Goal: Use online tool/utility: Use online tool/utility

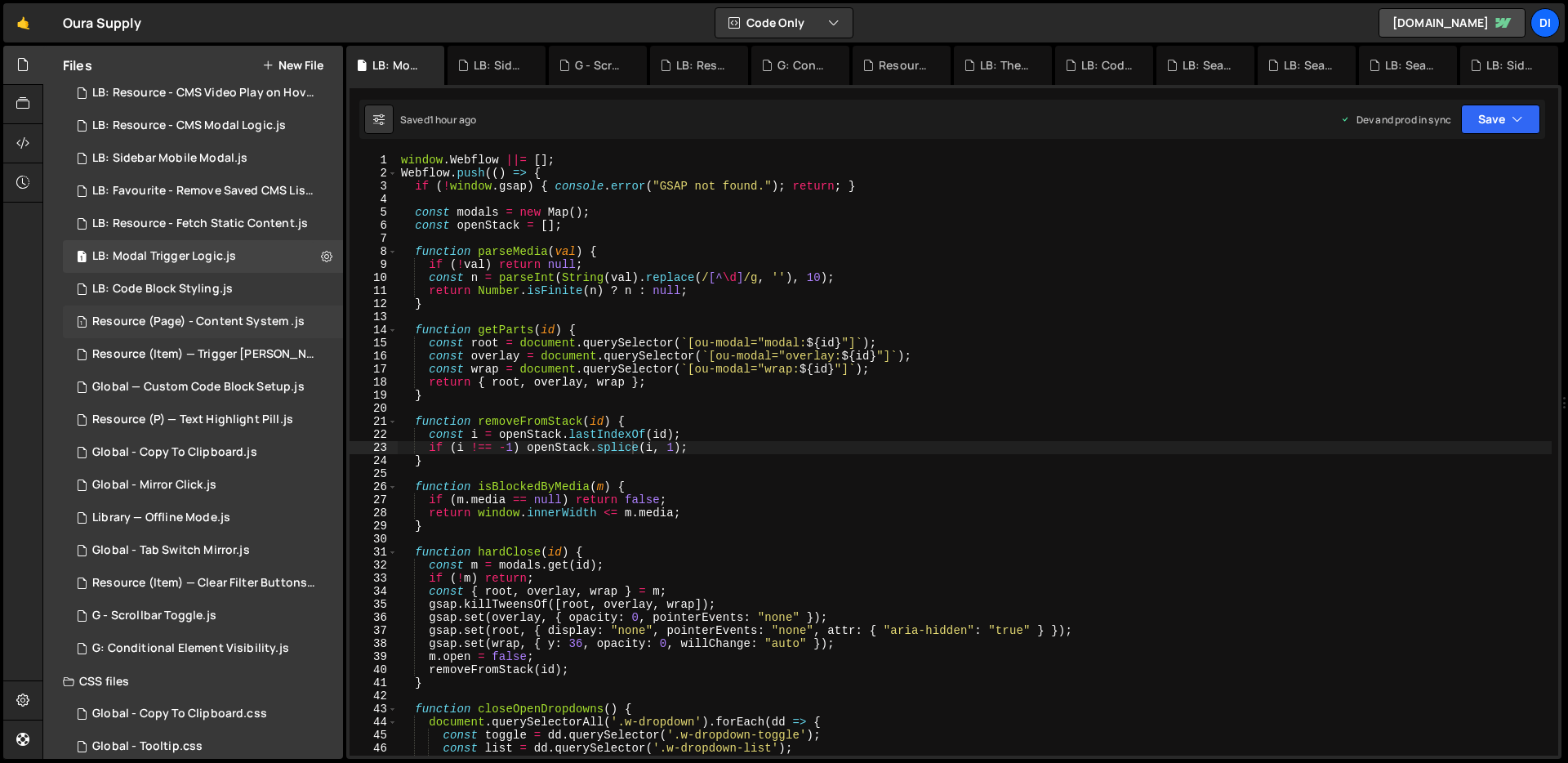
scroll to position [290, 0]
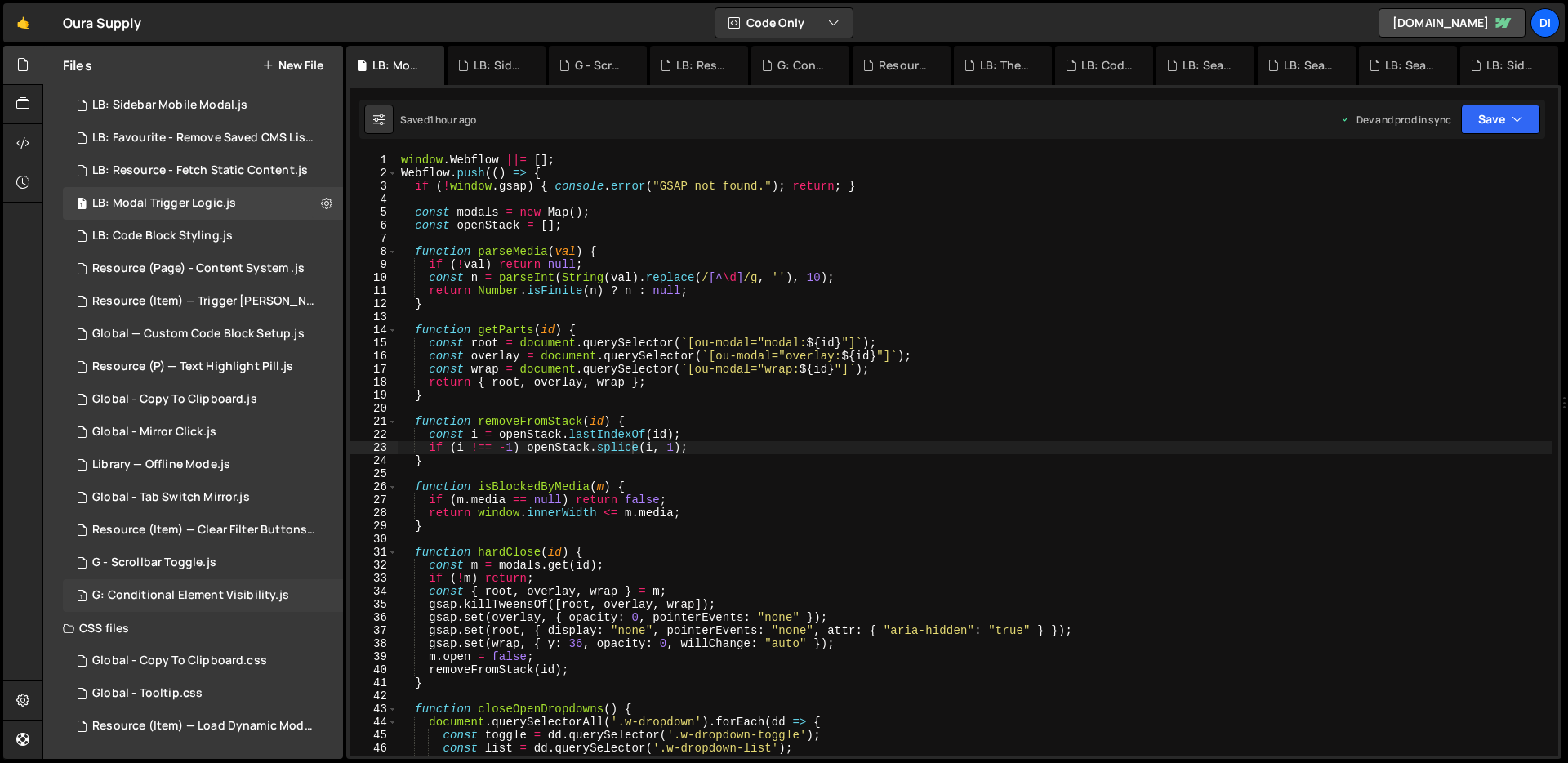
click at [181, 594] on div "G: Conditional Element Visibility.js" at bounding box center [191, 595] width 197 height 15
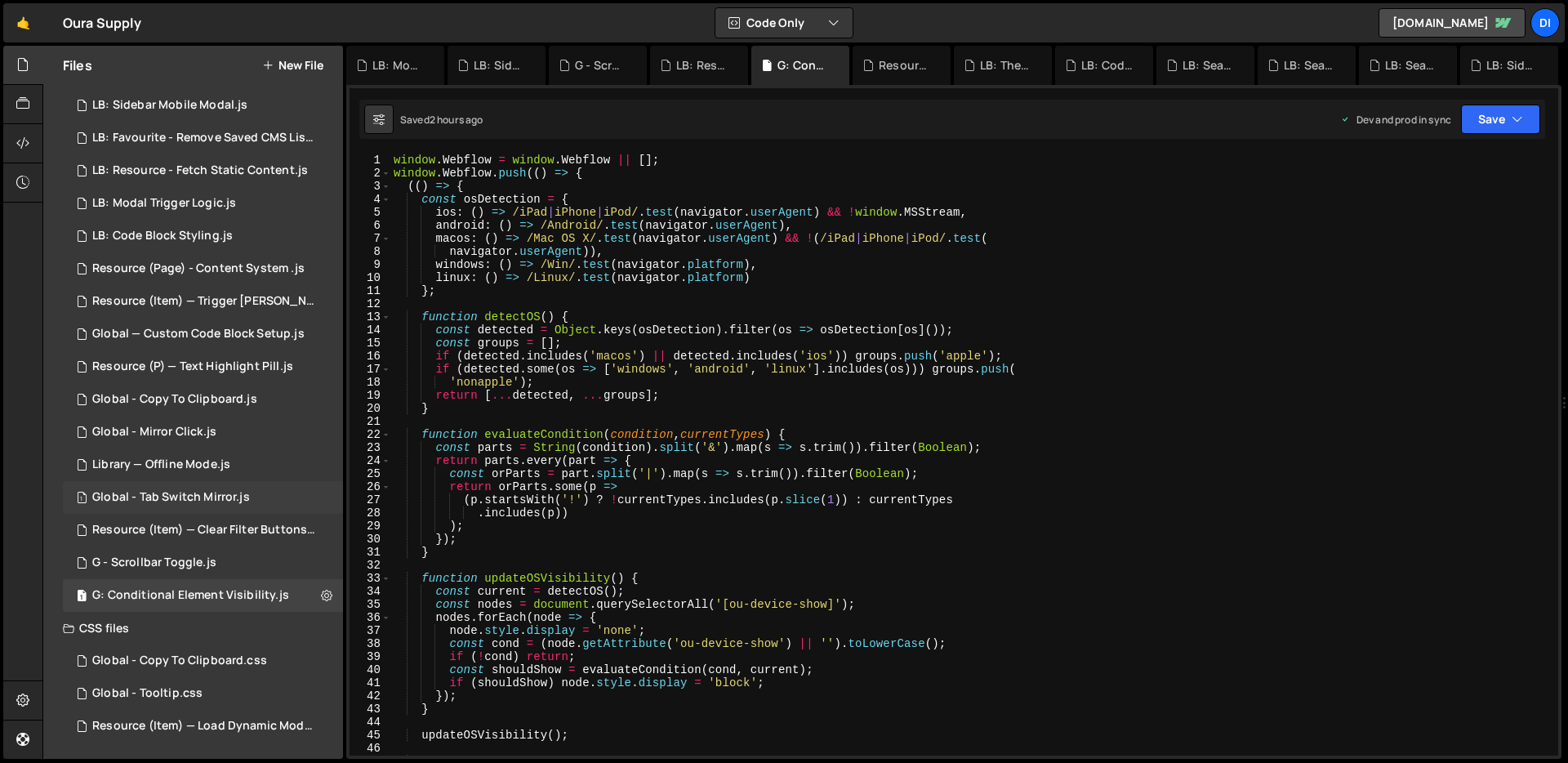
click at [194, 484] on div "1 Global - Tab Switch Mirror.js 0" at bounding box center [203, 497] width 280 height 33
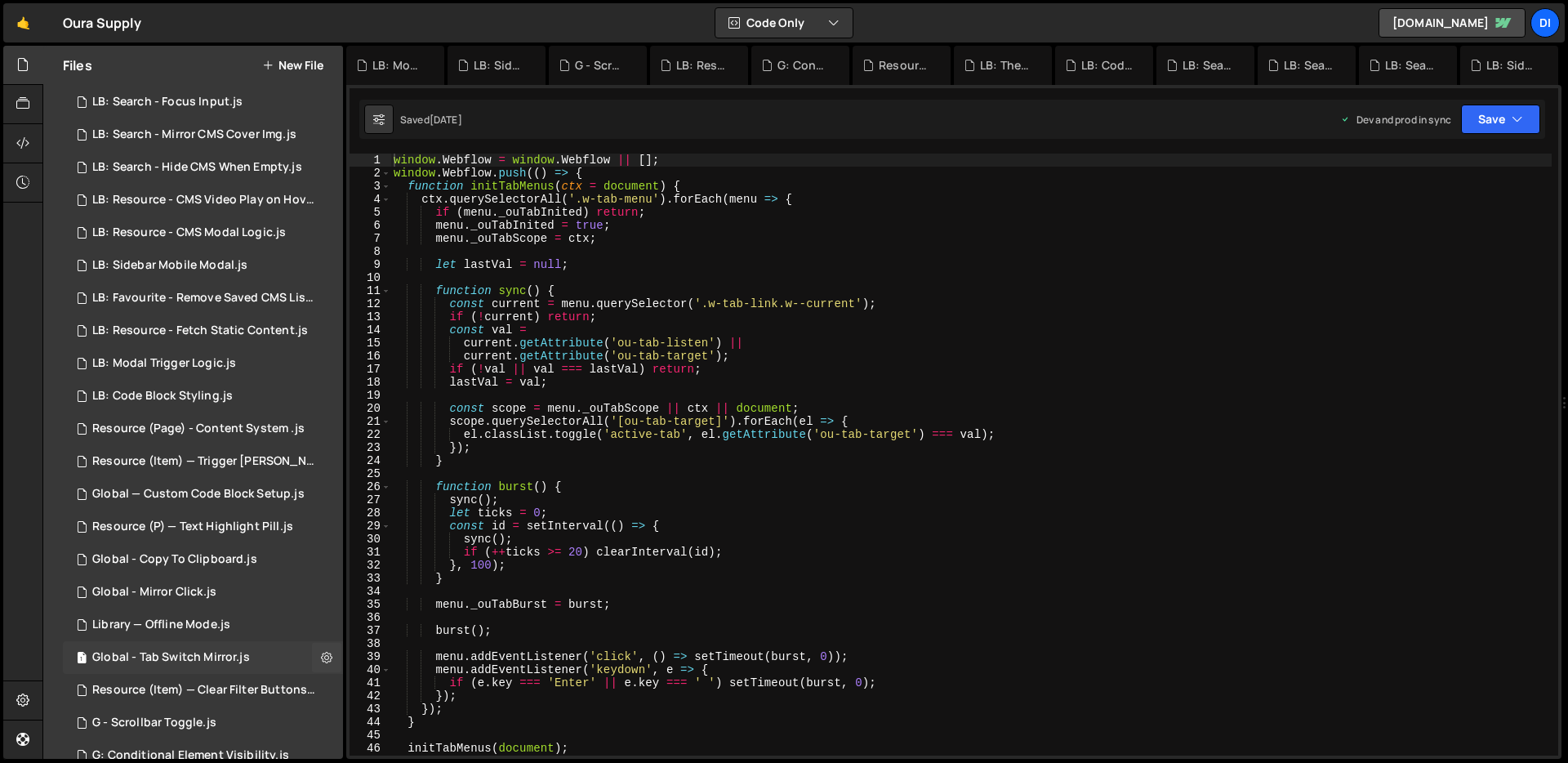
scroll to position [0, 0]
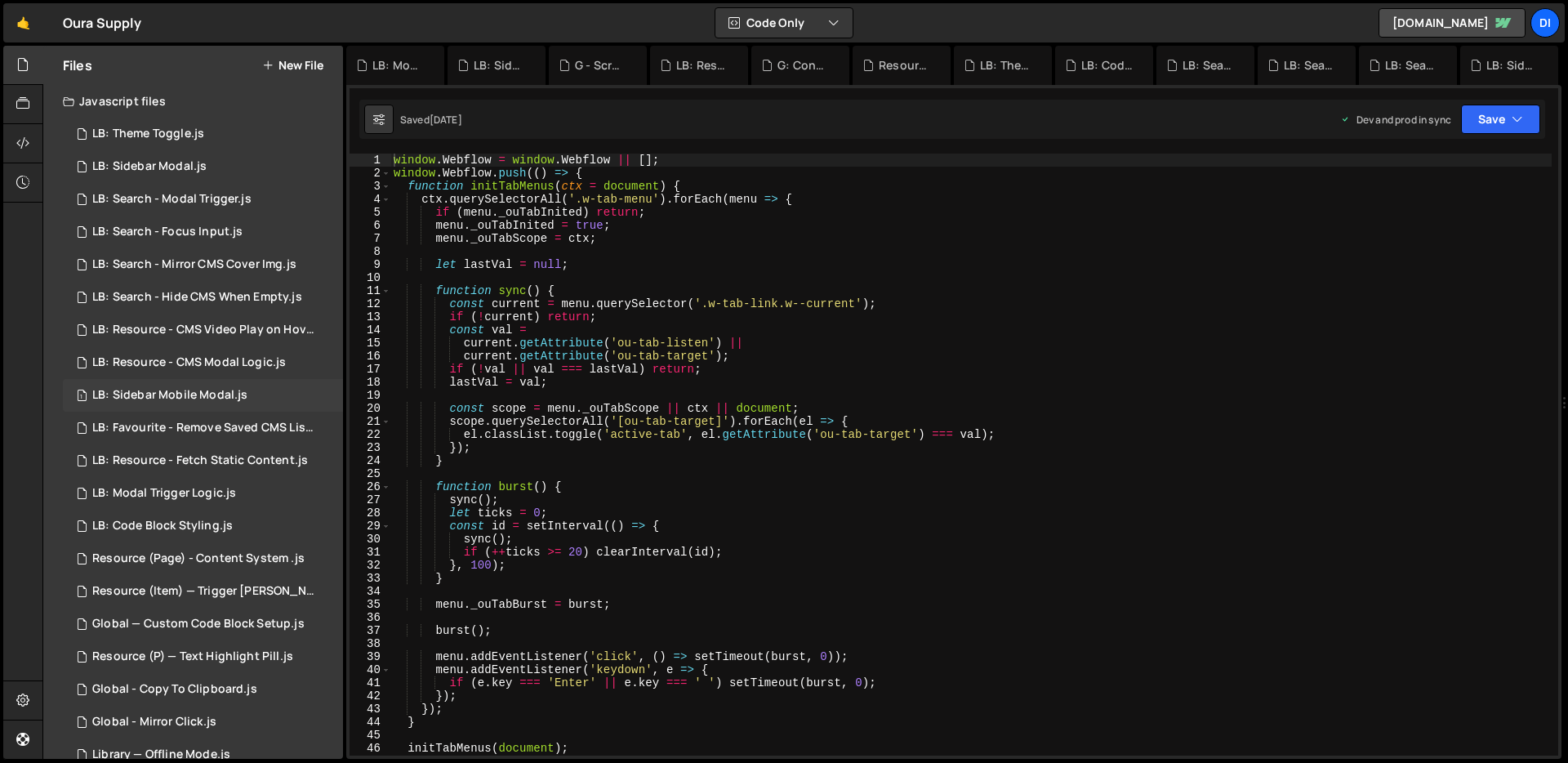
click at [220, 393] on div "LB: Sidebar Mobile Modal.js" at bounding box center [170, 395] width 155 height 15
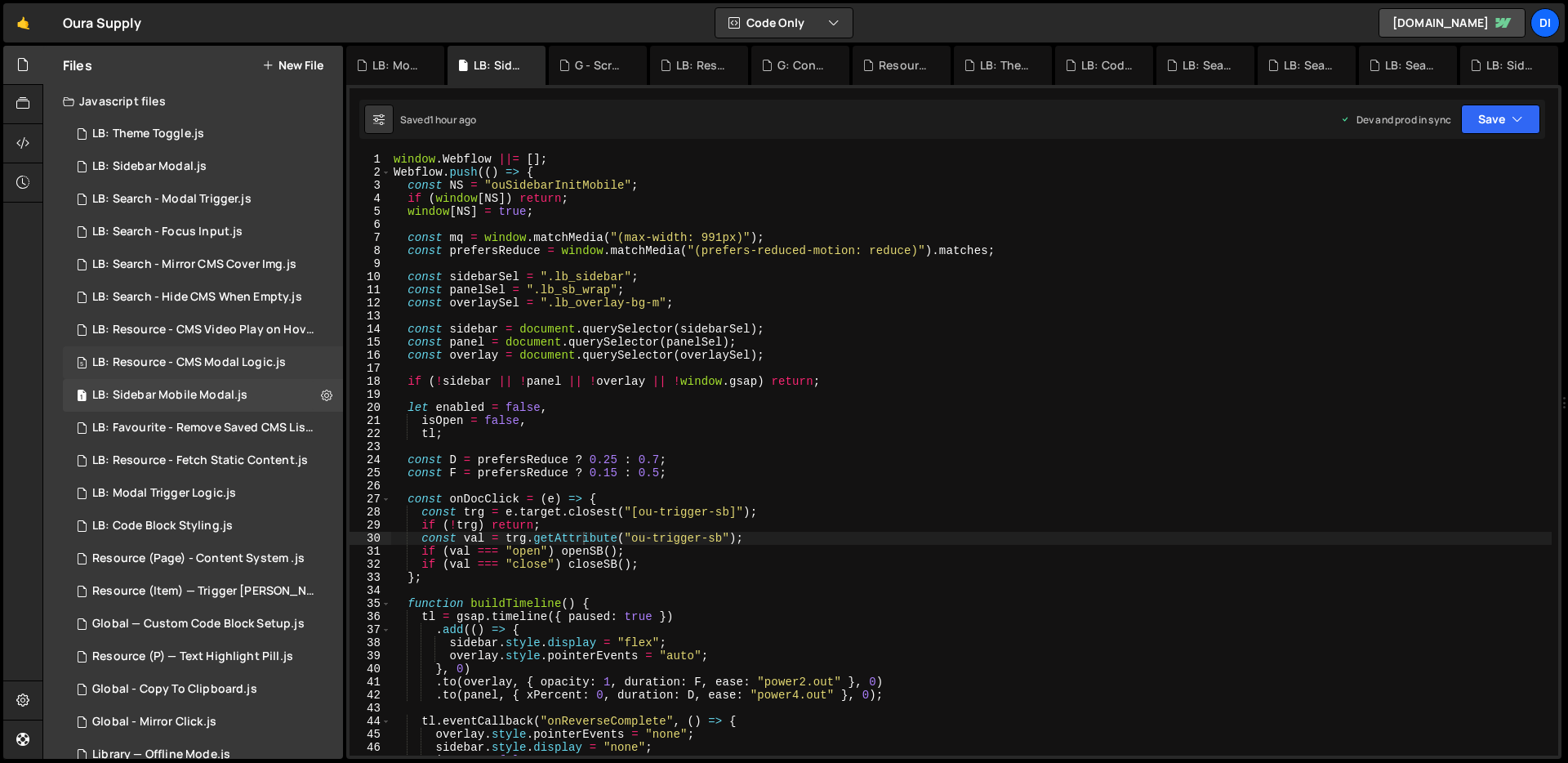
click at [220, 366] on div "LB: Resource - CMS Modal Logic.js" at bounding box center [189, 362] width 193 height 15
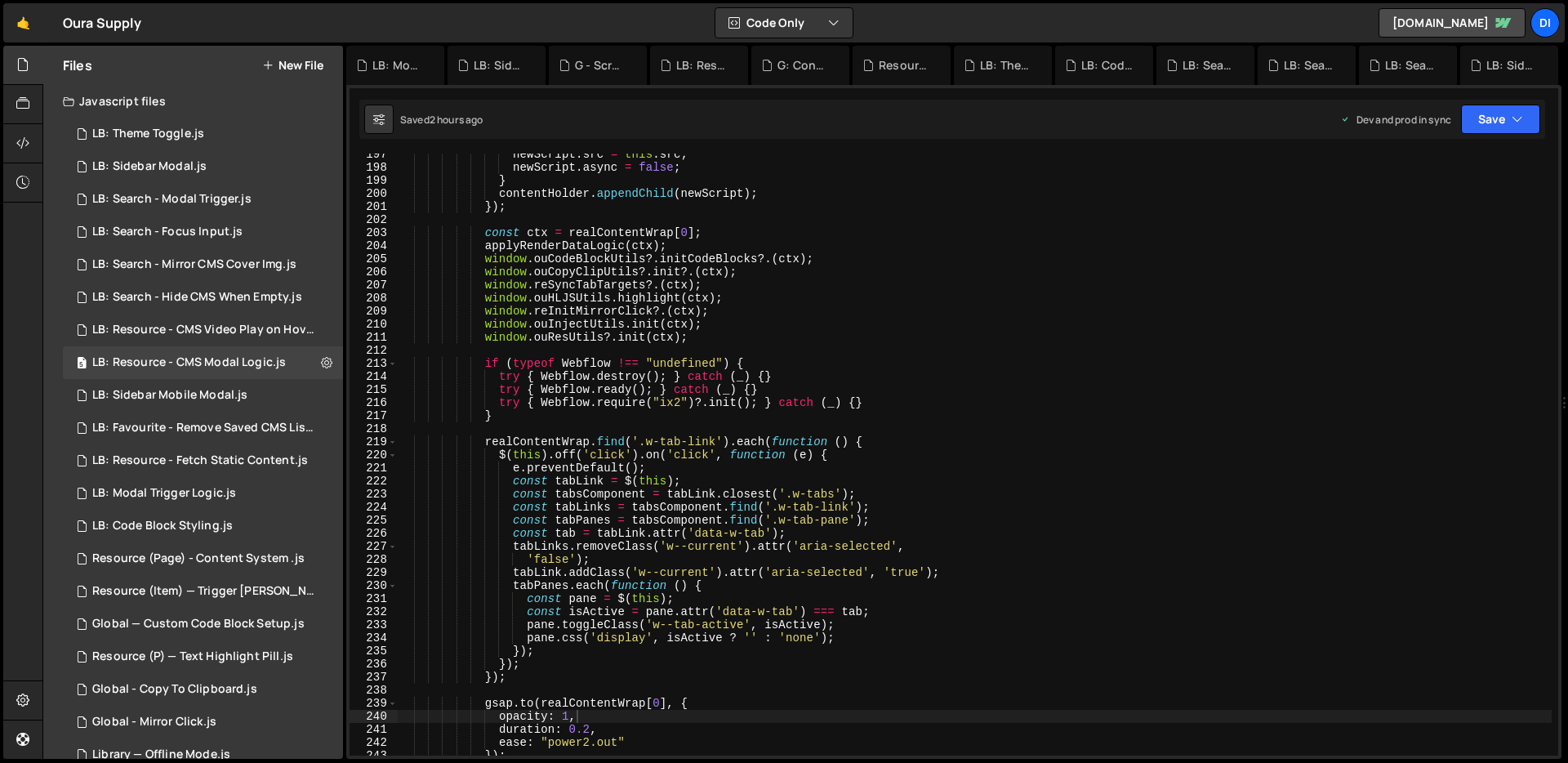
click at [711, 316] on div "newScript . src = this . src ; newScript . async = false ; } contentHolder . ap…" at bounding box center [975, 461] width 1154 height 628
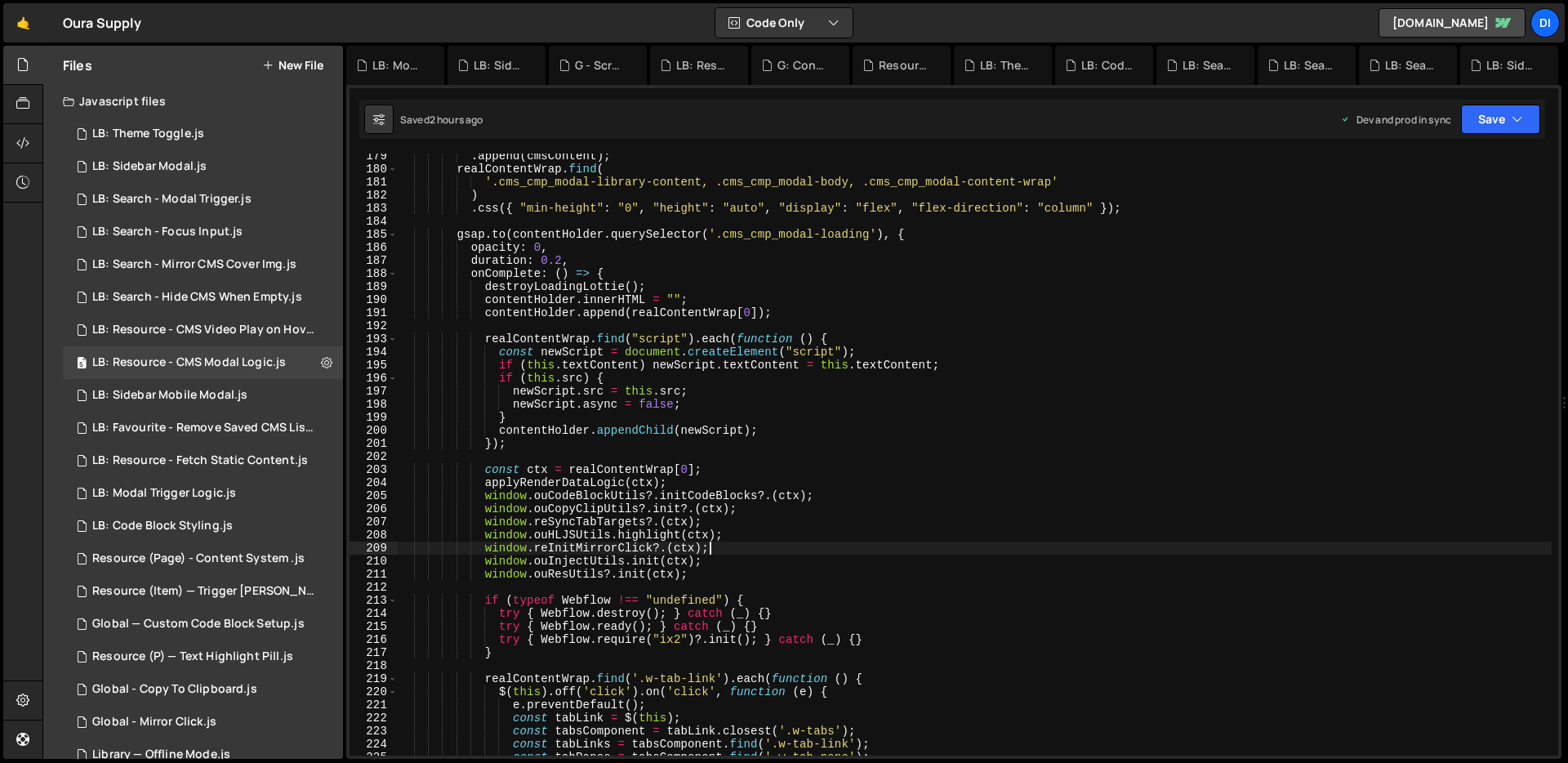
scroll to position [2343, 0]
click at [711, 316] on div ". append ( cmsContent ) ; realContentWrap . find ( '.cms_cmp_modal-library-cont…" at bounding box center [975, 463] width 1154 height 628
type textarea "})();"
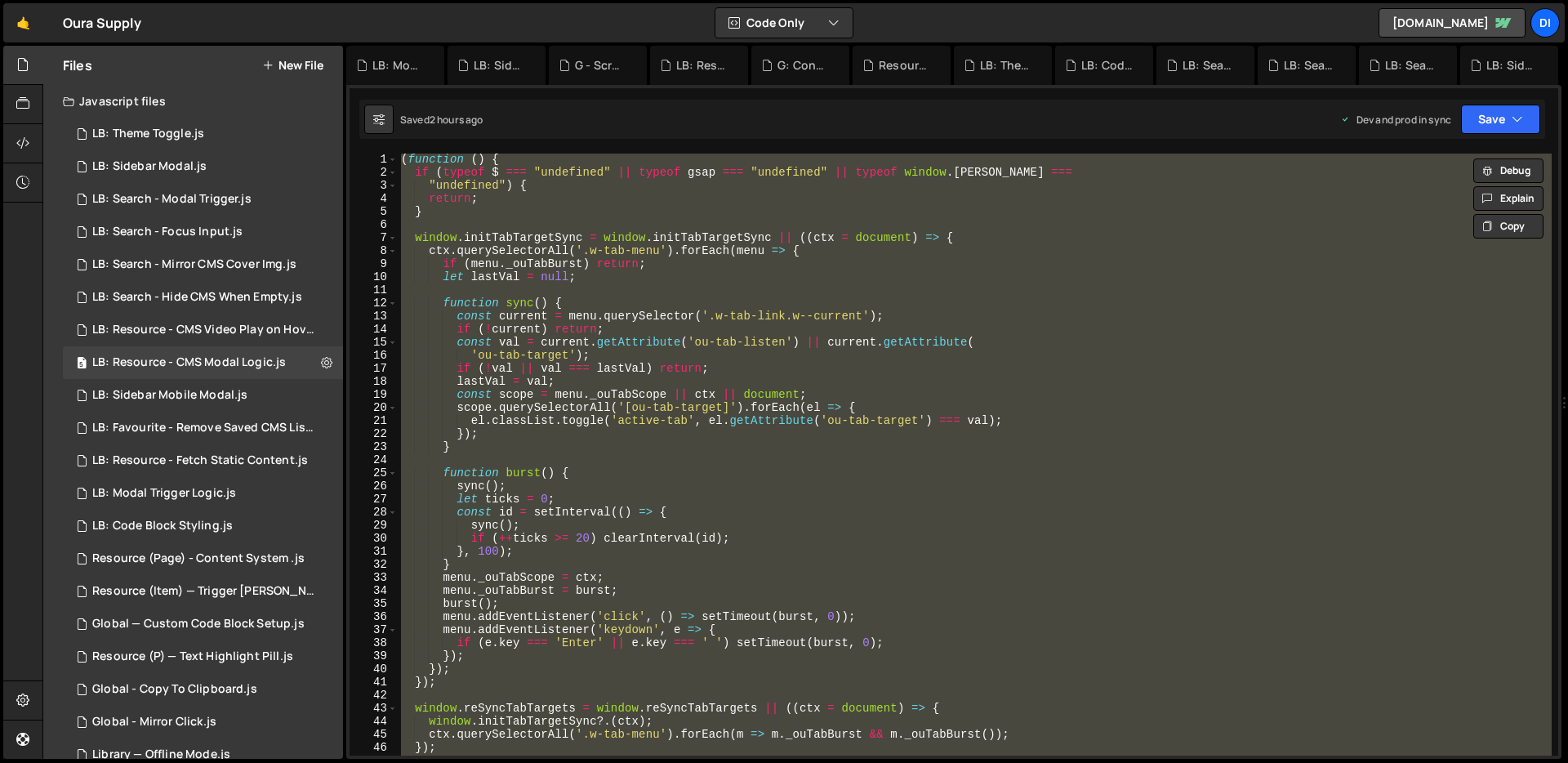
scroll to position [1, 0]
click at [188, 281] on div "1 LB: Search - Hide CMS When Empty.js 0" at bounding box center [203, 297] width 280 height 33
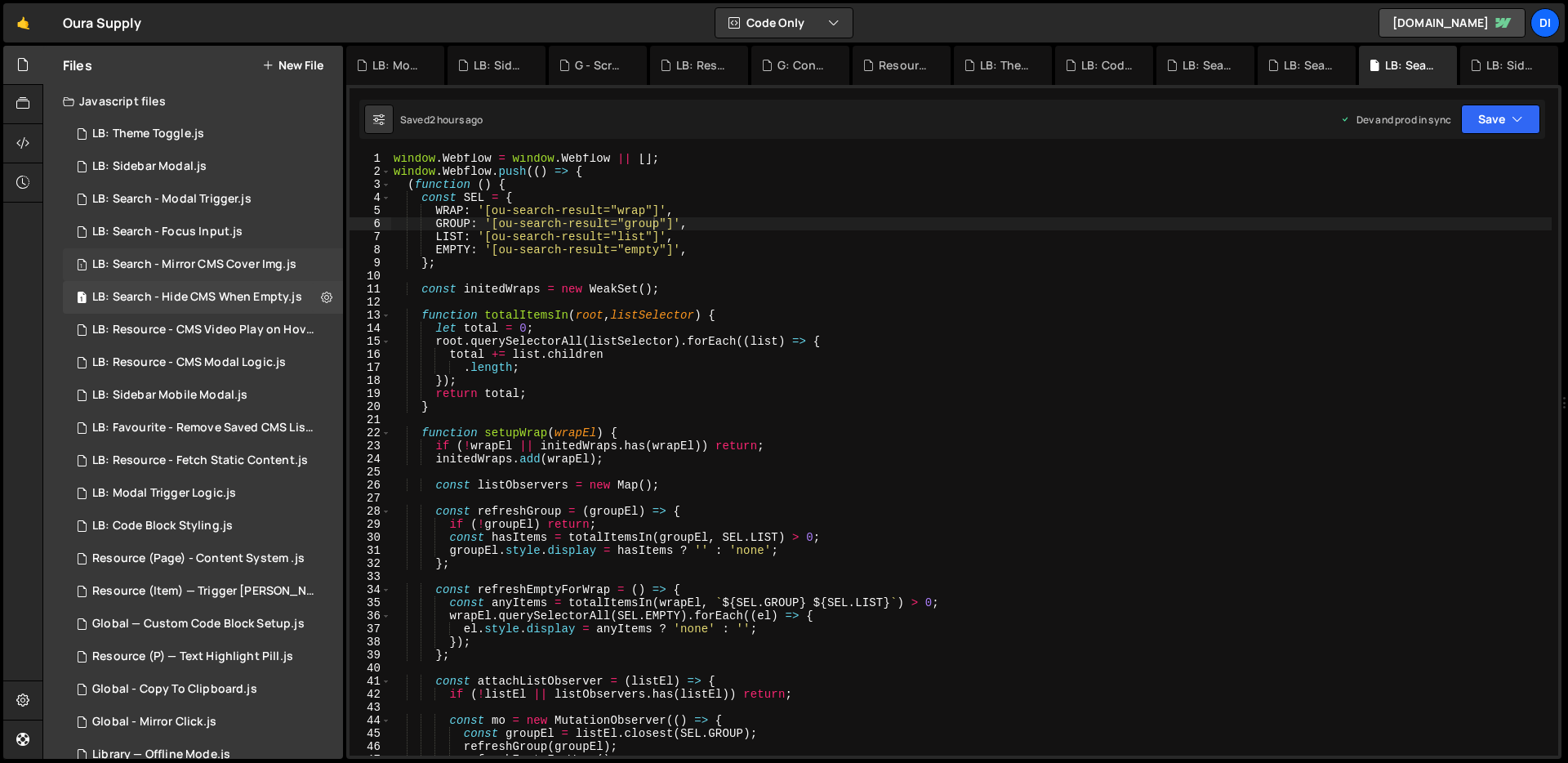
click at [189, 264] on div "LB: Search - Mirror CMS Cover Img.js" at bounding box center [194, 265] width 204 height 15
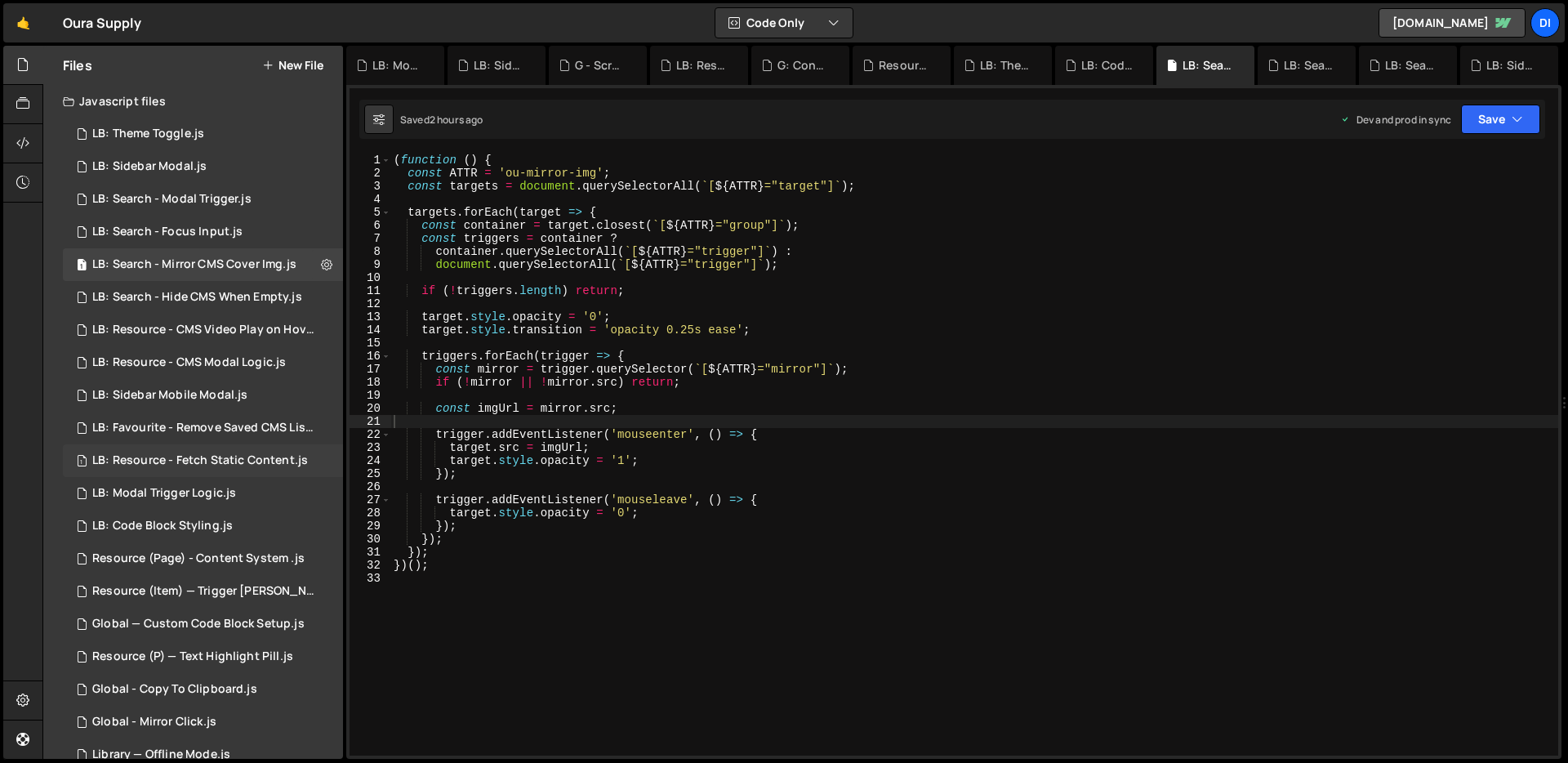
click at [229, 452] on div "1 LB: Resource - Fetch Static Content.js 0" at bounding box center [203, 461] width 280 height 33
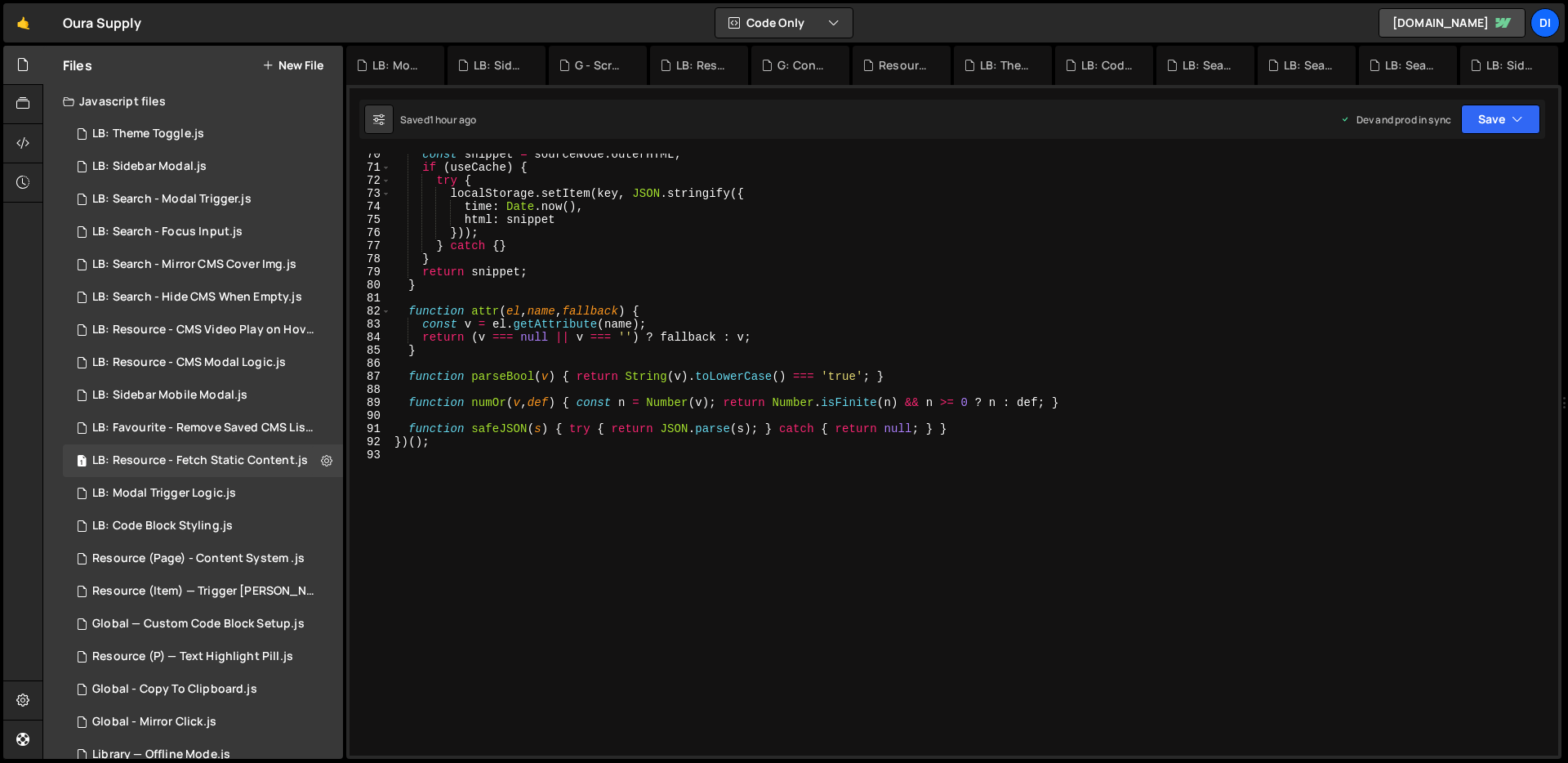
scroll to position [0, 0]
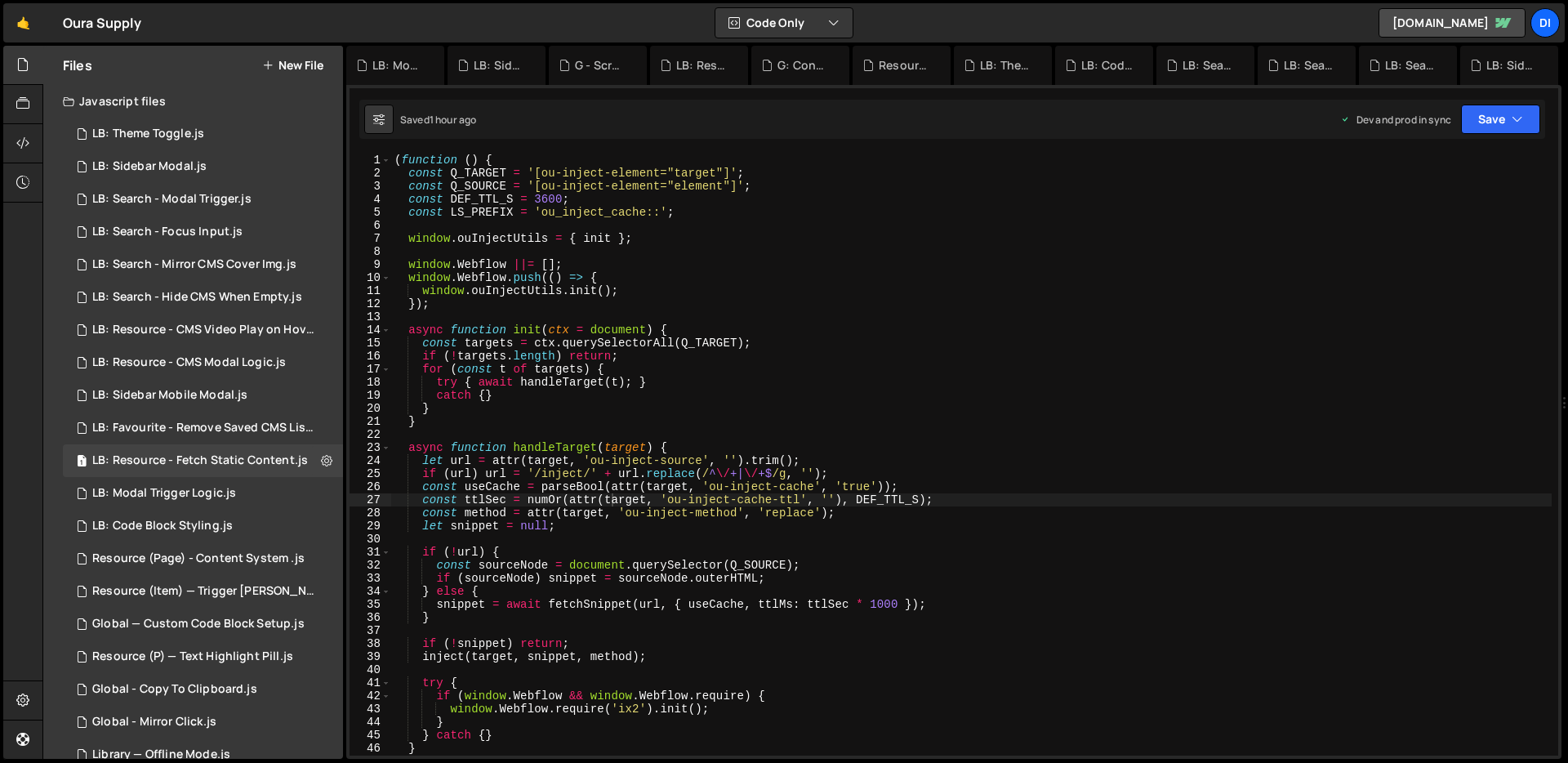
click at [828, 329] on div "( function ( ) { const Q_TARGET = '[ou-inject-element="target"]' ; const Q_SOUR…" at bounding box center [971, 467] width 1161 height 628
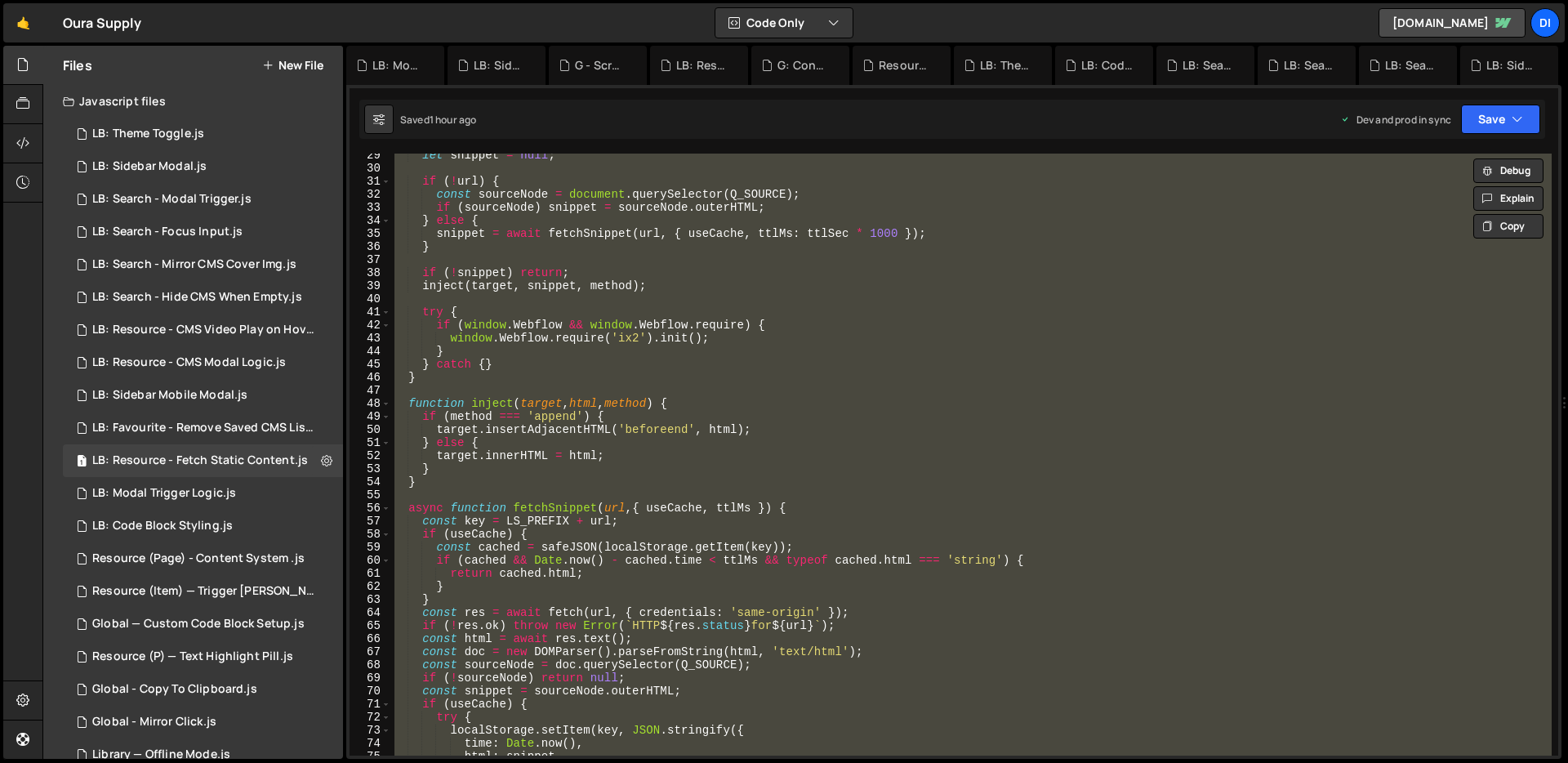
scroll to position [908, 0]
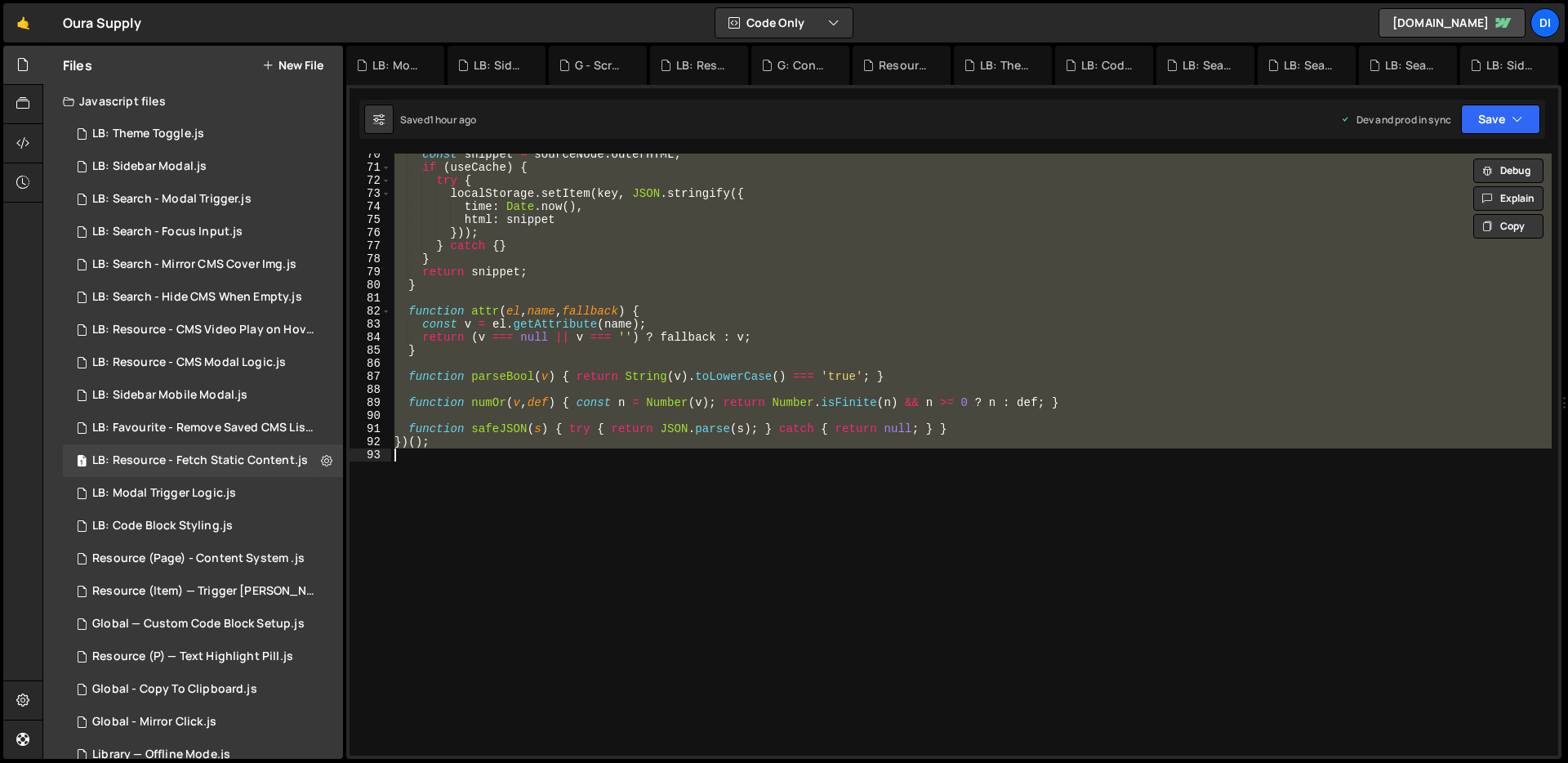
click at [723, 436] on div "const snippet = sourceNode . outerHTML ; if ( useCache ) { try { localStorage .…" at bounding box center [971, 454] width 1161 height 602
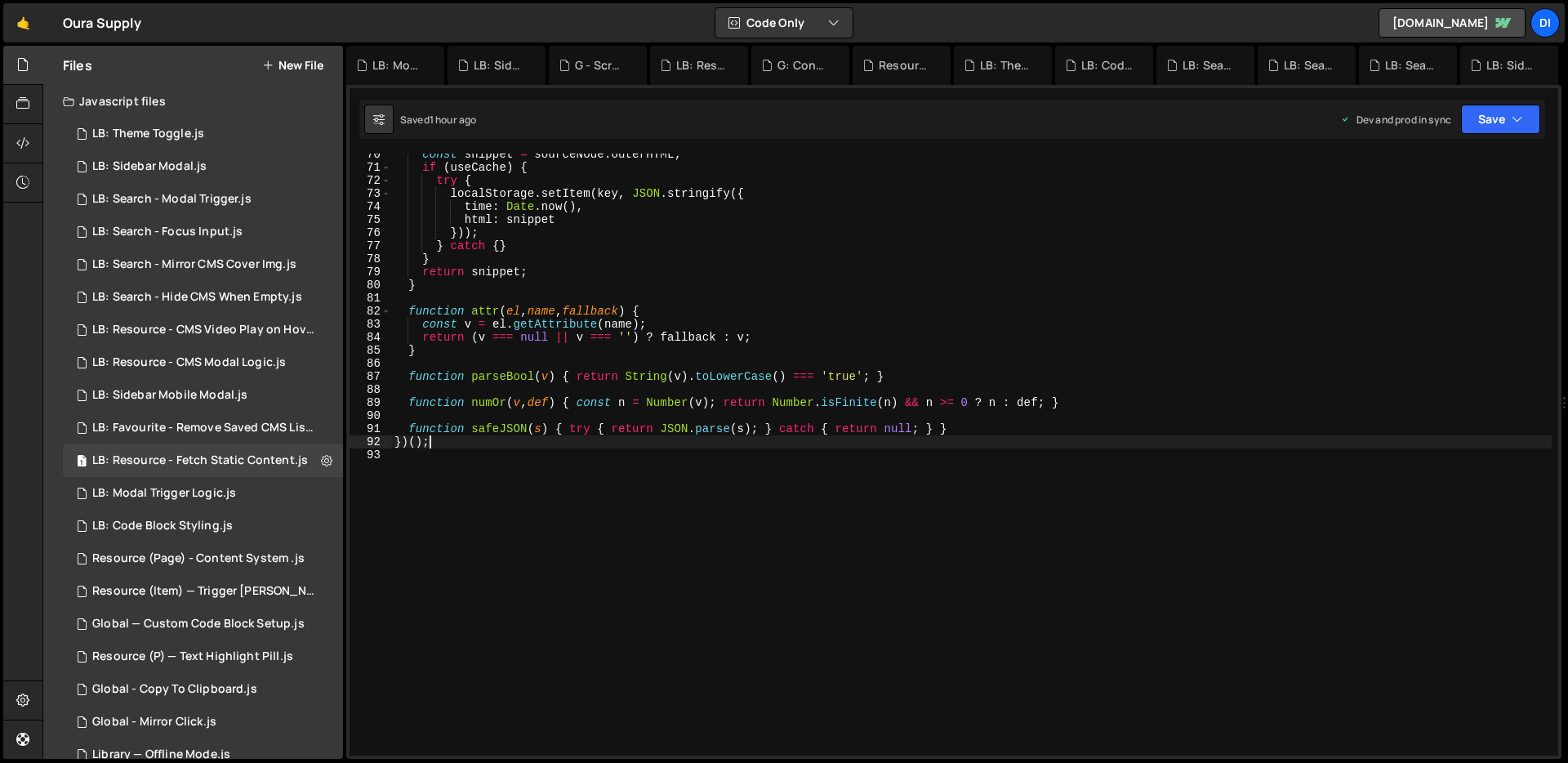
type textarea "})();"
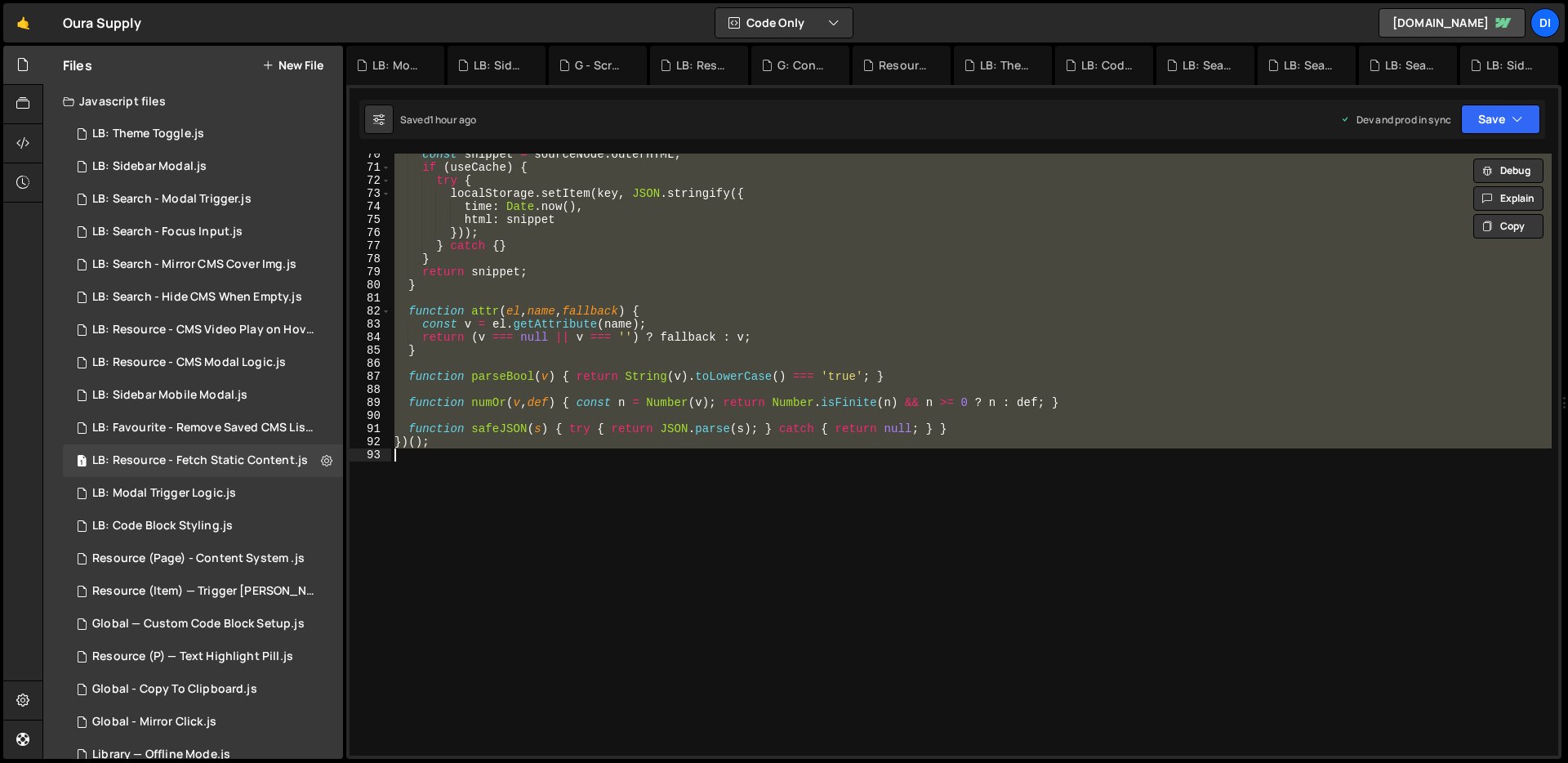
paste textarea
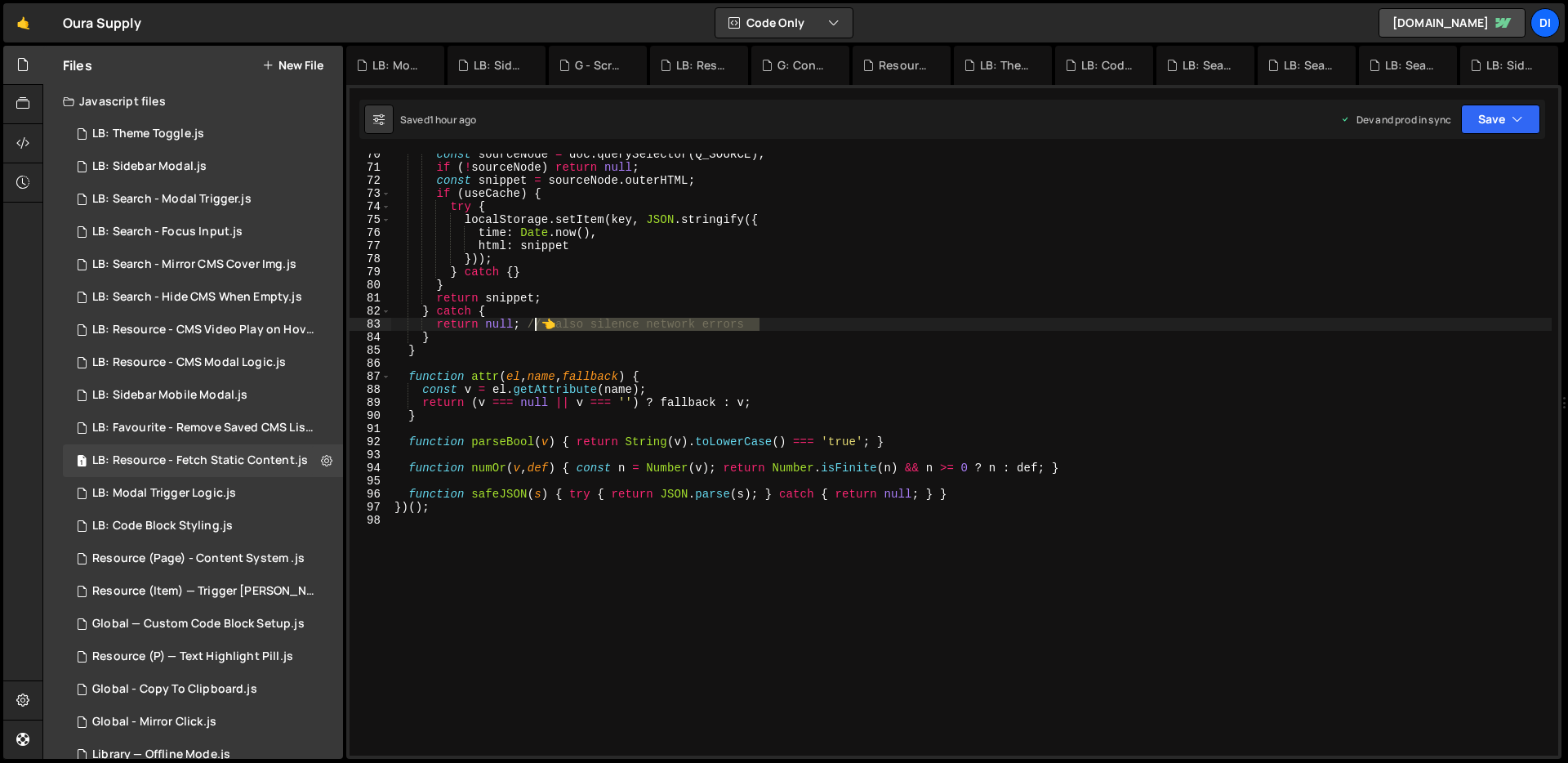
drag, startPoint x: 720, startPoint y: 325, endPoint x: 538, endPoint y: 323, distance: 182.0
click at [538, 323] on div "const sourceNode = doc . querySelector ( Q_SOURCE ) ; if ( ! sourceNode ) retur…" at bounding box center [971, 461] width 1161 height 628
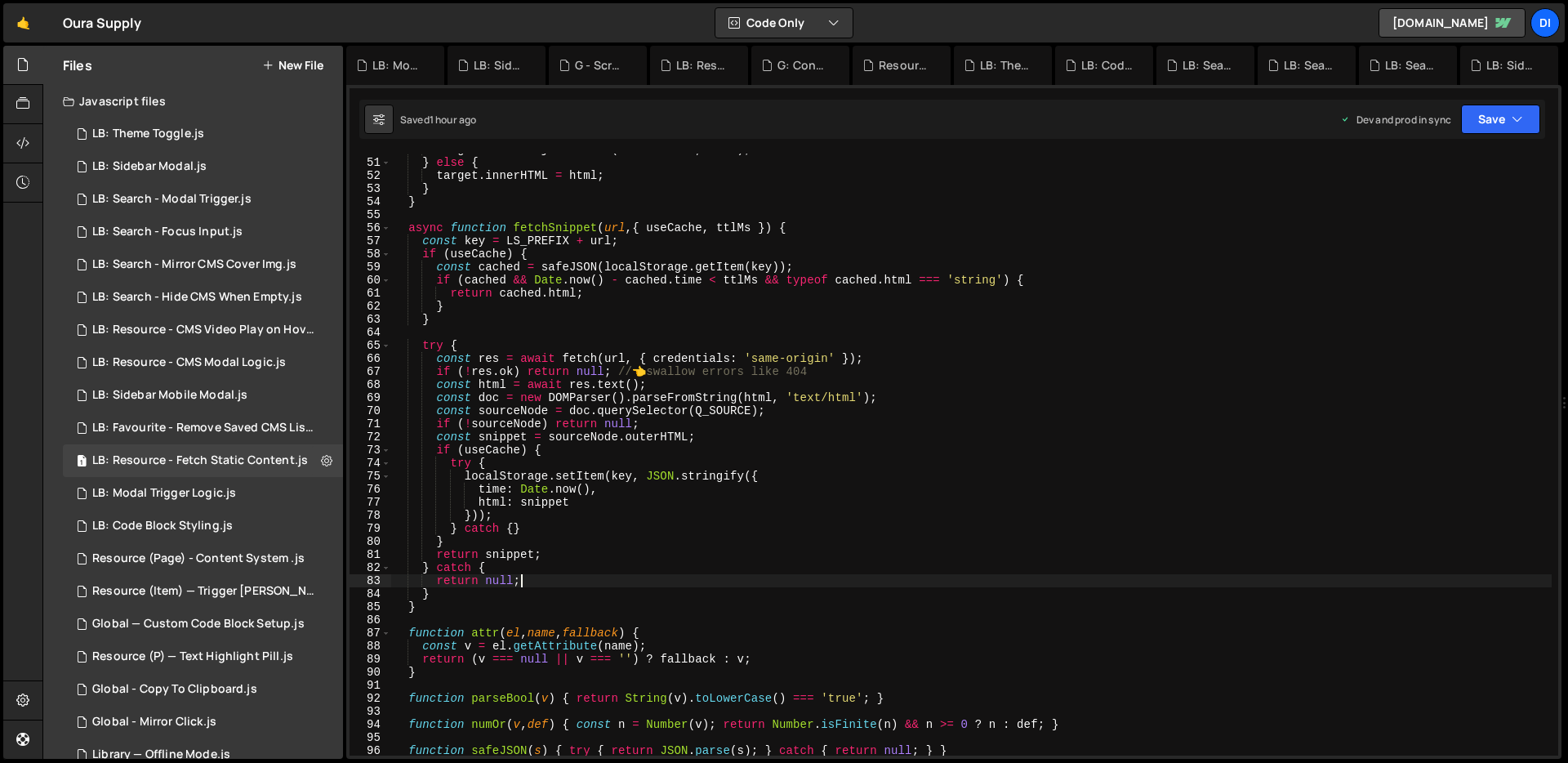
scroll to position [643, 0]
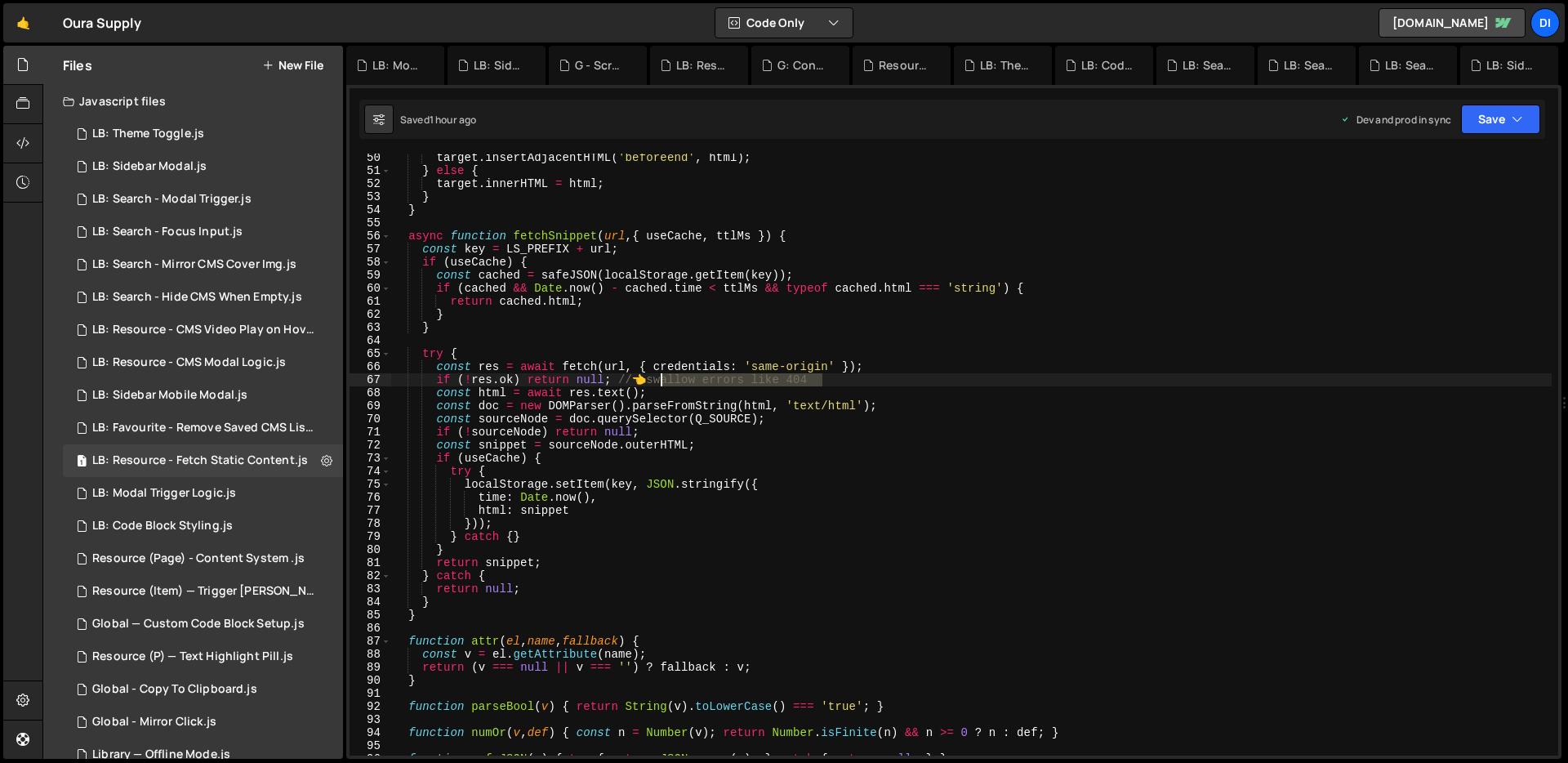
drag, startPoint x: 839, startPoint y: 377, endPoint x: 643, endPoint y: 376, distance: 196.0
click at [643, 376] on div "target . insertAdjacentHTML ( 'beforeend' , html ) ; } else { target . innerHTM…" at bounding box center [971, 465] width 1161 height 628
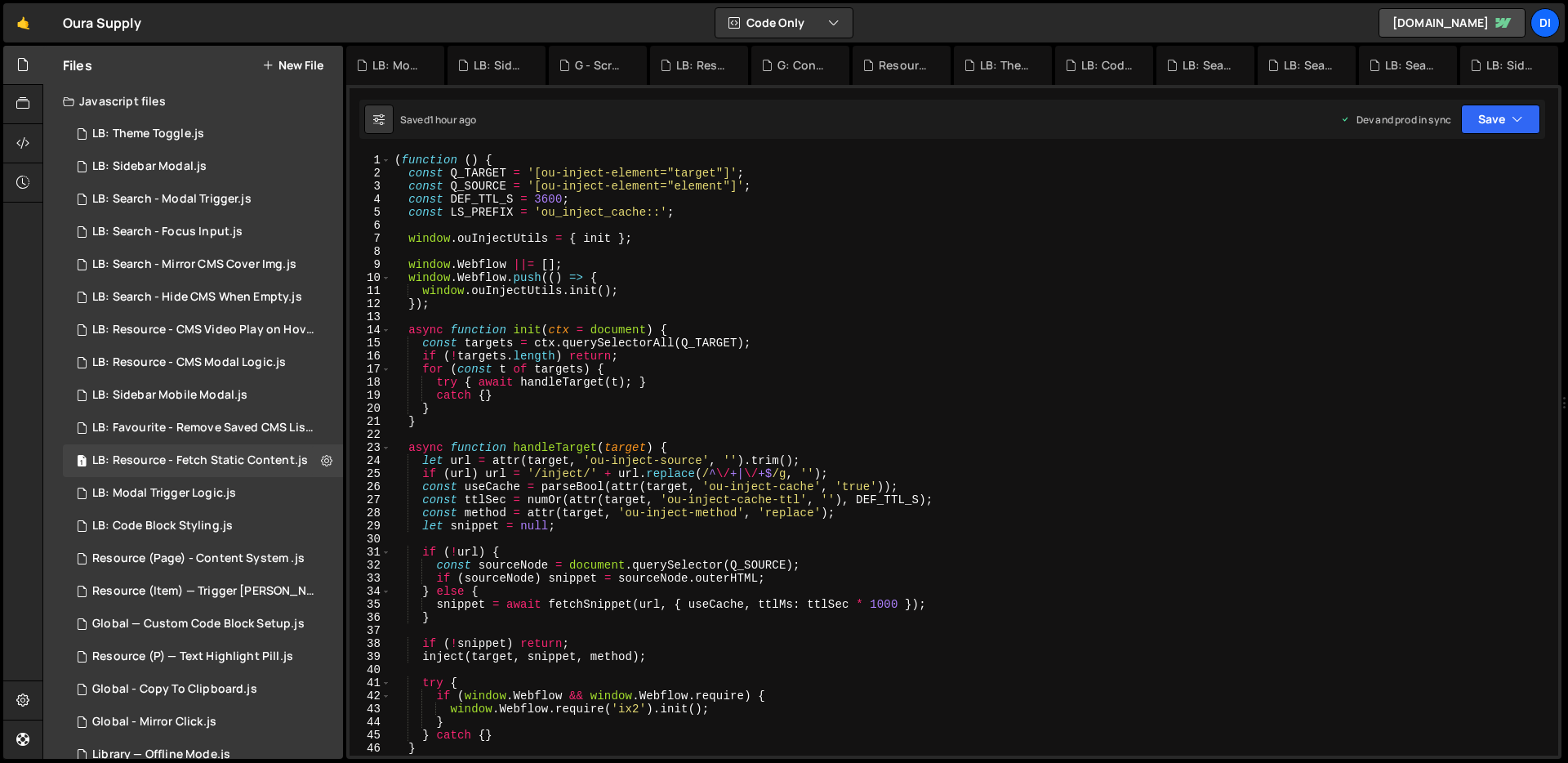
scroll to position [8, 0]
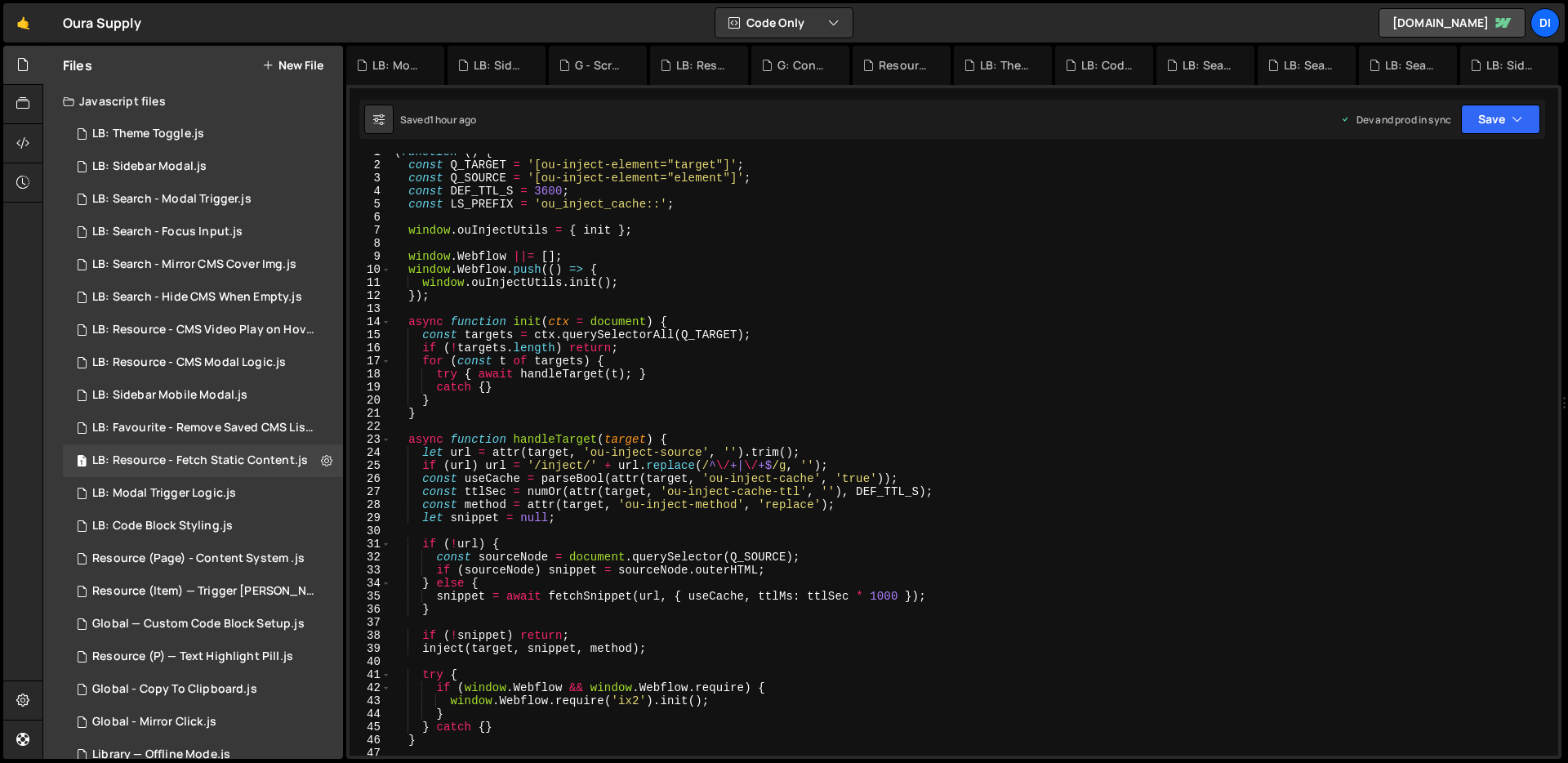
click at [657, 377] on div "( function ( ) { const Q_TARGET = '[ou-inject-element="target"]' ; const Q_SOUR…" at bounding box center [971, 459] width 1161 height 628
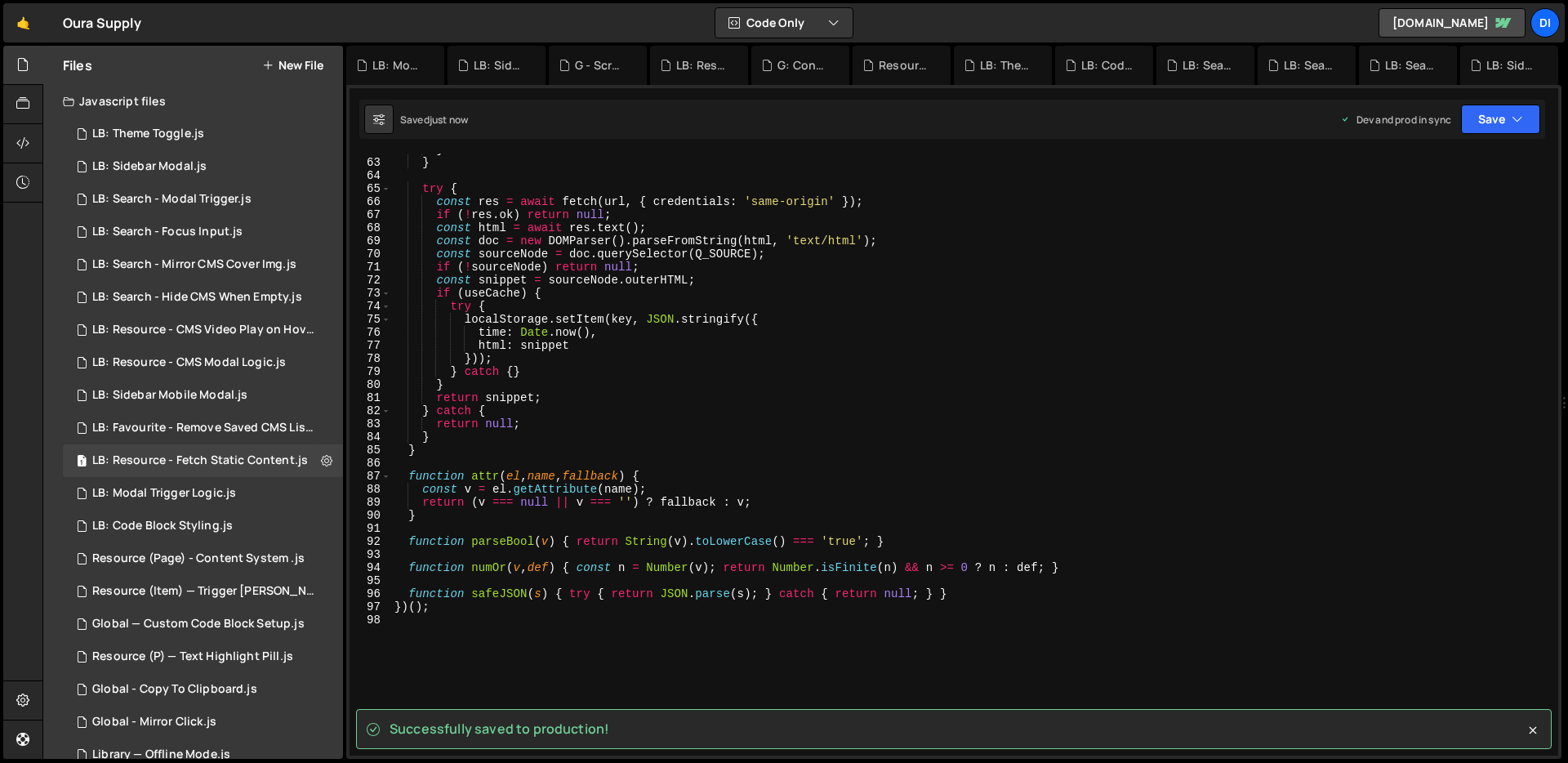
scroll to position [858, 0]
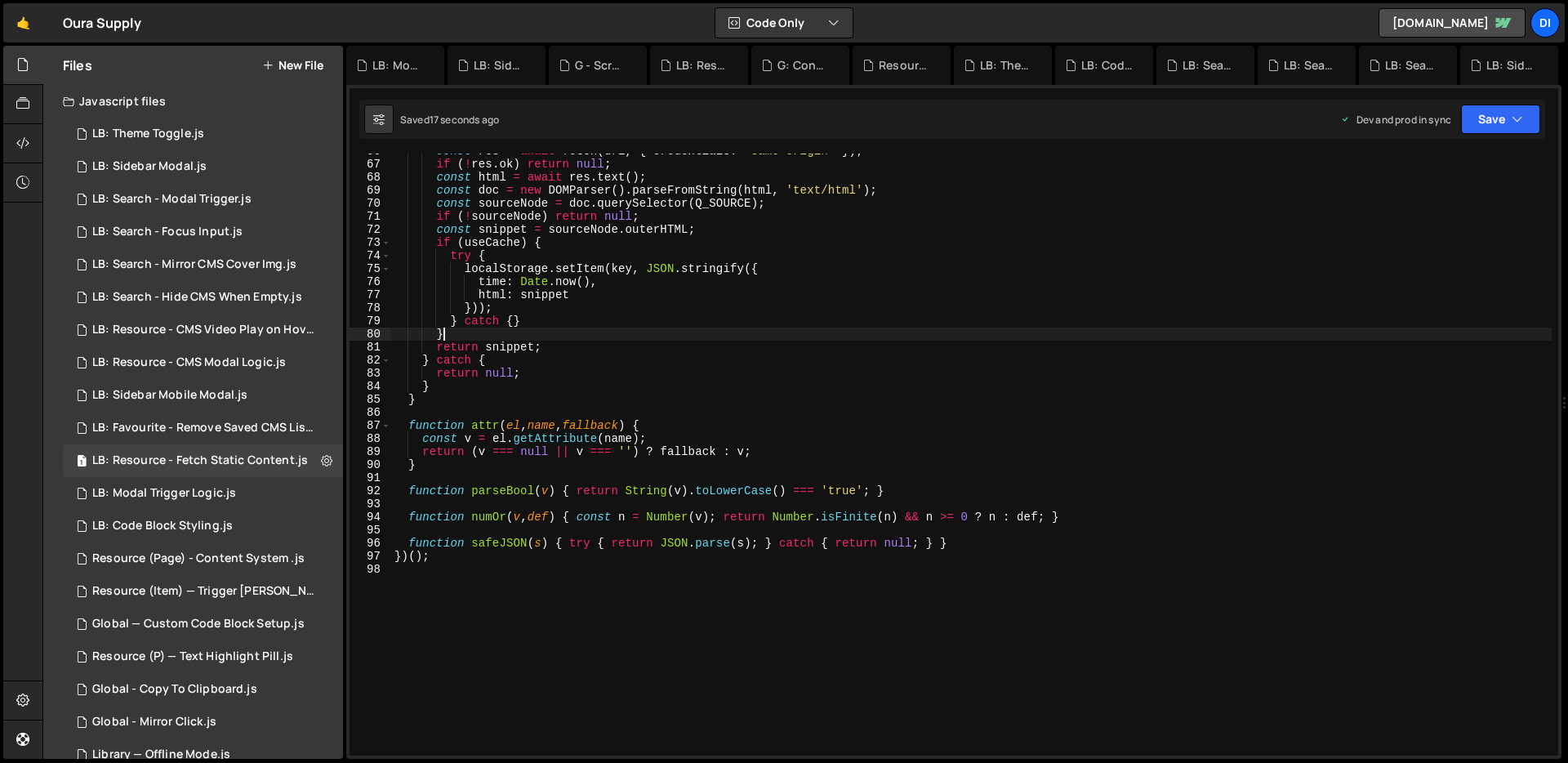
click at [642, 335] on div "const res = await fetch ( url , { credentials : 'same-origin' }) ; if ( ! res .…" at bounding box center [971, 458] width 1161 height 628
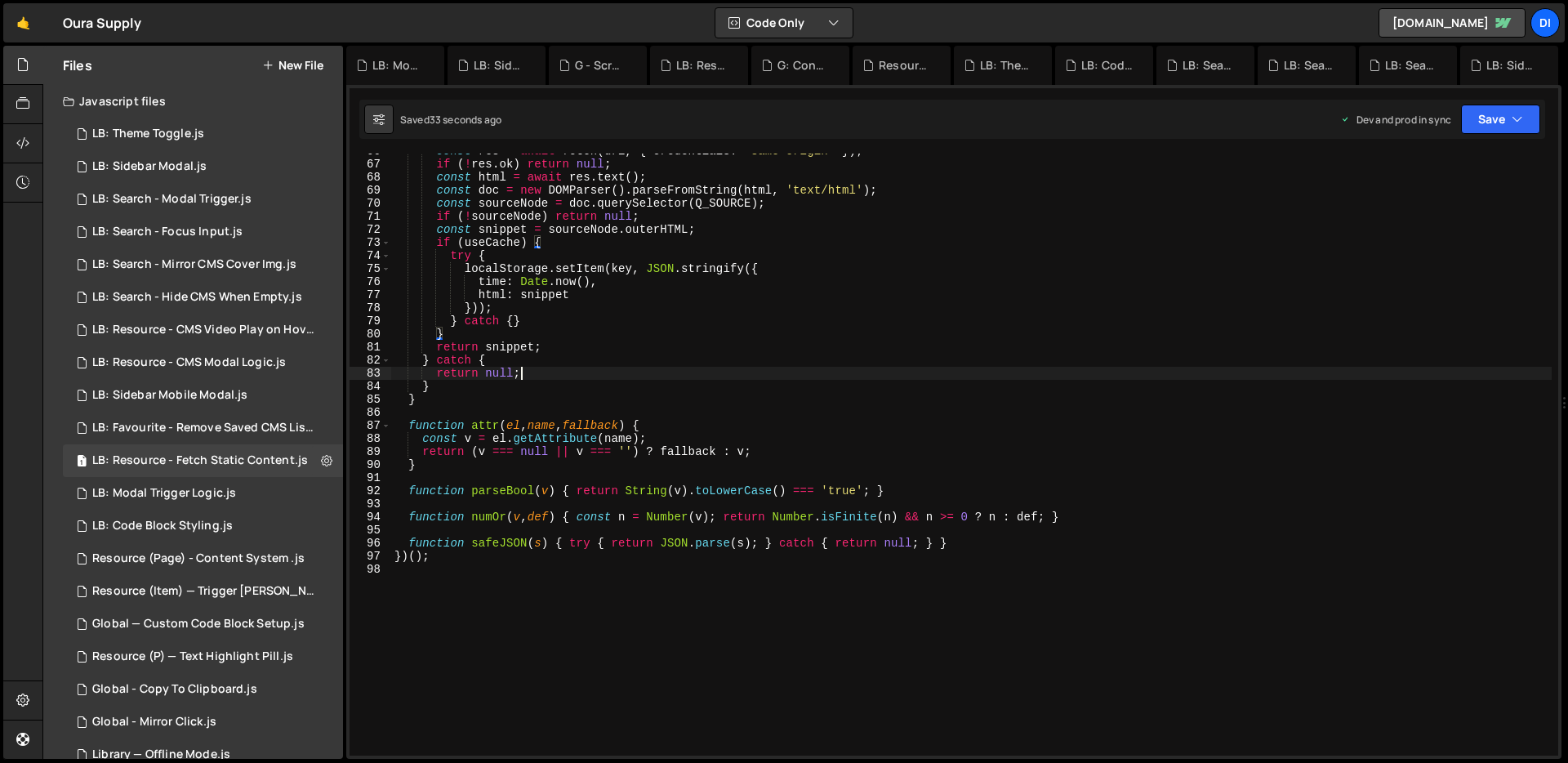
click at [690, 377] on div "const res = await fetch ( url , { credentials : 'same-origin' }) ; if ( ! res .…" at bounding box center [971, 458] width 1161 height 628
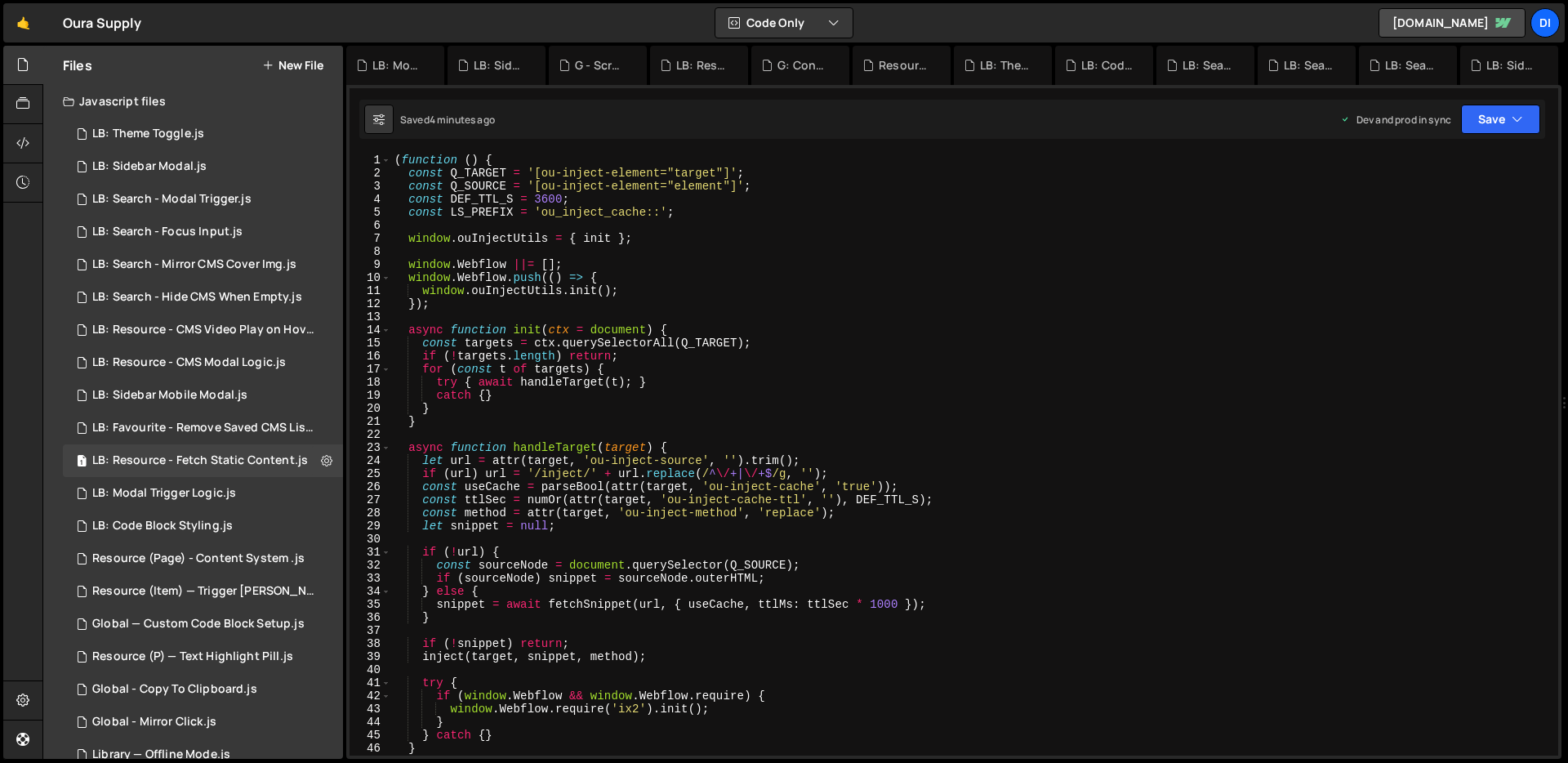
scroll to position [1, 0]
click at [657, 300] on div "( function ( ) { const Q_TARGET = '[ou-inject-element="target"]' ; const Q_SOUR…" at bounding box center [971, 466] width 1161 height 628
click at [680, 262] on div "( function ( ) { const Q_TARGET = '[ou-inject-element="target"]' ; const Q_SOUR…" at bounding box center [971, 466] width 1161 height 628
click at [710, 218] on div "( function ( ) { const Q_TARGET = '[ou-inject-element="target"]' ; const Q_SOUR…" at bounding box center [971, 466] width 1161 height 628
click at [708, 191] on div "( function ( ) { const Q_TARGET = '[ou-inject-element="target"]' ; const Q_SOUR…" at bounding box center [971, 466] width 1161 height 628
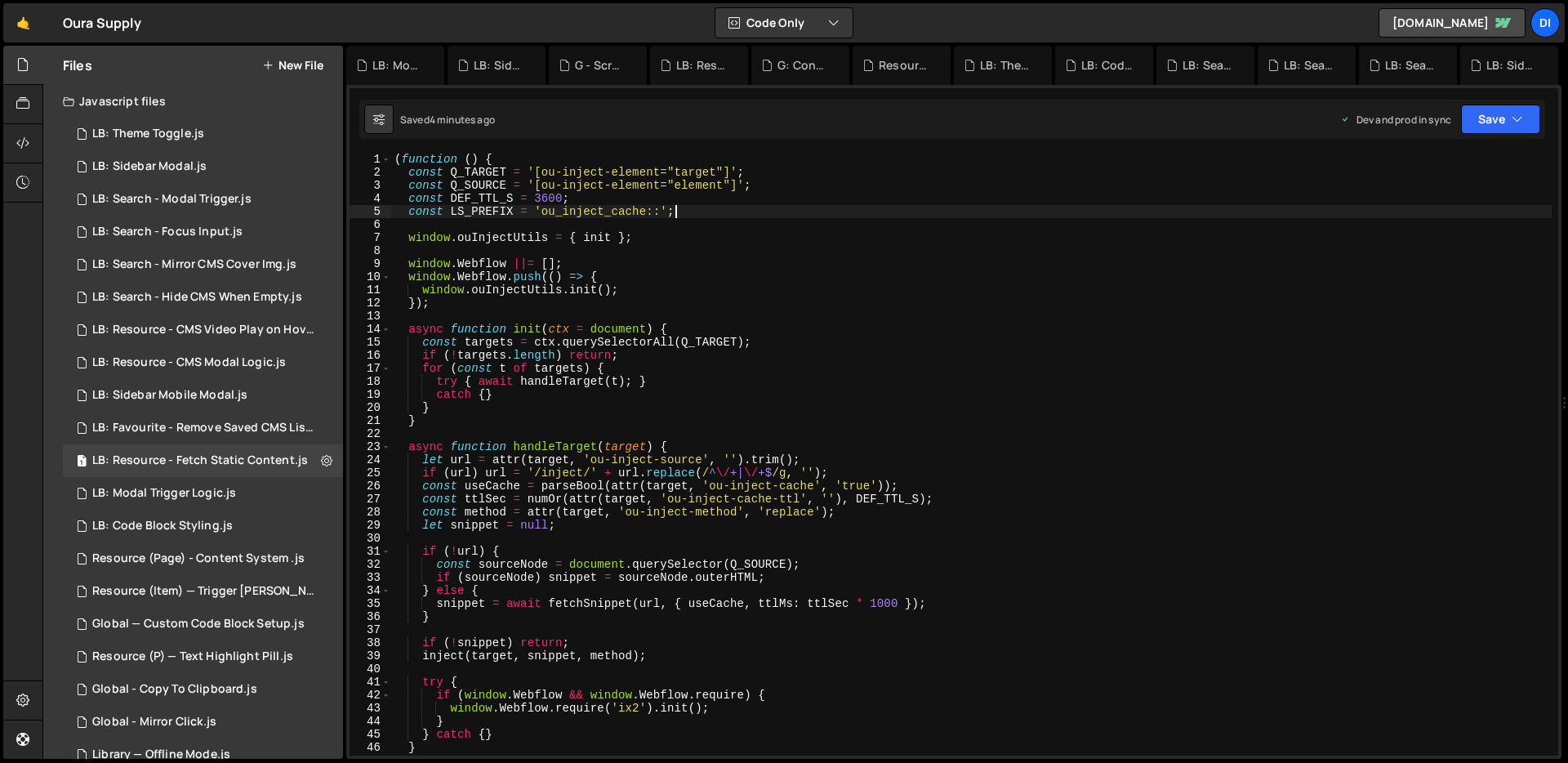
type textarea "const Q_SOURCE = '[ou-inject-element="element"]';"
click at [617, 226] on div "( function ( ) { const Q_TARGET = '[ou-inject-element="target"]' ; const Q_SOUR…" at bounding box center [971, 466] width 1161 height 628
click at [557, 198] on div "( function ( ) { const Q_TARGET = '[ou-inject-element="target"]' ; const Q_SOUR…" at bounding box center [971, 466] width 1161 height 628
click at [639, 411] on div "( function ( ) { const Q_TARGET = '[ou-inject-element="target"]' ; const Q_SOUR…" at bounding box center [971, 466] width 1161 height 628
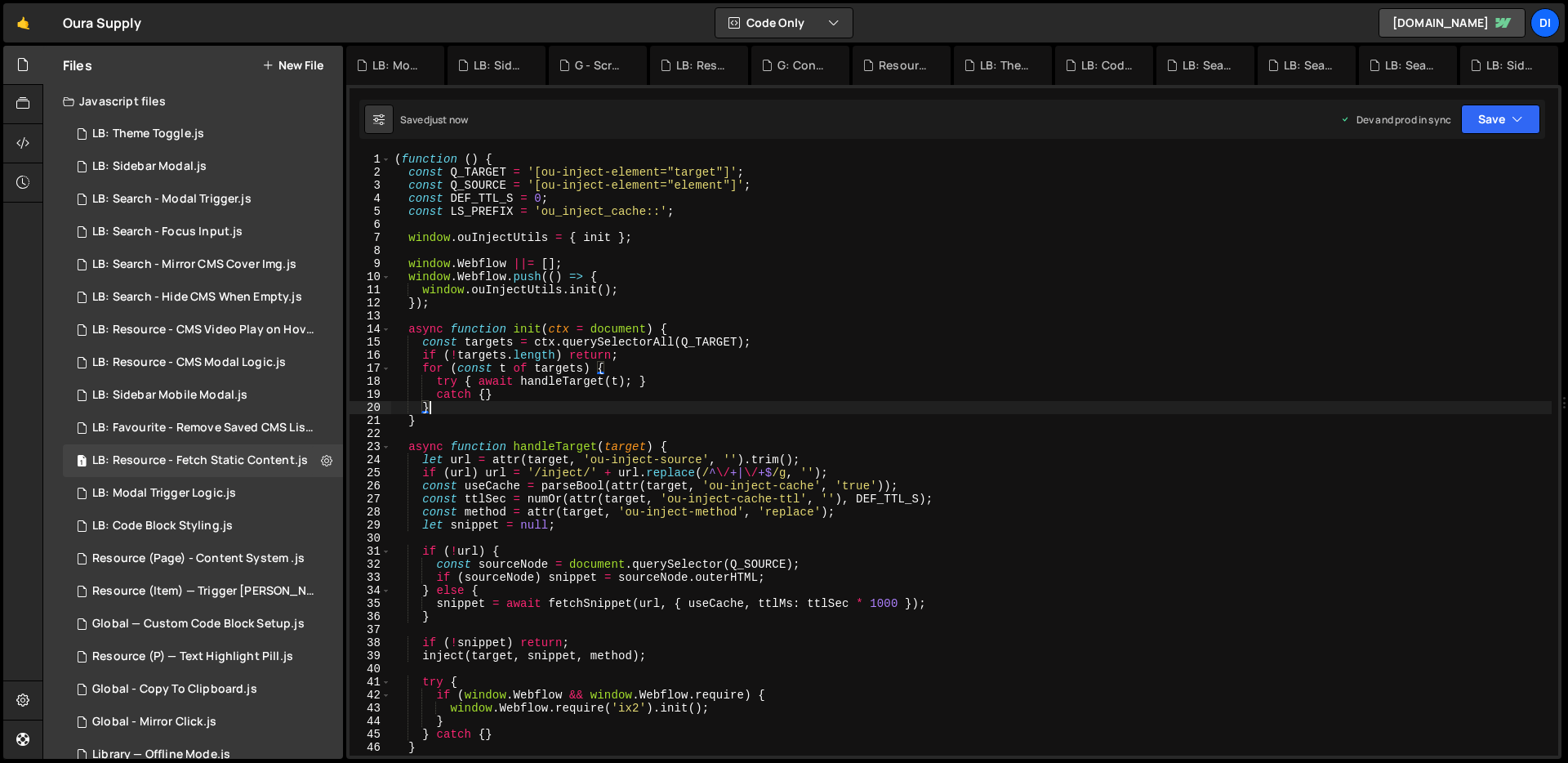
click at [542, 195] on div "( function ( ) { const Q_TARGET = '[ou-inject-element="target"]' ; const Q_SOUR…" at bounding box center [971, 466] width 1161 height 628
click at [570, 470] on div "( function ( ) { const Q_TARGET = '[ou-inject-element="target"]' ; const Q_SOUR…" at bounding box center [971, 466] width 1161 height 628
click at [533, 195] on div "( function ( ) { const Q_TARGET = '[ou-inject-element="target"]' ; const Q_SOUR…" at bounding box center [971, 466] width 1161 height 628
type textarea "})();"
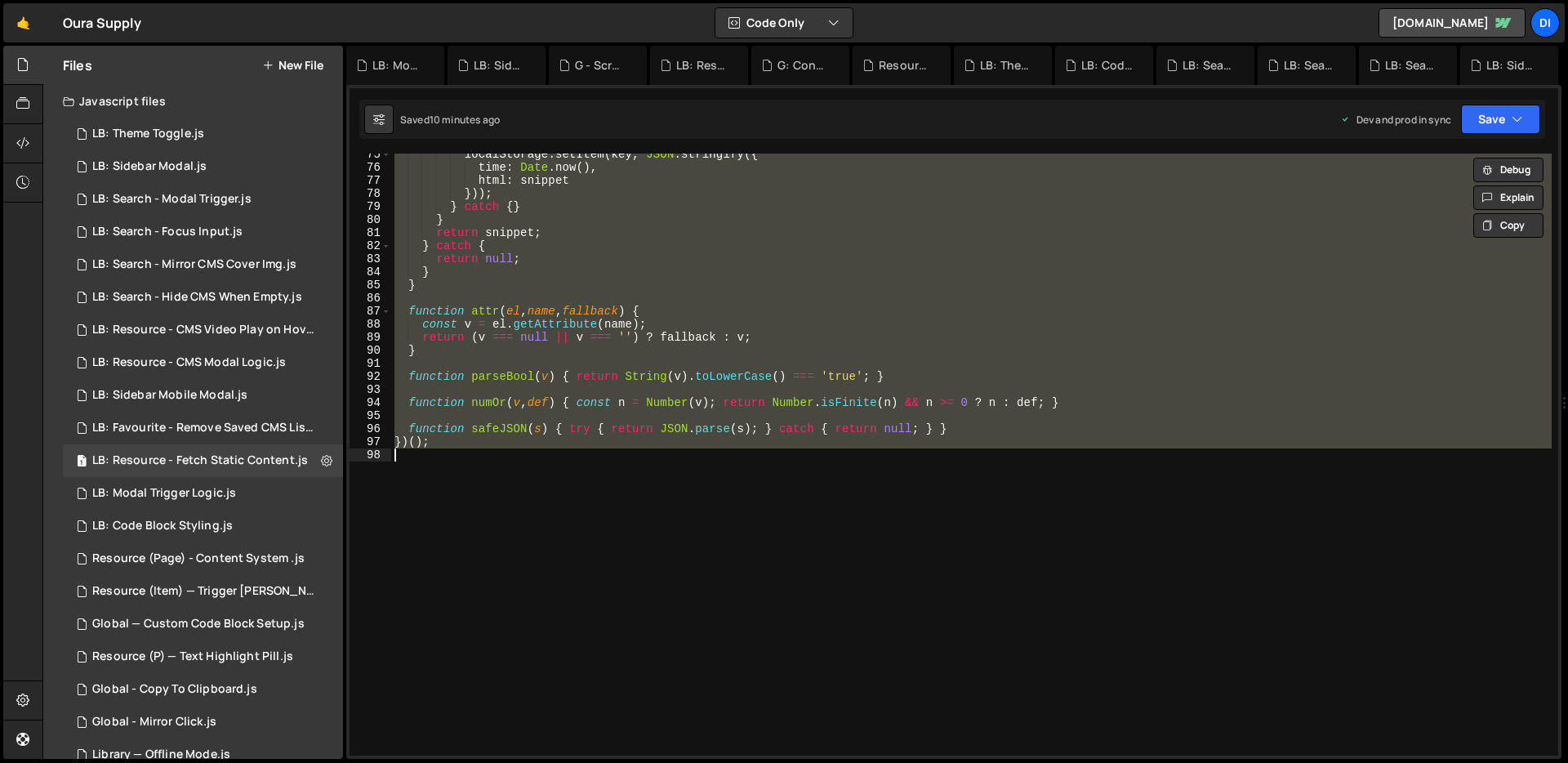
scroll to position [0, 0]
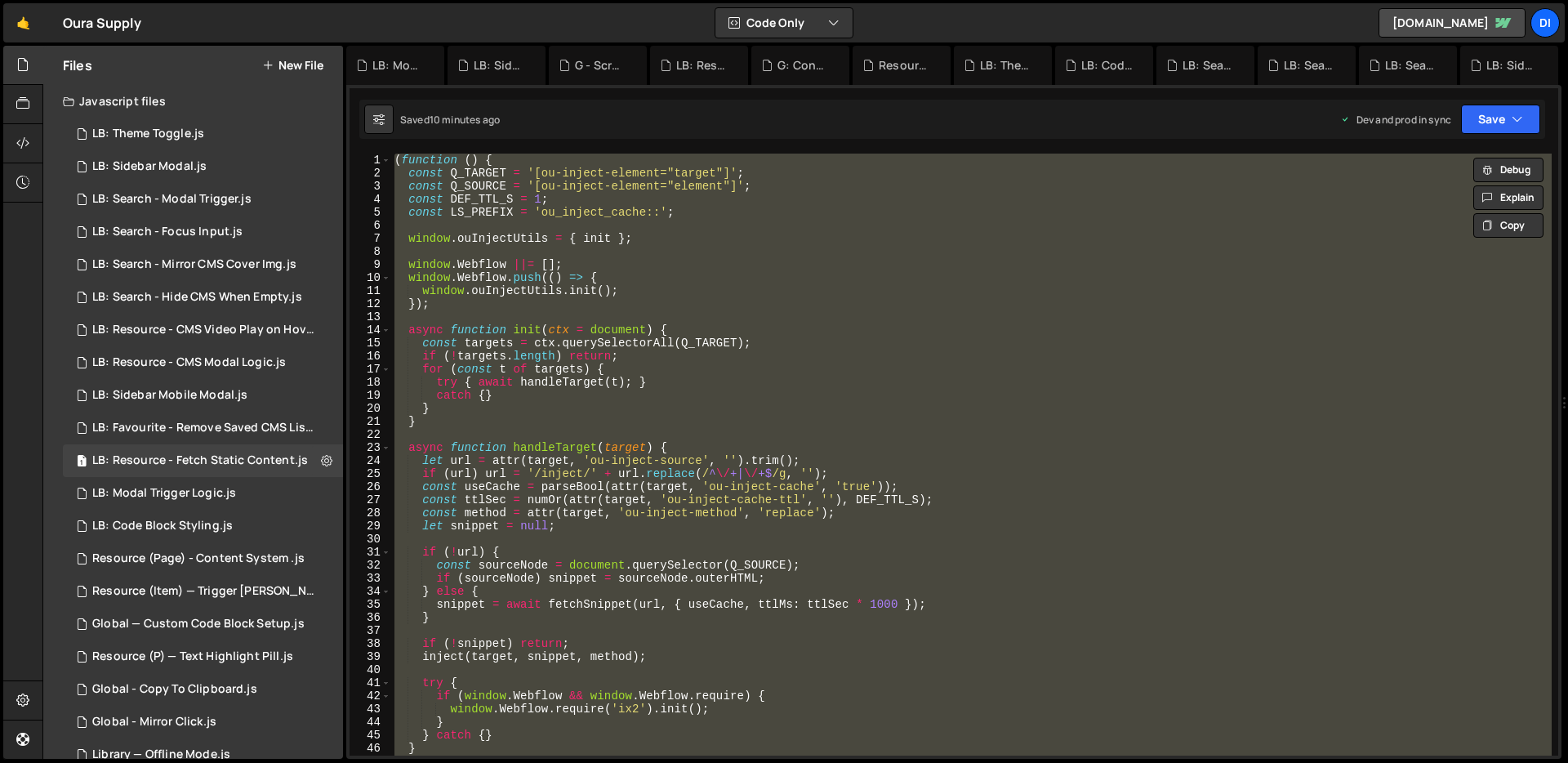
click at [679, 314] on div "( function ( ) { const Q_TARGET = '[ou-inject-element="target"]' ; const Q_SOUR…" at bounding box center [971, 454] width 1161 height 602
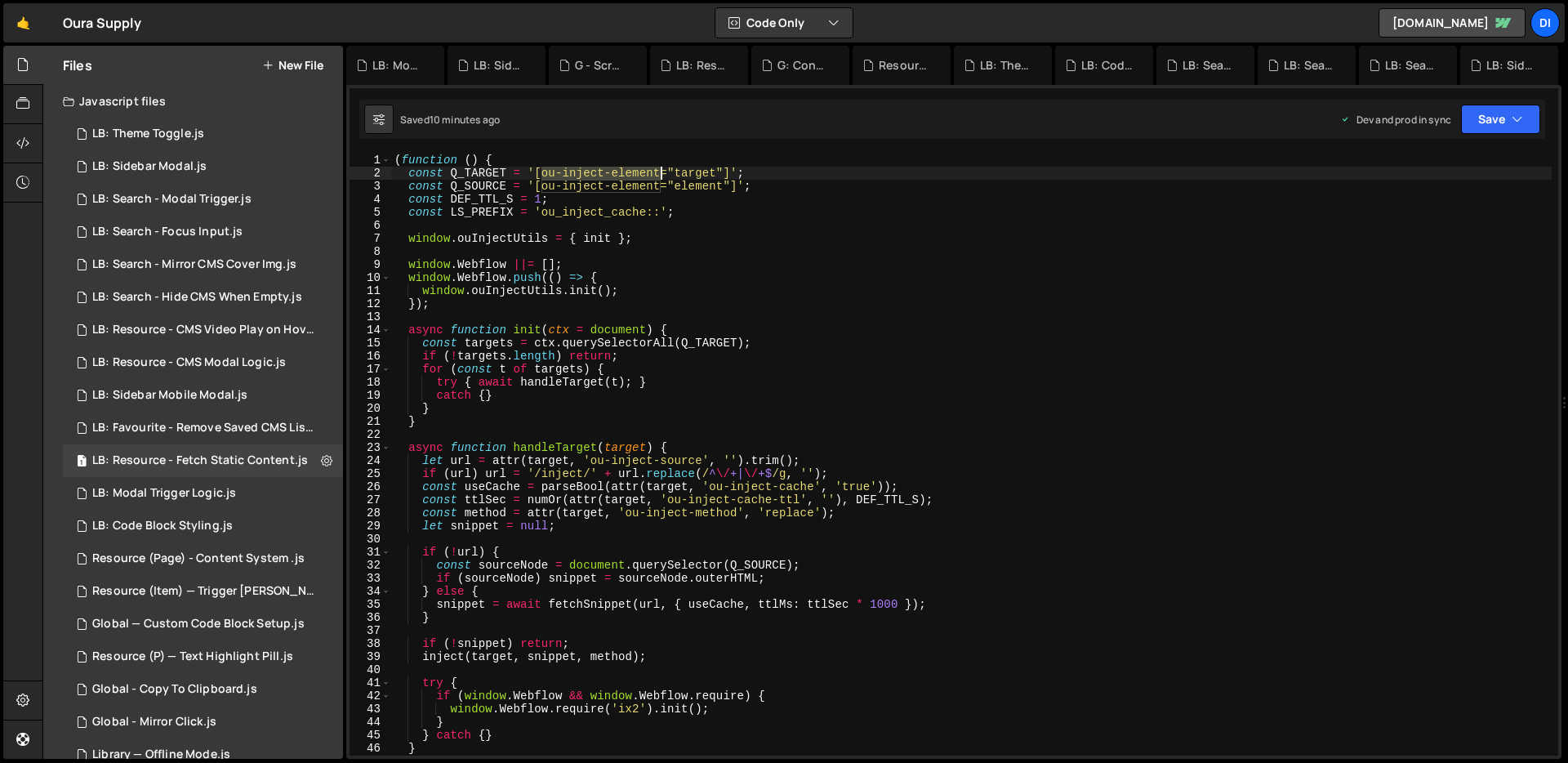
drag, startPoint x: 545, startPoint y: 169, endPoint x: 663, endPoint y: 169, distance: 118.0
click at [663, 169] on div "( function ( ) { const Q_TARGET = '[ou-inject-element="target"]' ; const Q_SOUR…" at bounding box center [971, 467] width 1161 height 628
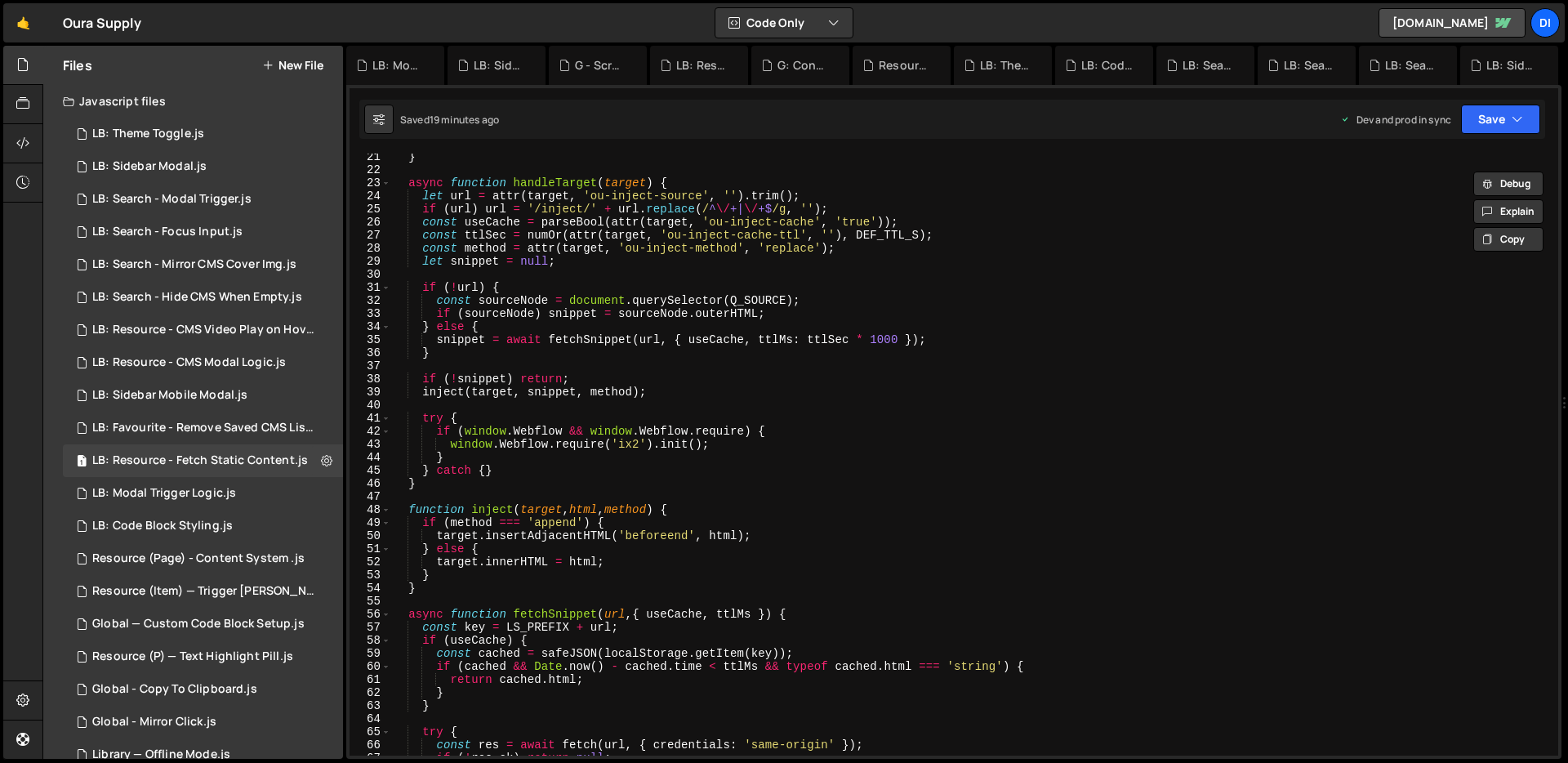
scroll to position [974, 0]
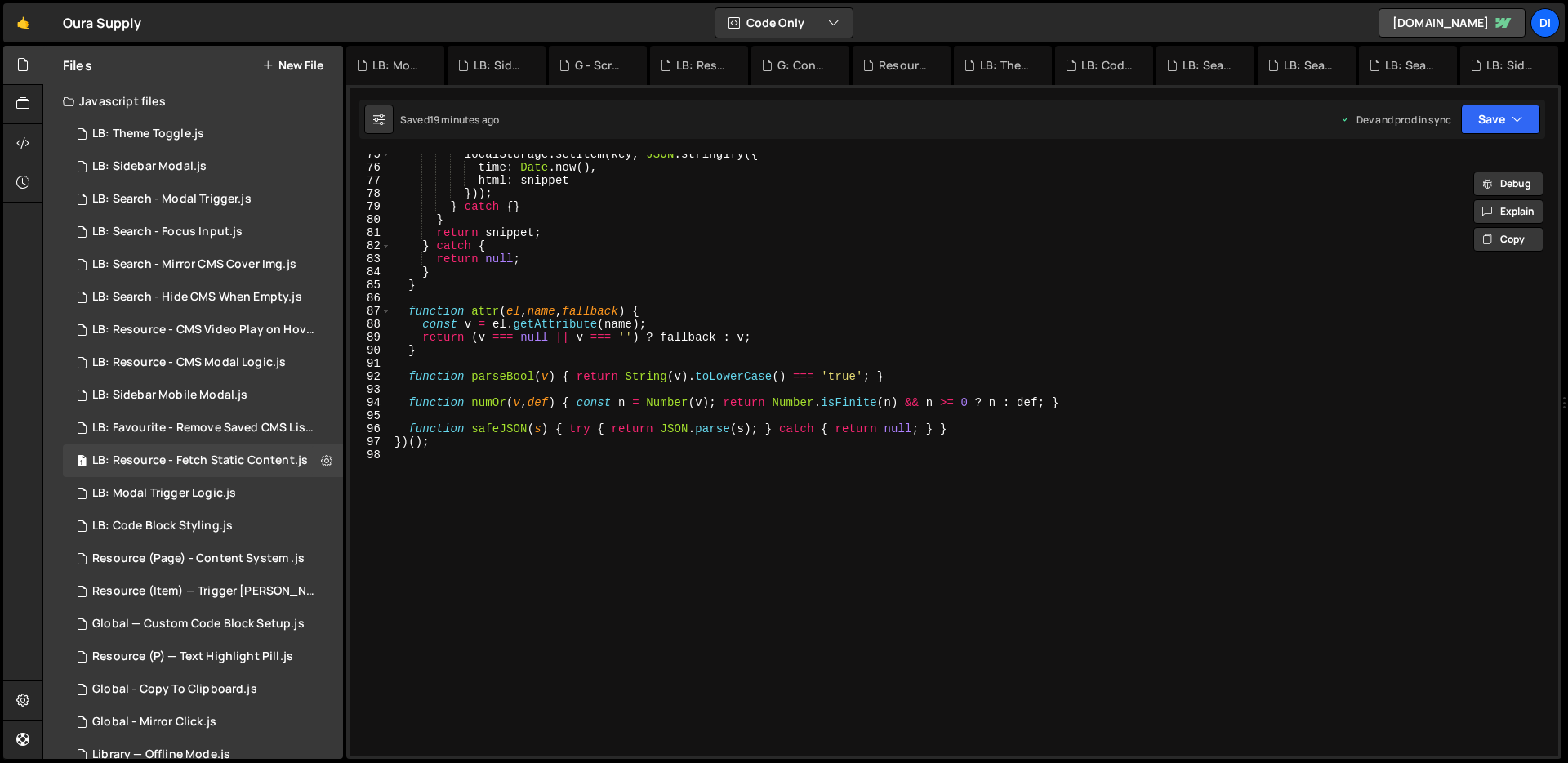
click at [643, 206] on div "localStorage . setItem ( key , JSON . stringify ({ time : Date . now ( ) , html…" at bounding box center [971, 461] width 1161 height 628
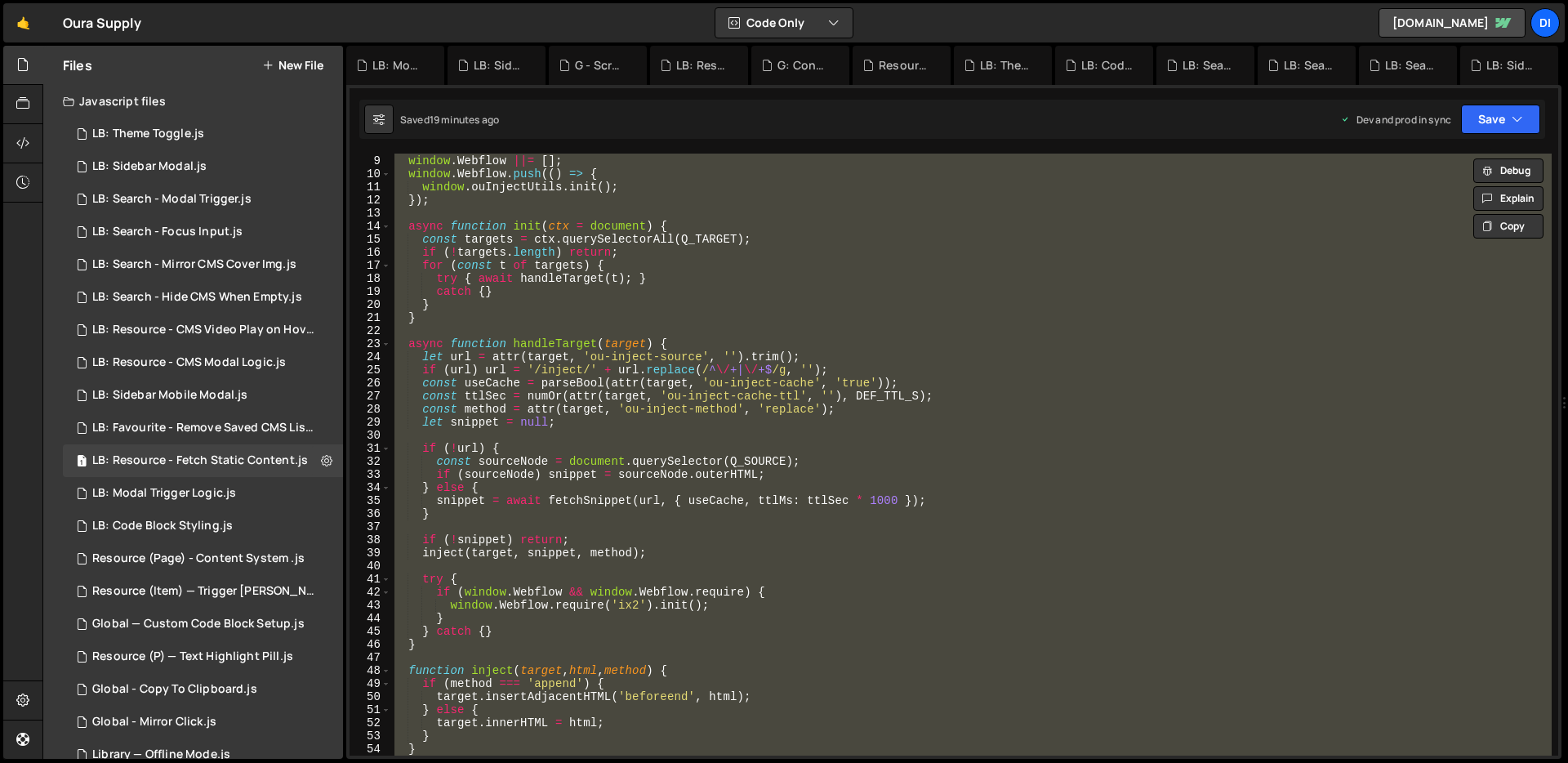
scroll to position [0, 0]
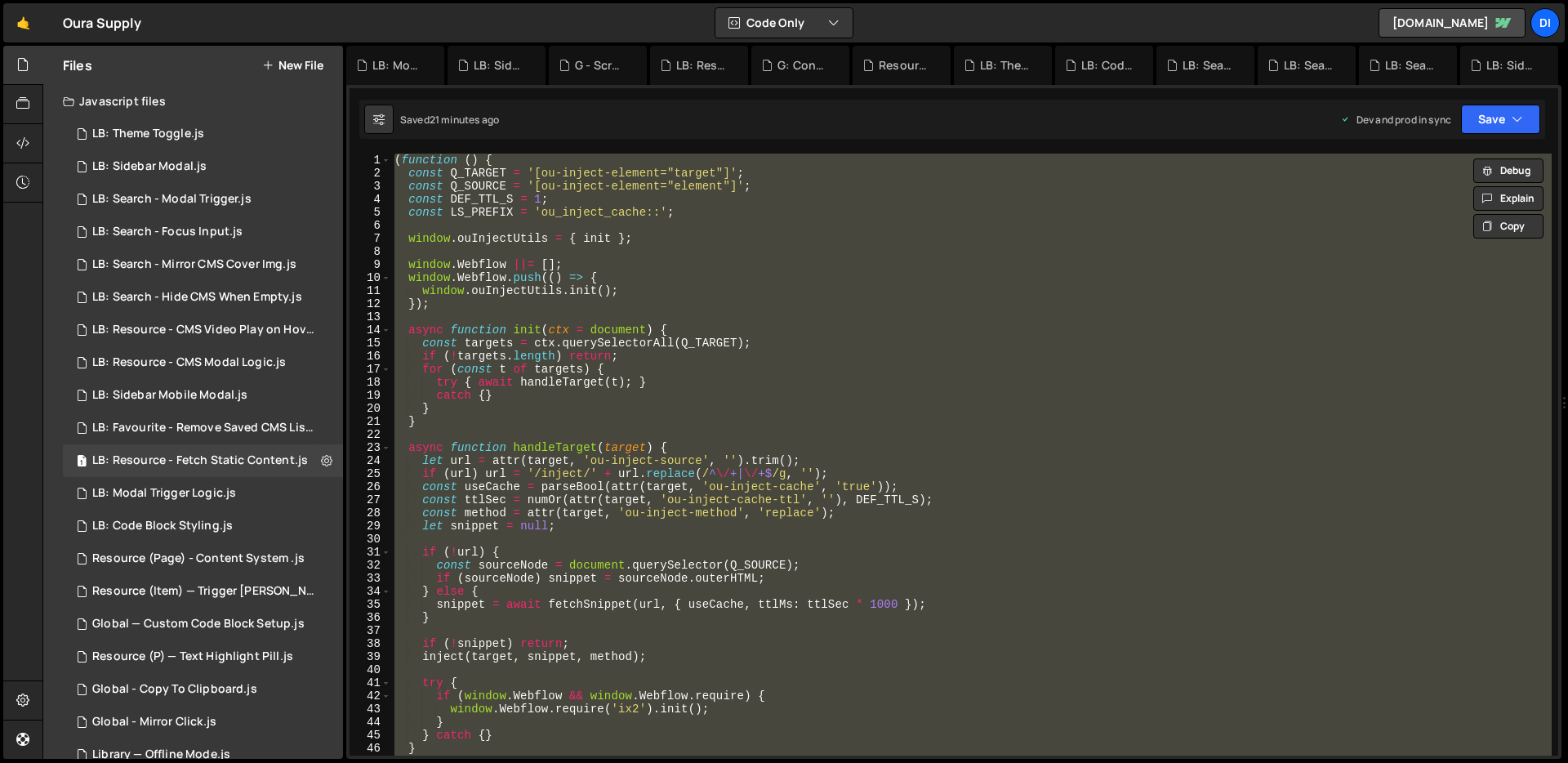
click at [554, 353] on div "( function ( ) { const Q_TARGET = '[ou-inject-element="target"]' ; const Q_SOUR…" at bounding box center [971, 454] width 1161 height 602
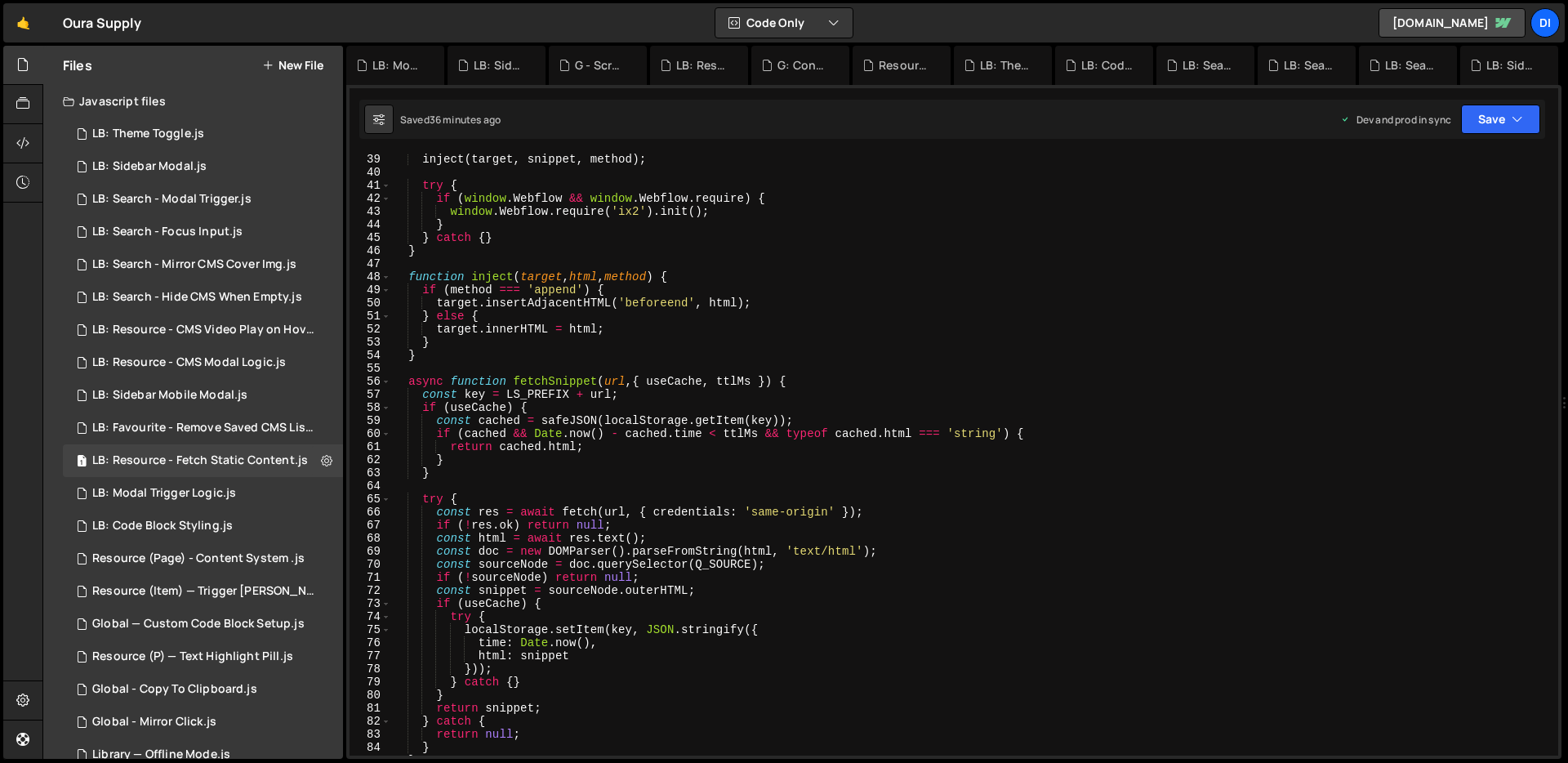
scroll to position [506, 0]
click at [585, 296] on div "inject ( target , snippet , method ) ; try { if ( window . Webflow && window . …" at bounding box center [971, 466] width 1161 height 628
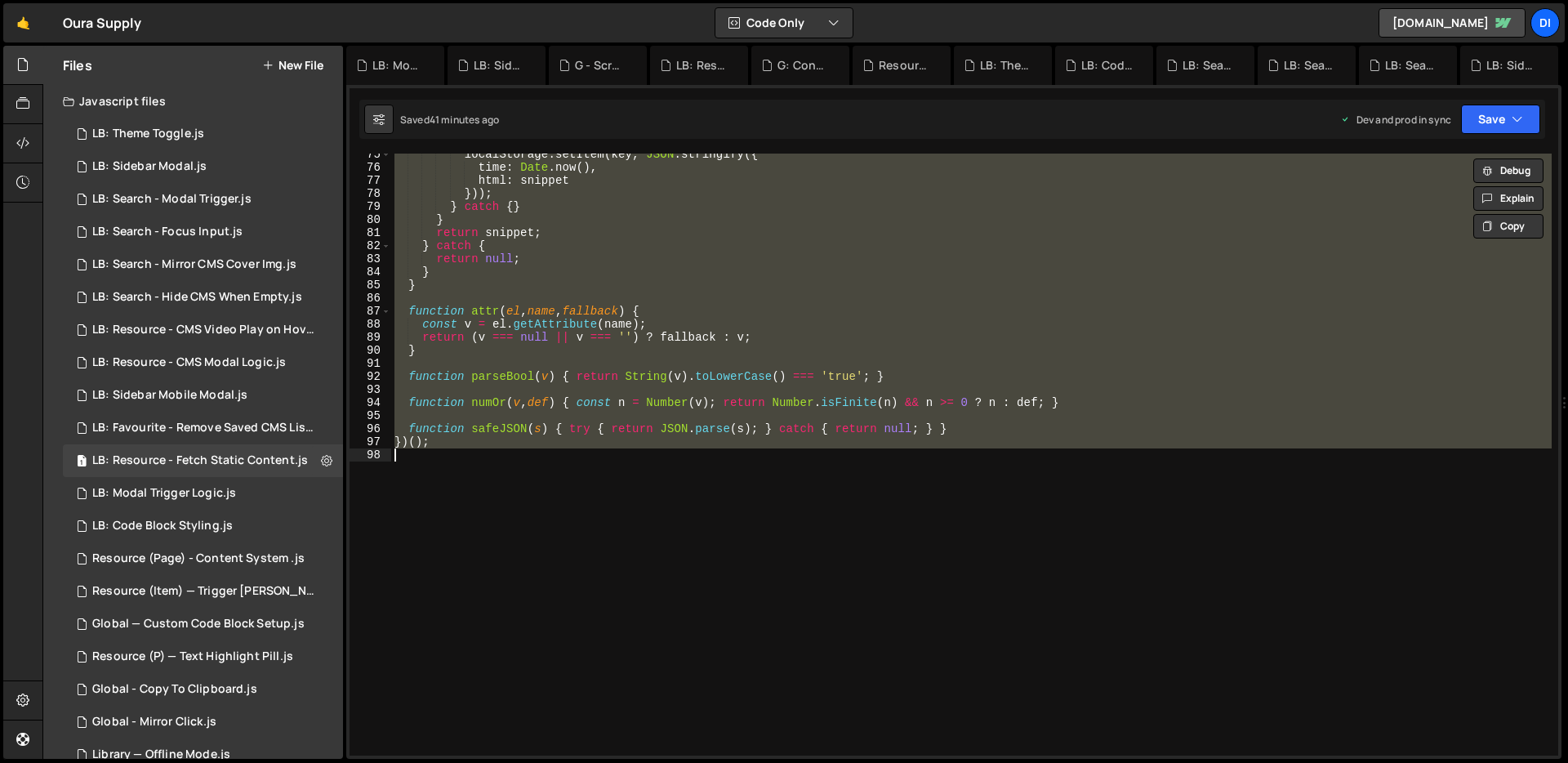
click at [580, 268] on div "localStorage . setItem ( key , JSON . stringify ({ time : Date . now ( ) , html…" at bounding box center [971, 454] width 1161 height 602
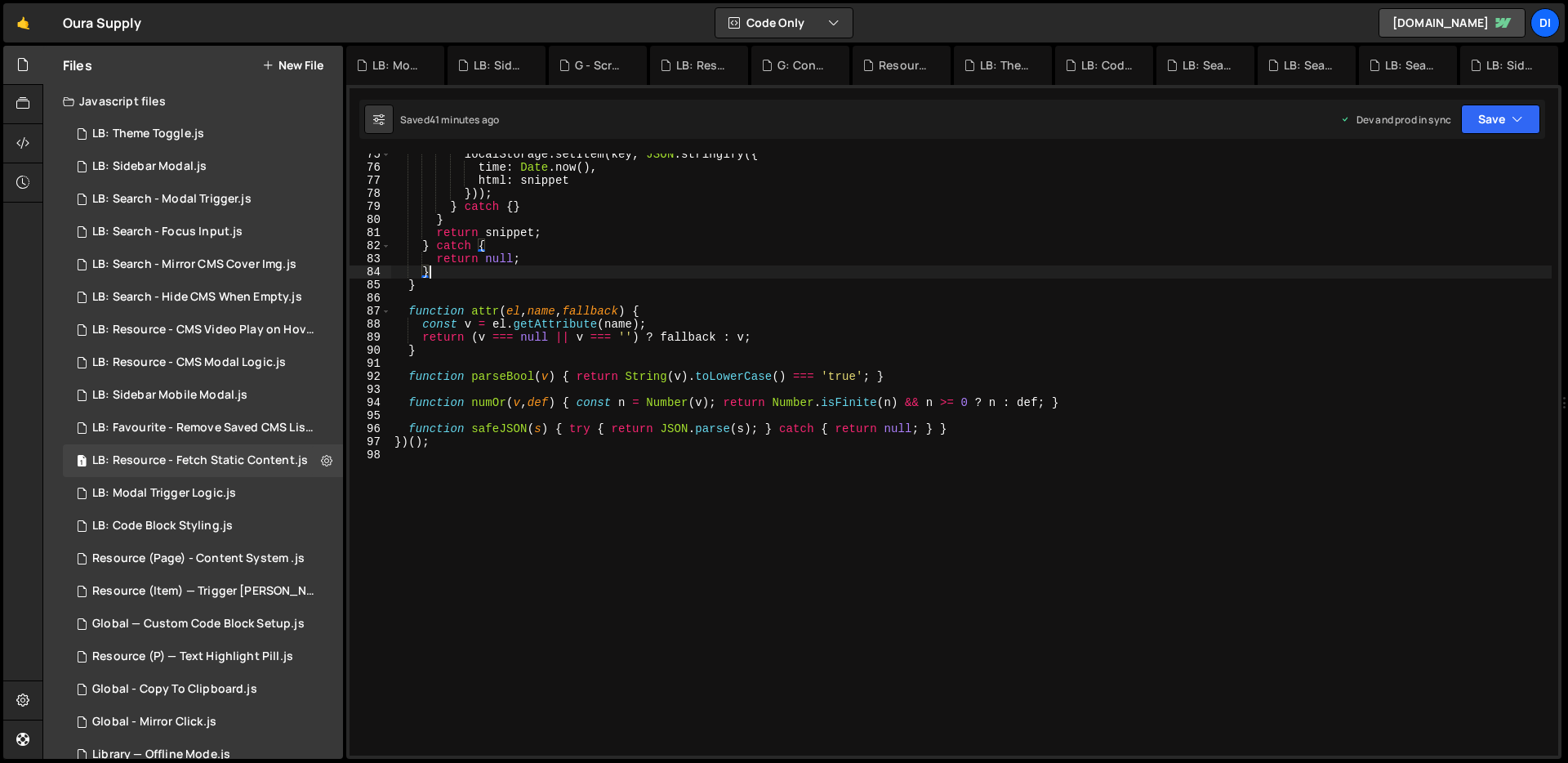
scroll to position [933, 0]
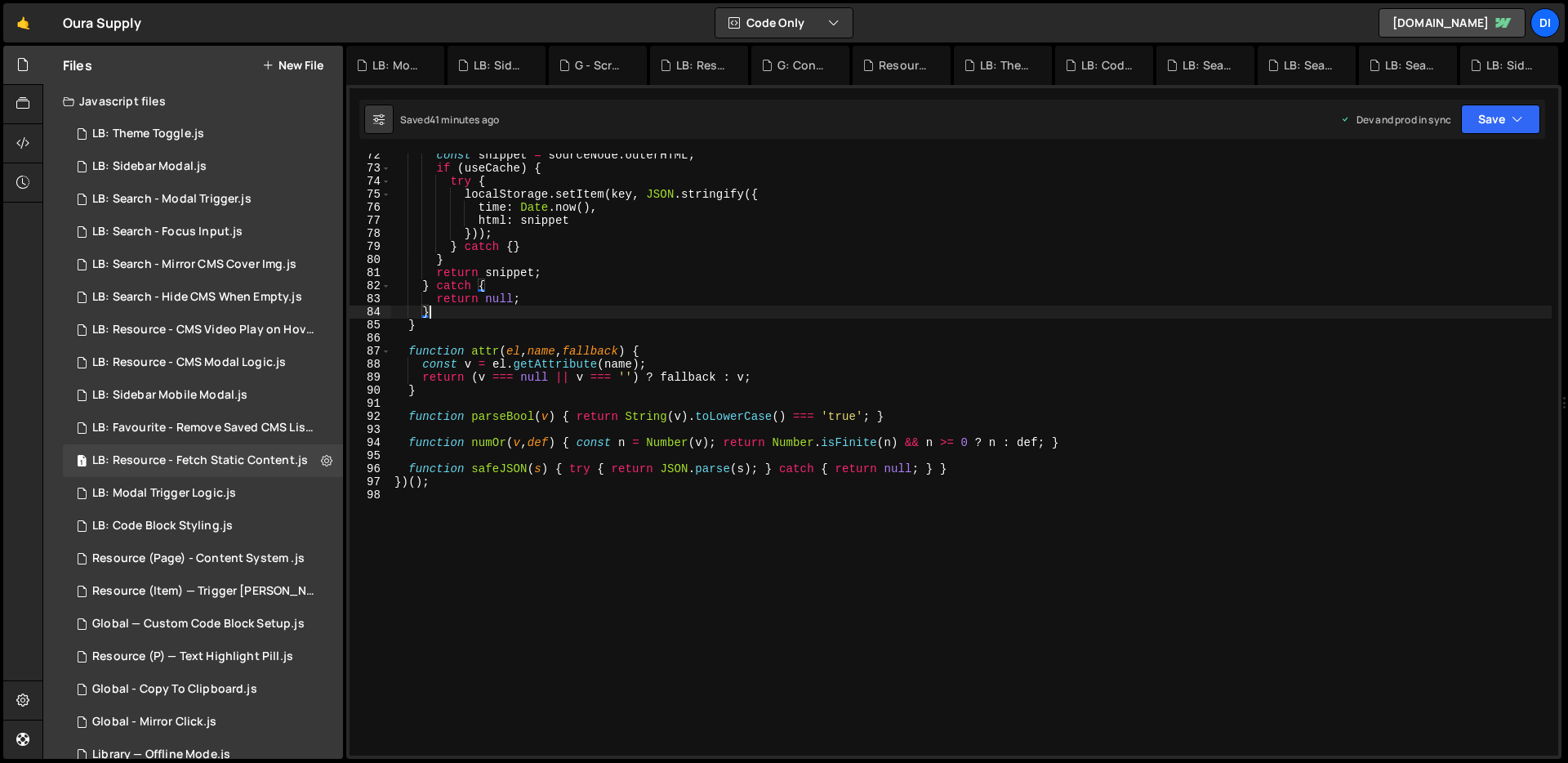
click at [557, 245] on div "const snippet = sourceNode . outerHTML ; if ( useCache ) { try { localStorage .…" at bounding box center [971, 462] width 1161 height 628
type textarea "})();"
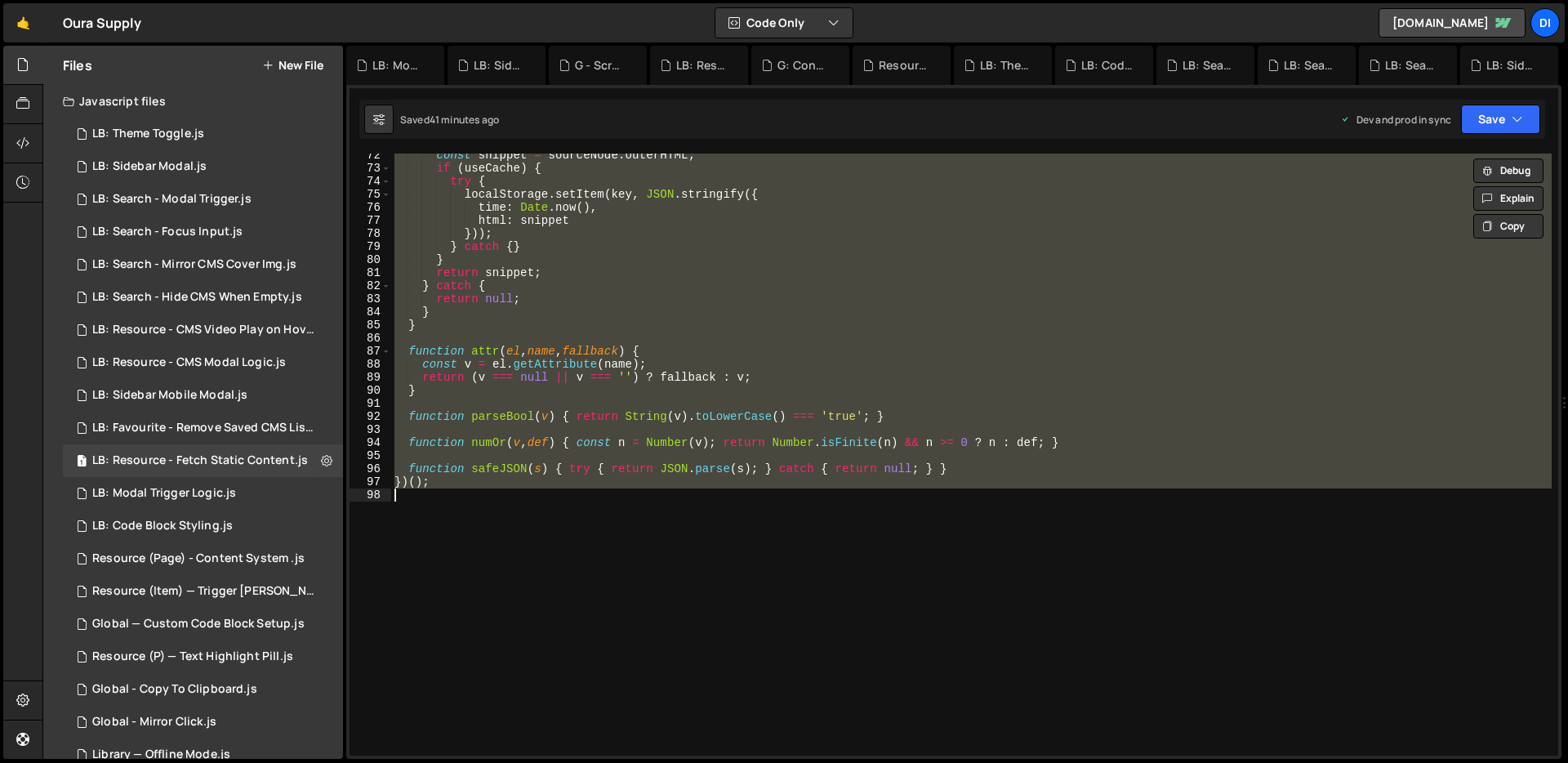
paste textarea
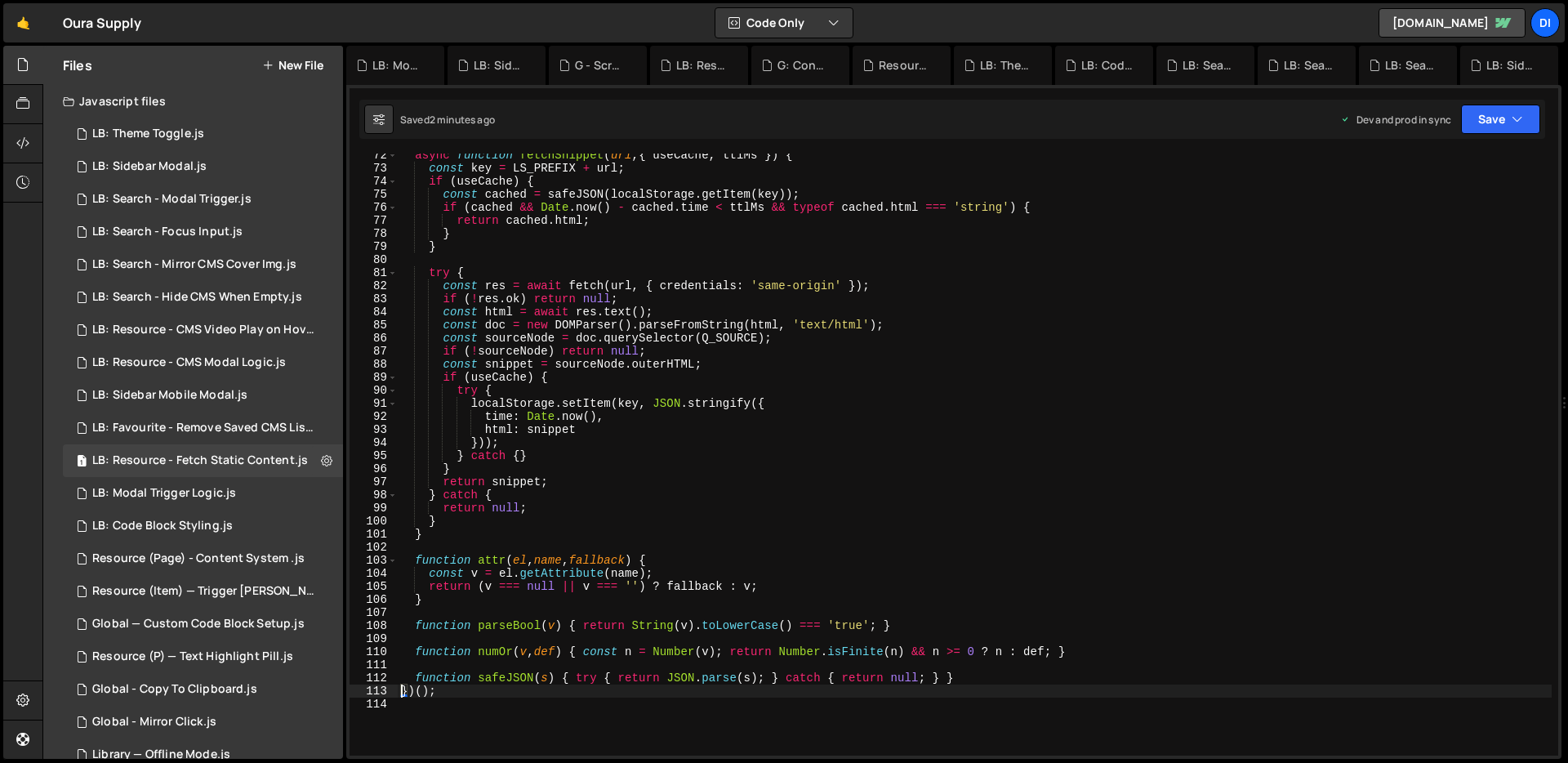
click at [584, 474] on div "async function fetchSnippet ( url , { useCache , ttlMs }) { const key = LS_PREF…" at bounding box center [975, 462] width 1154 height 628
type textarea "})();"
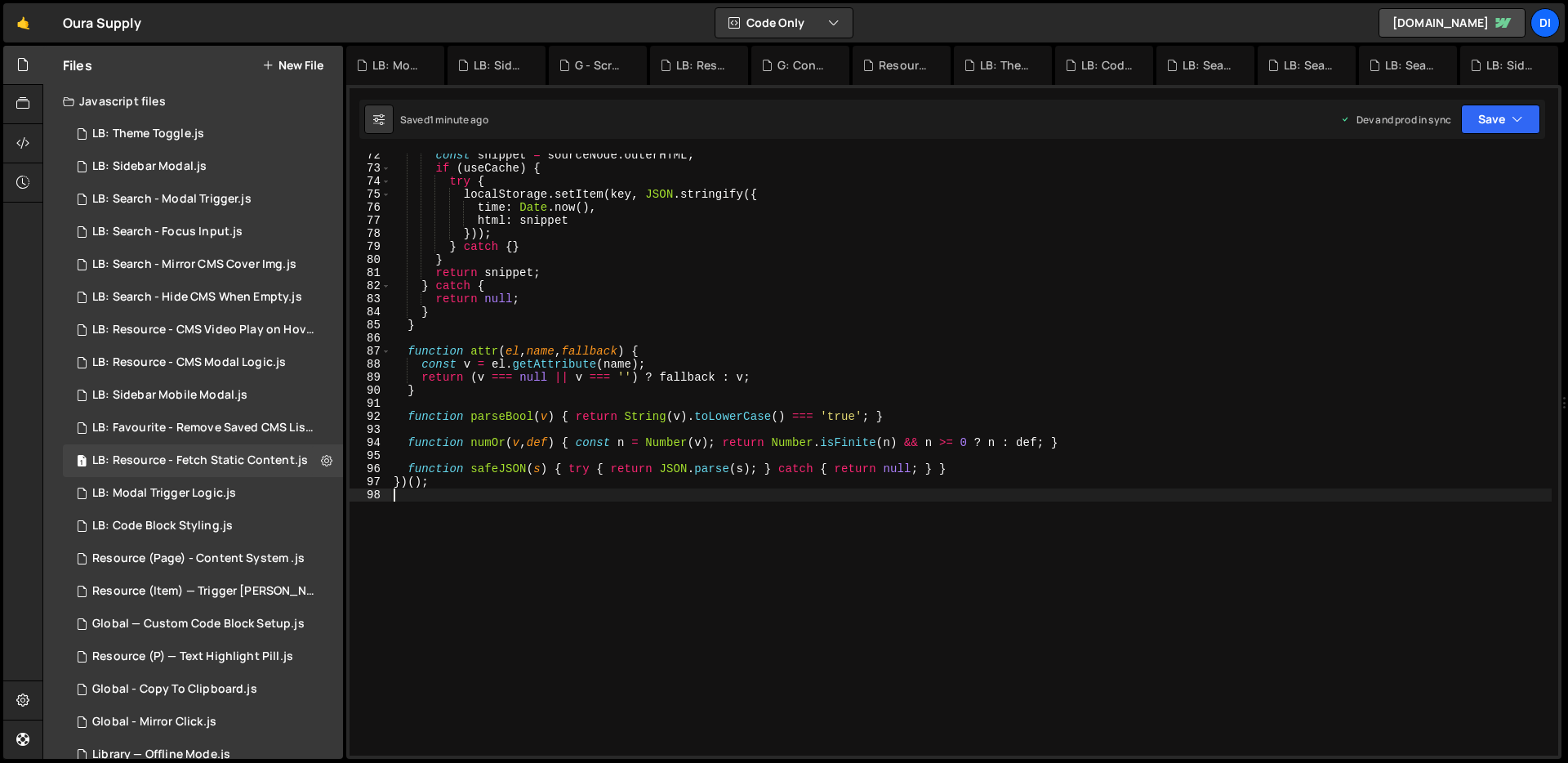
click at [829, 450] on div "const snippet = sourceNode . outerHTML ; if ( useCache ) { try { localStorage .…" at bounding box center [970, 462] width 1161 height 628
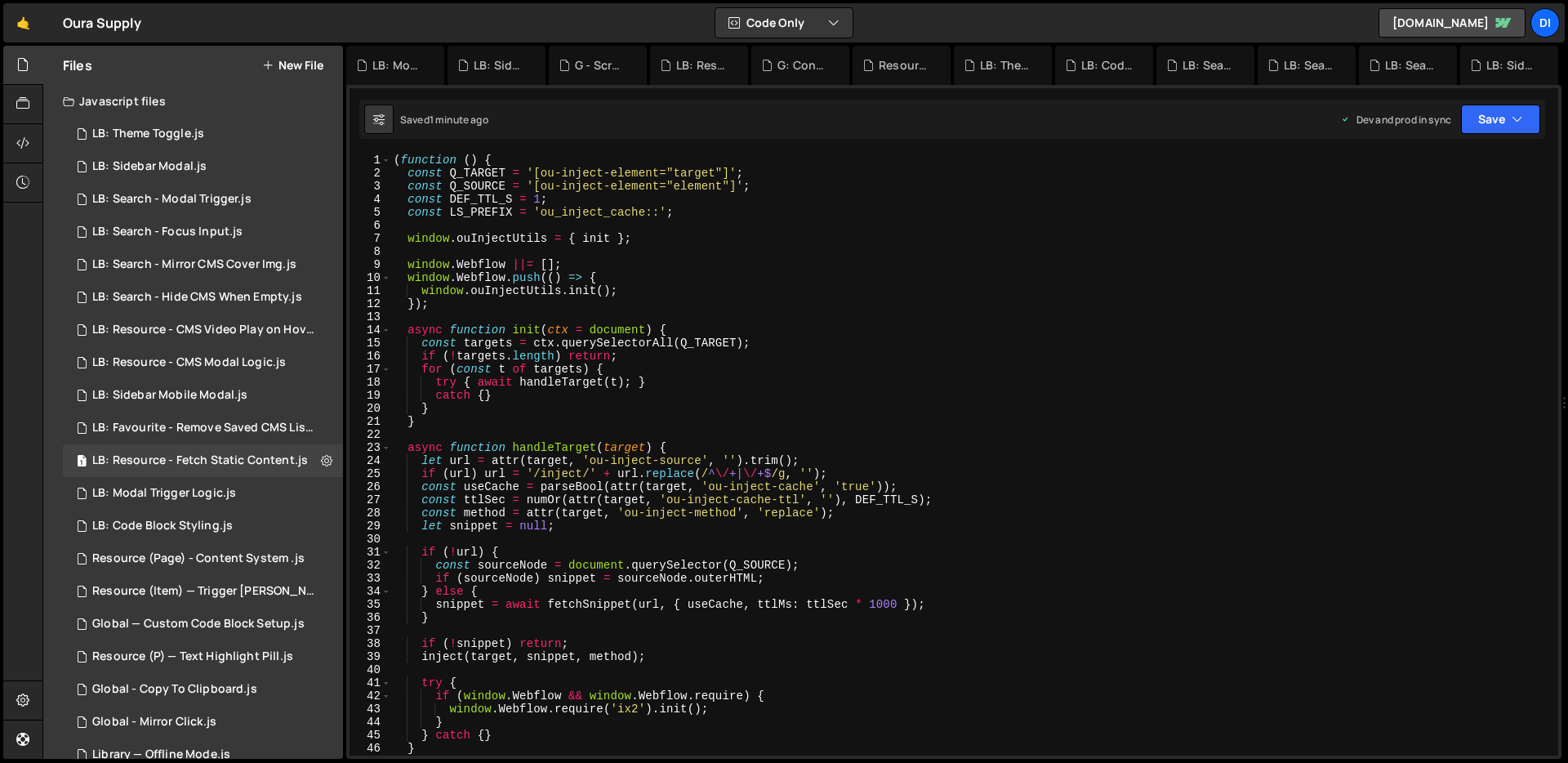
scroll to position [1, 0]
click at [709, 290] on div "( function ( ) { const Q_TARGET = '[ou-inject-element="target"]' ; const Q_SOUR…" at bounding box center [970, 466] width 1161 height 628
type textarea "window.ouInjectUtils.init();"
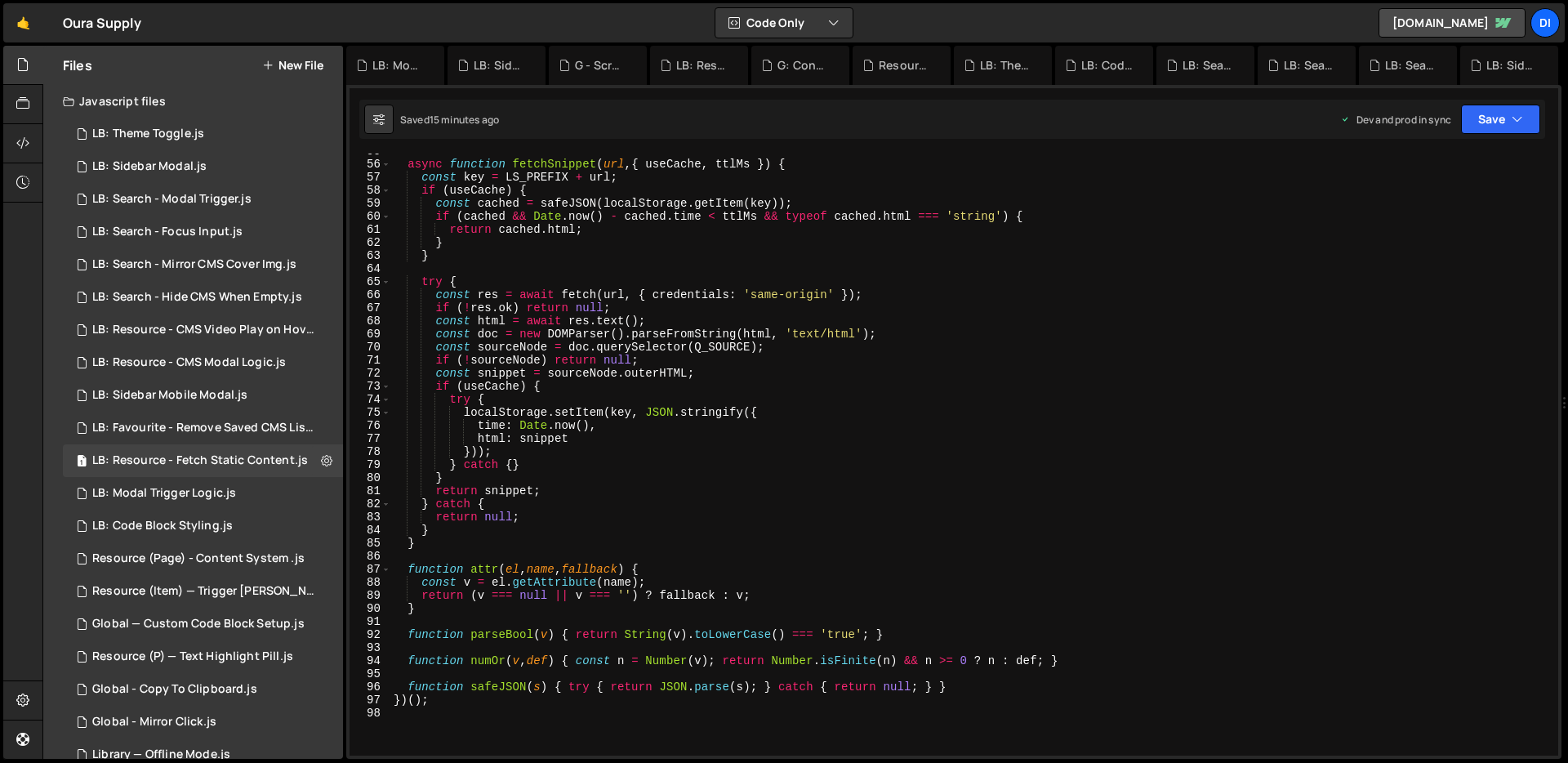
scroll to position [974, 0]
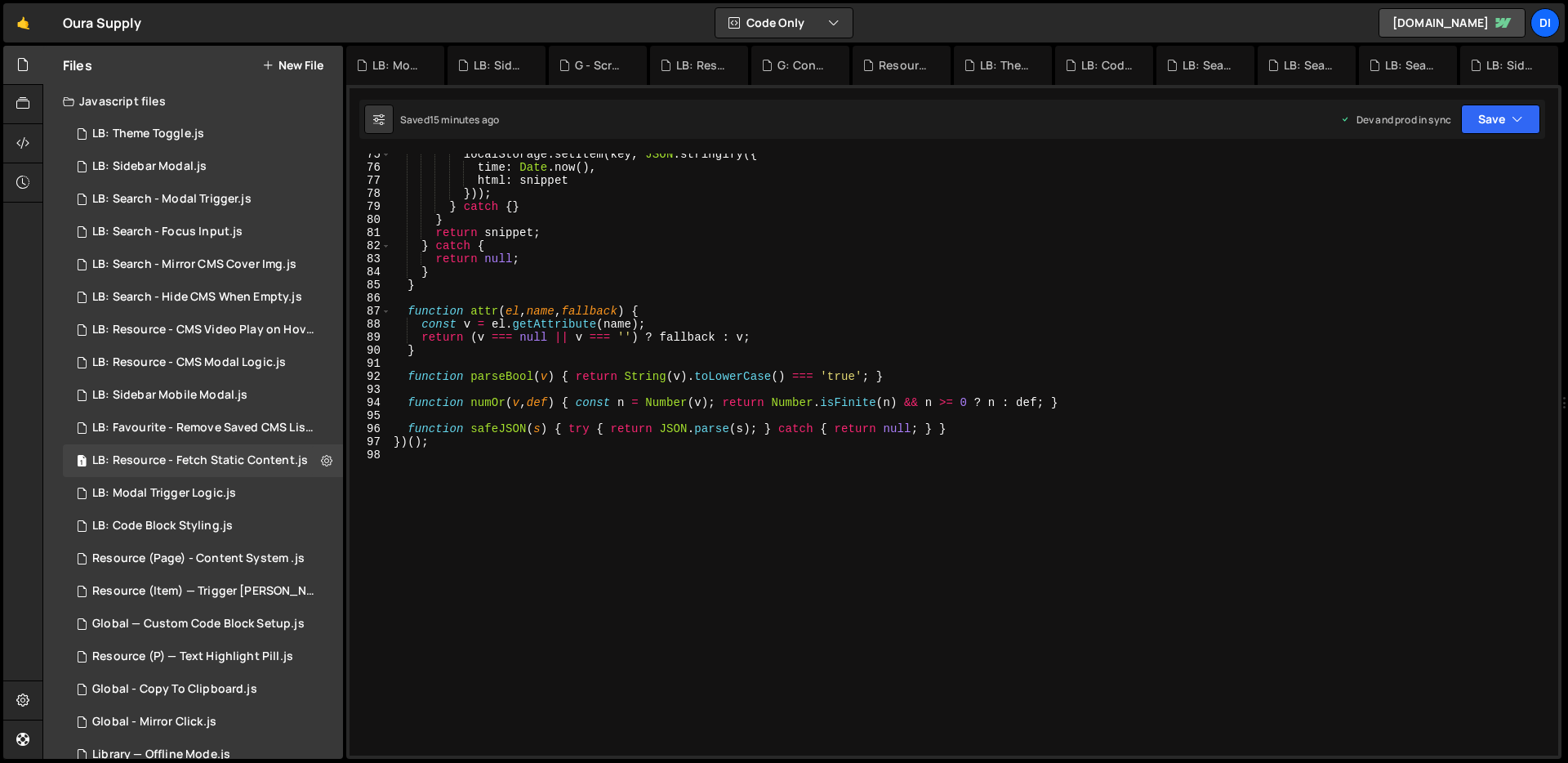
click at [696, 293] on div "localStorage . setItem ( key , JSON . stringify ({ time : Date . now ( ) , html…" at bounding box center [970, 461] width 1161 height 628
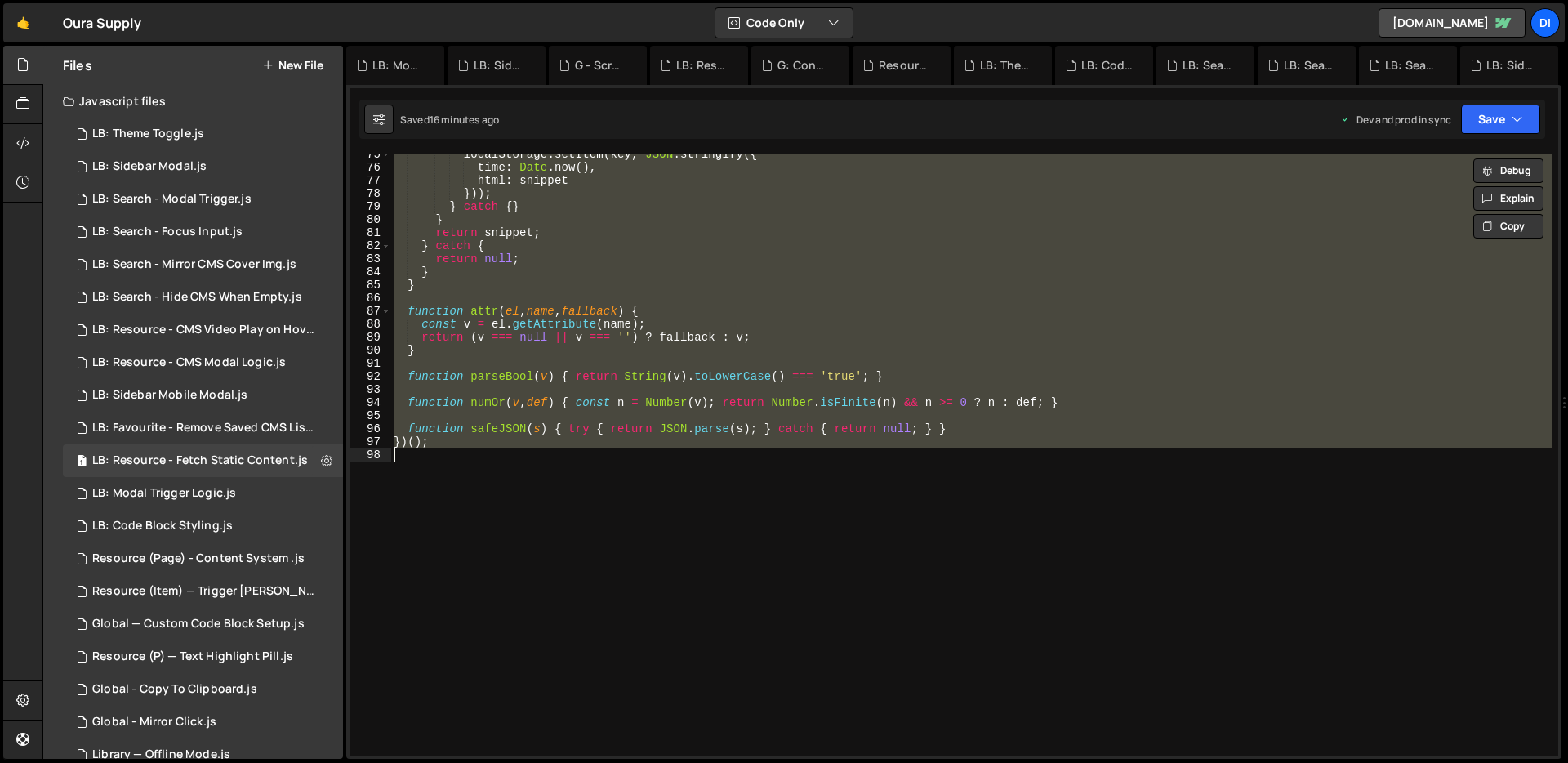
click at [609, 289] on div "localStorage . setItem ( key , JSON . stringify ({ time : Date . now ( ) , html…" at bounding box center [970, 454] width 1161 height 602
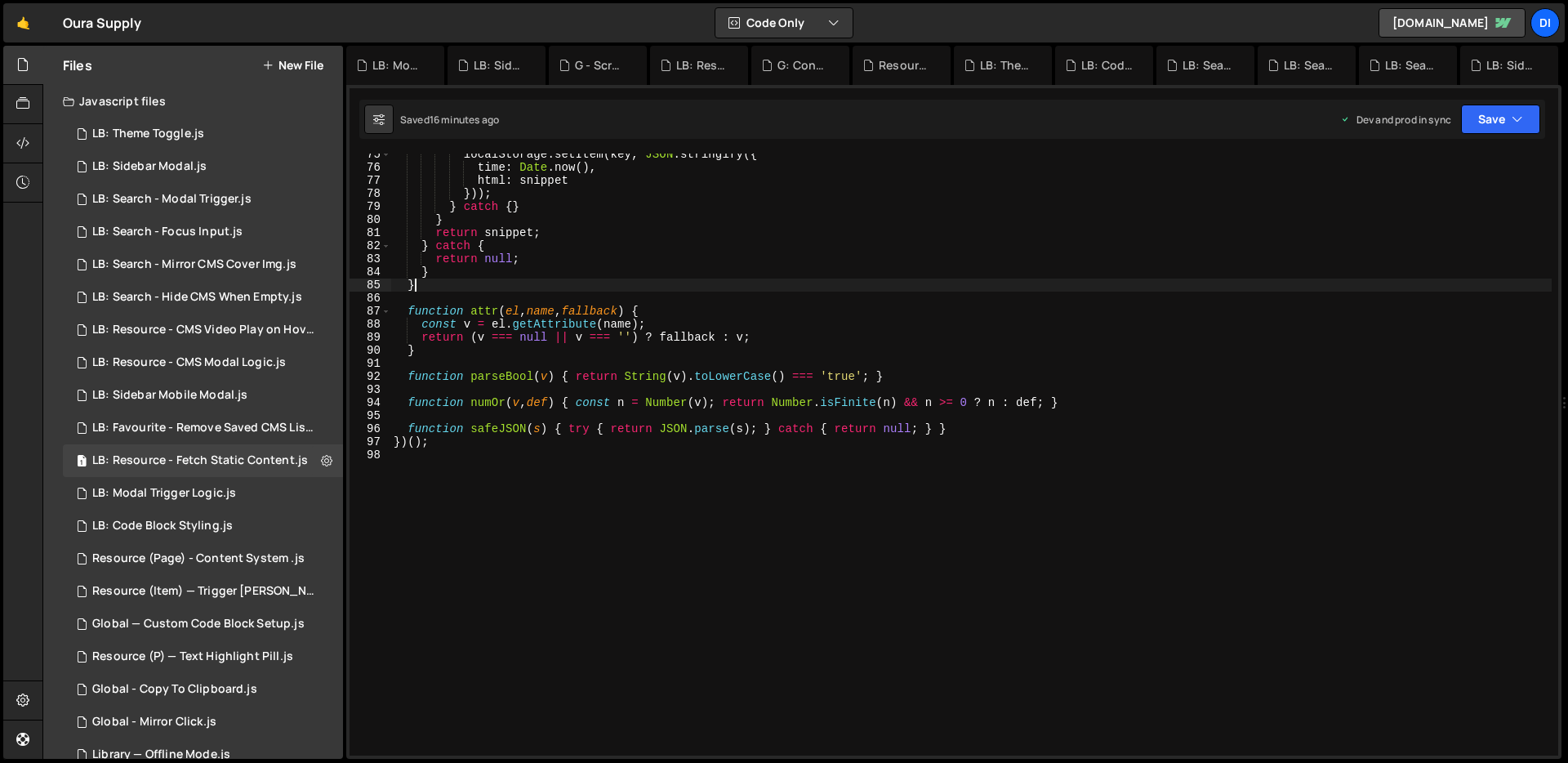
type textarea "})();"
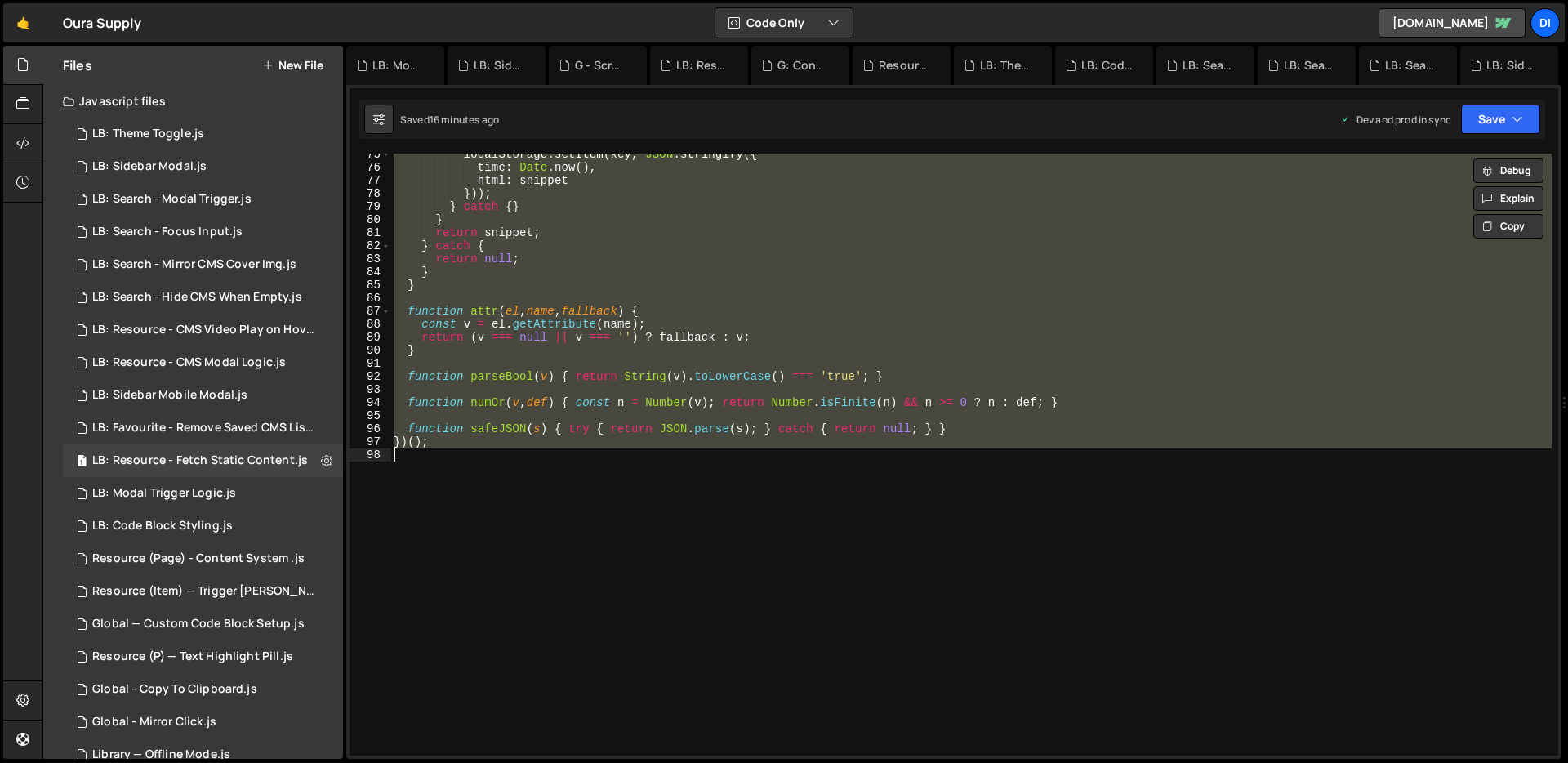
paste textarea
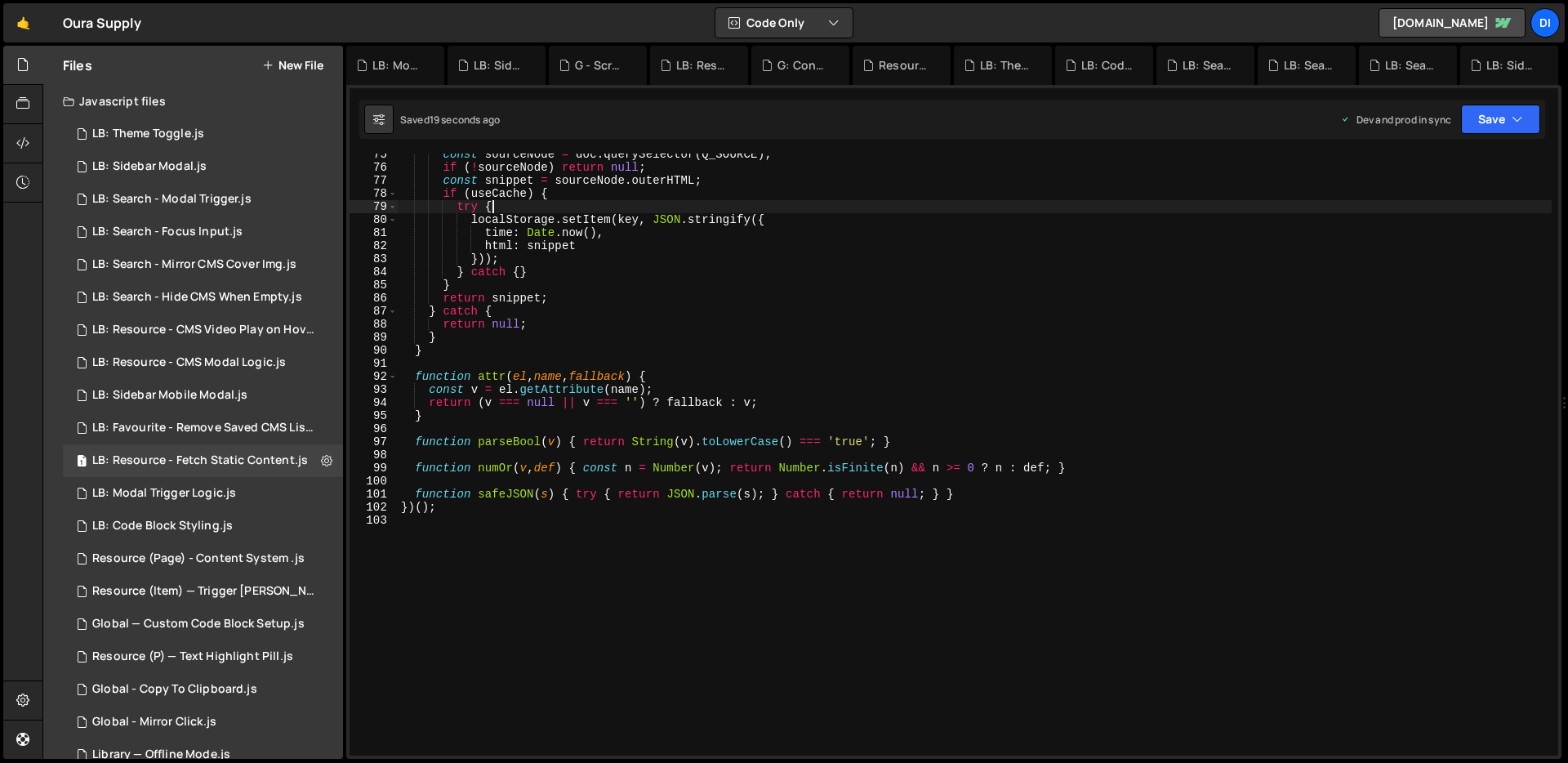
click at [529, 212] on div "const sourceNode = doc . querySelector ( Q_SOURCE ) ; if ( ! sourceNode ) retur…" at bounding box center [975, 461] width 1154 height 628
type textarea "})();"
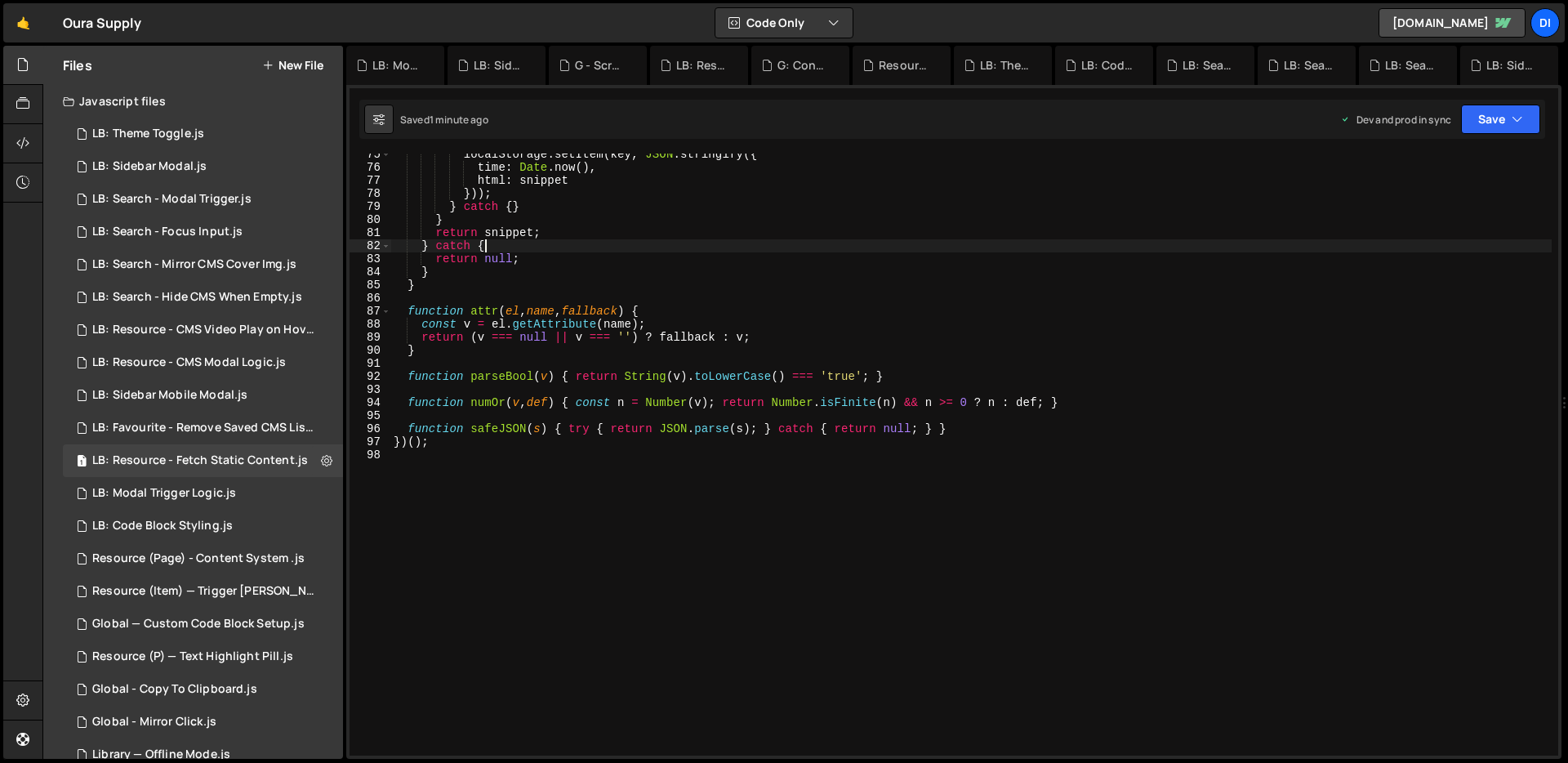
click at [596, 241] on div "localStorage . setItem ( key , JSON . stringify ({ time : Date . now ( ) , html…" at bounding box center [970, 461] width 1161 height 628
type textarea "})();"
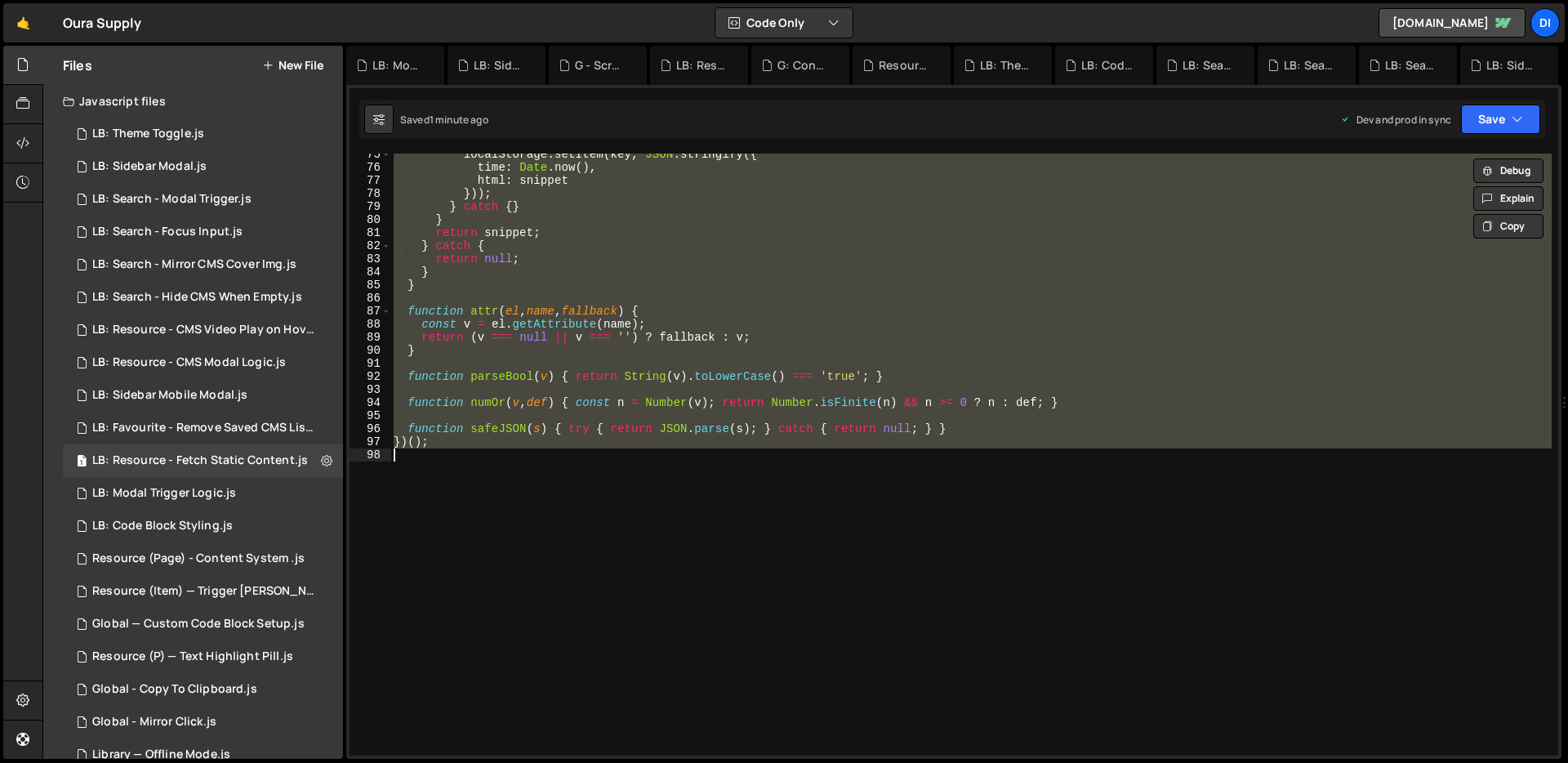
paste textarea
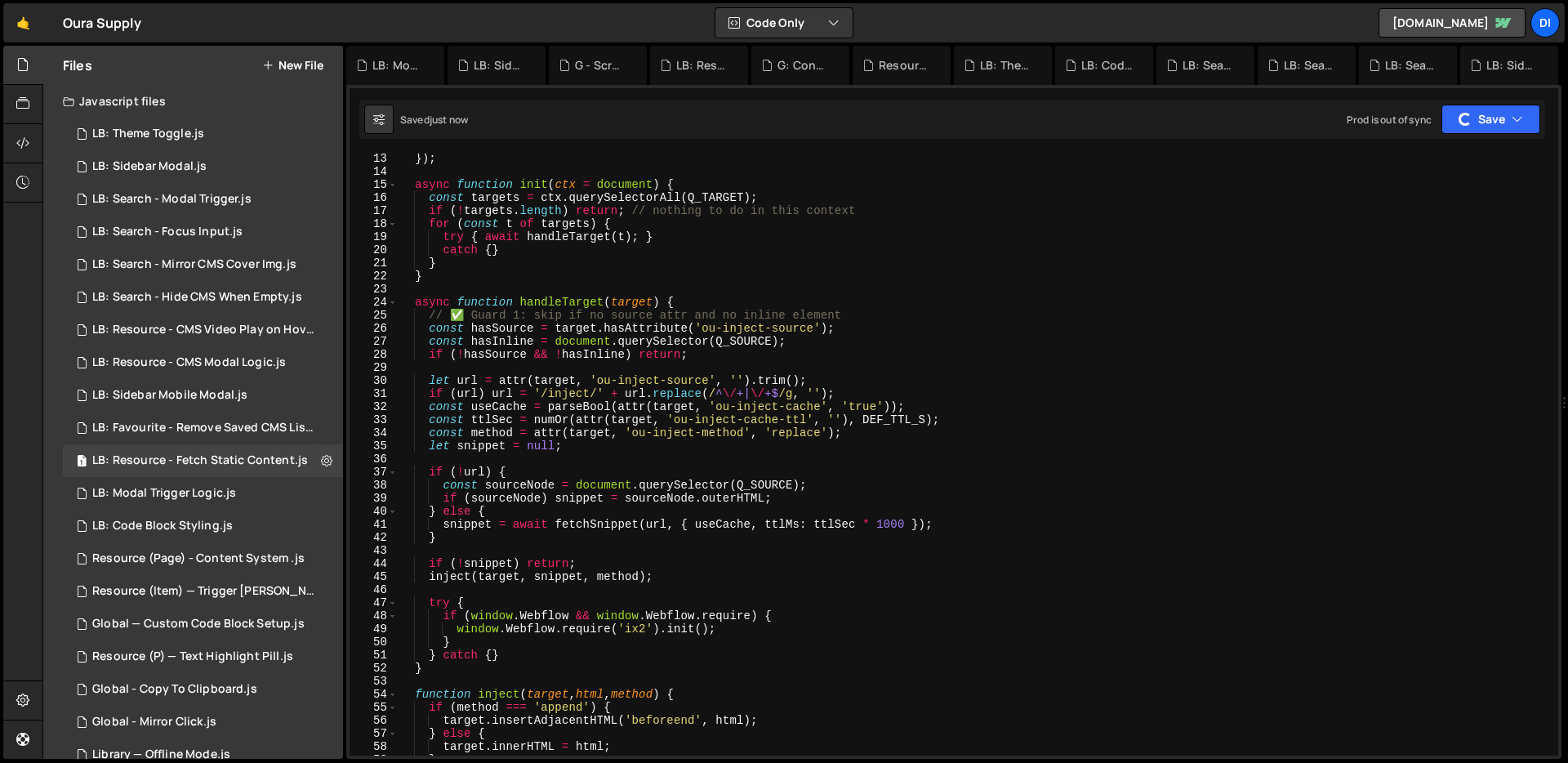
scroll to position [0, 0]
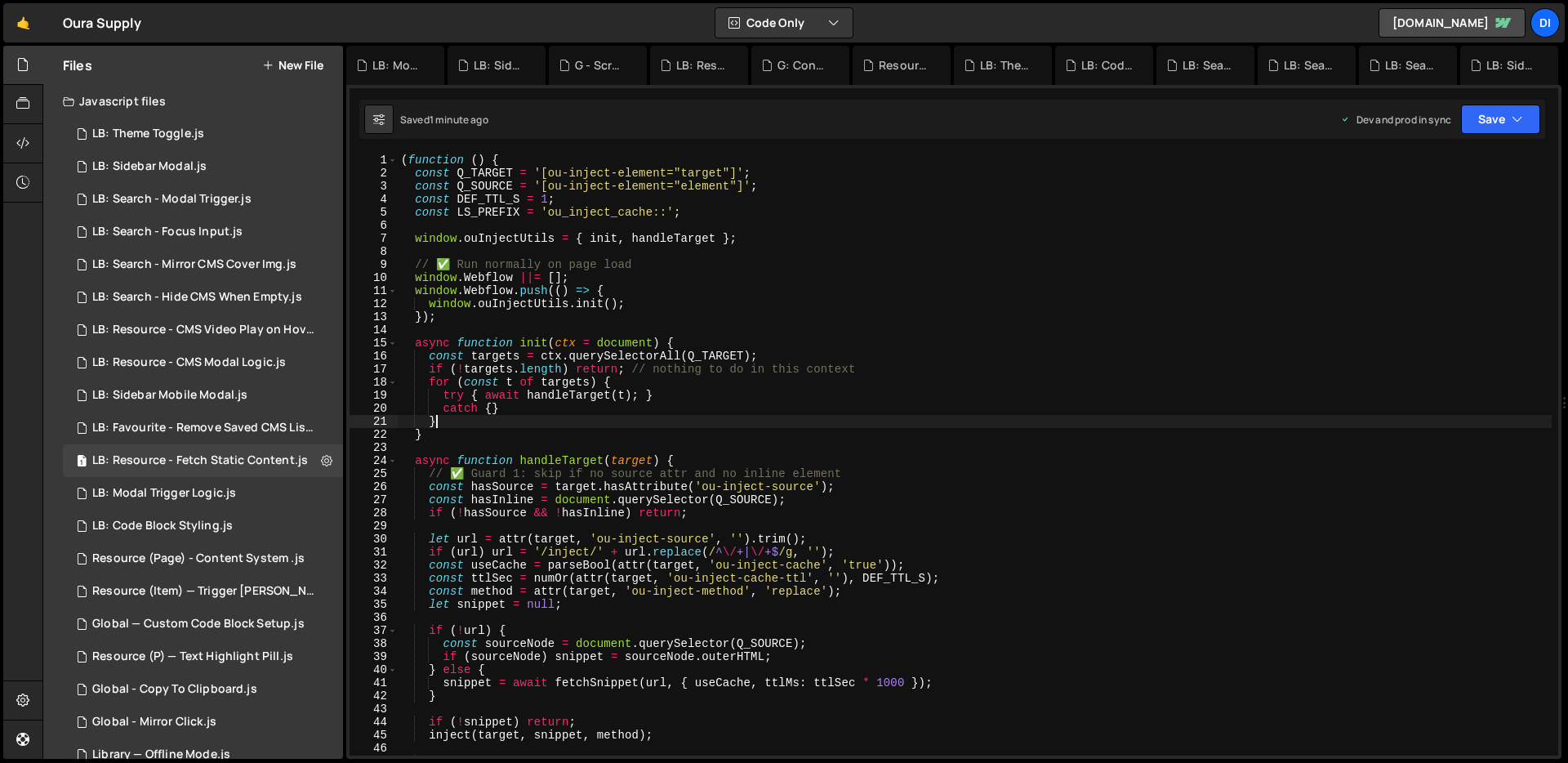
click at [627, 421] on div "( function ( ) { const Q_TARGET = '[ou-inject-element="target"]' ; const Q_SOUR…" at bounding box center [975, 467] width 1154 height 628
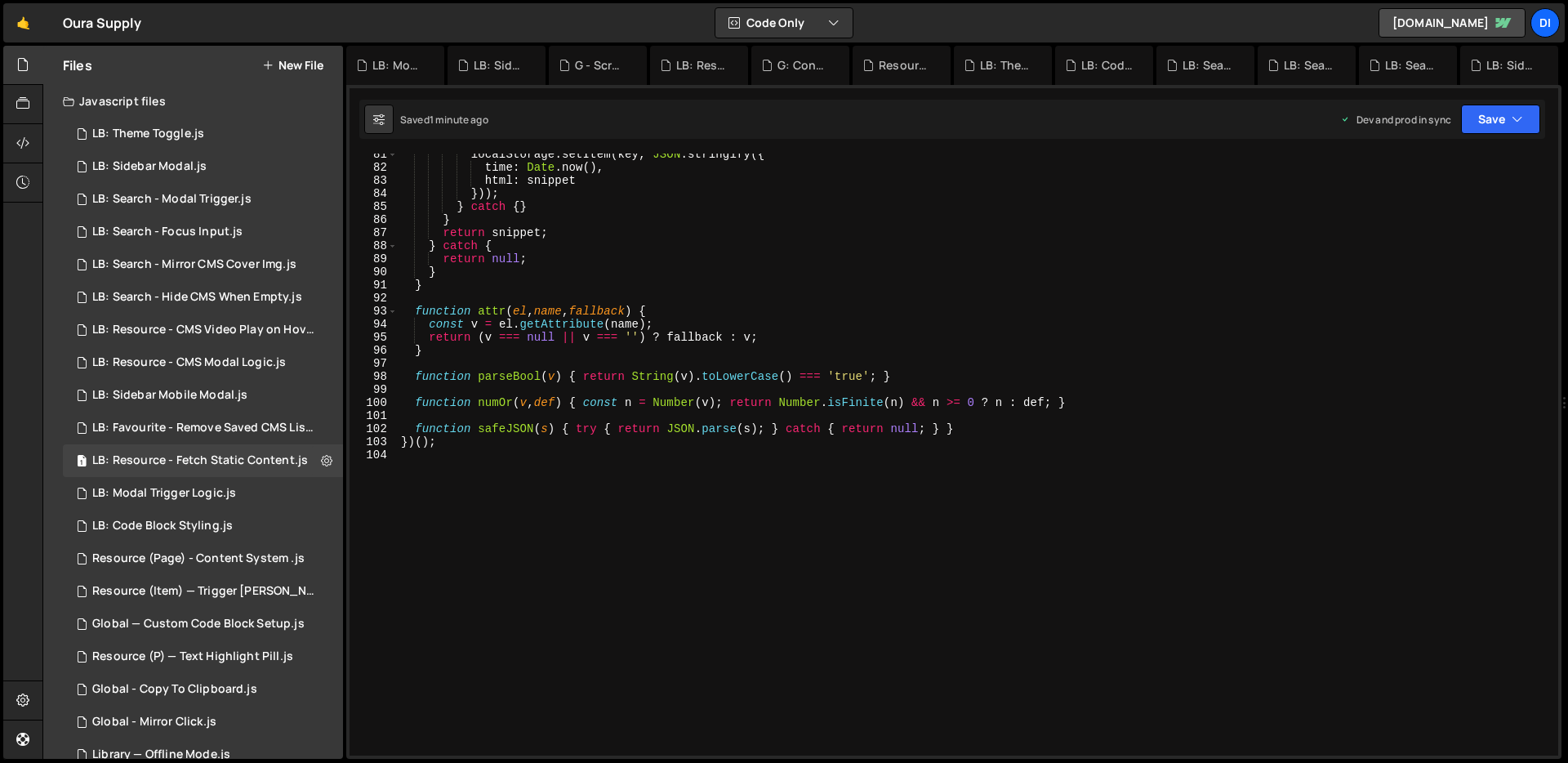
type textarea "})();"
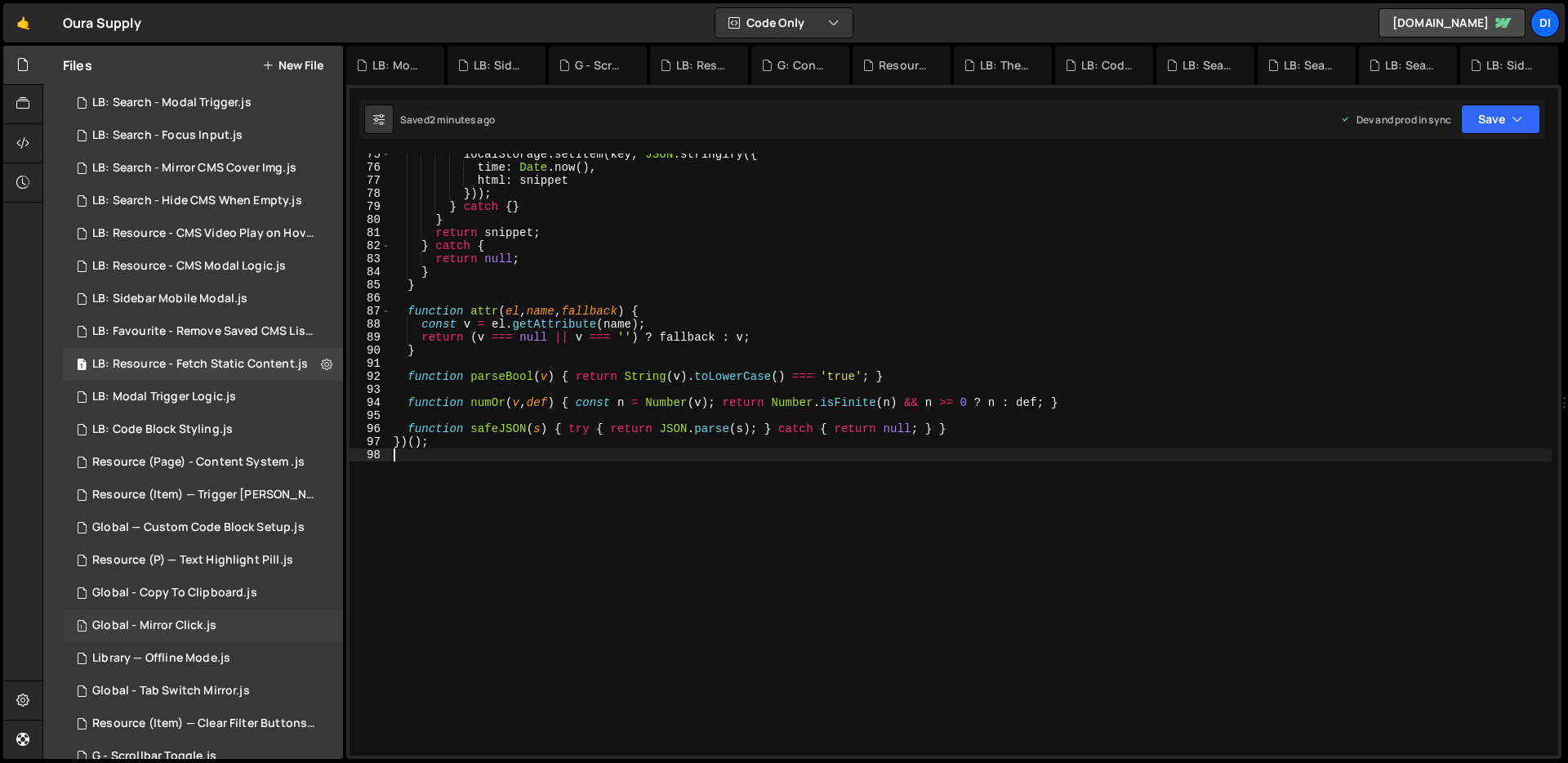
scroll to position [14, 0]
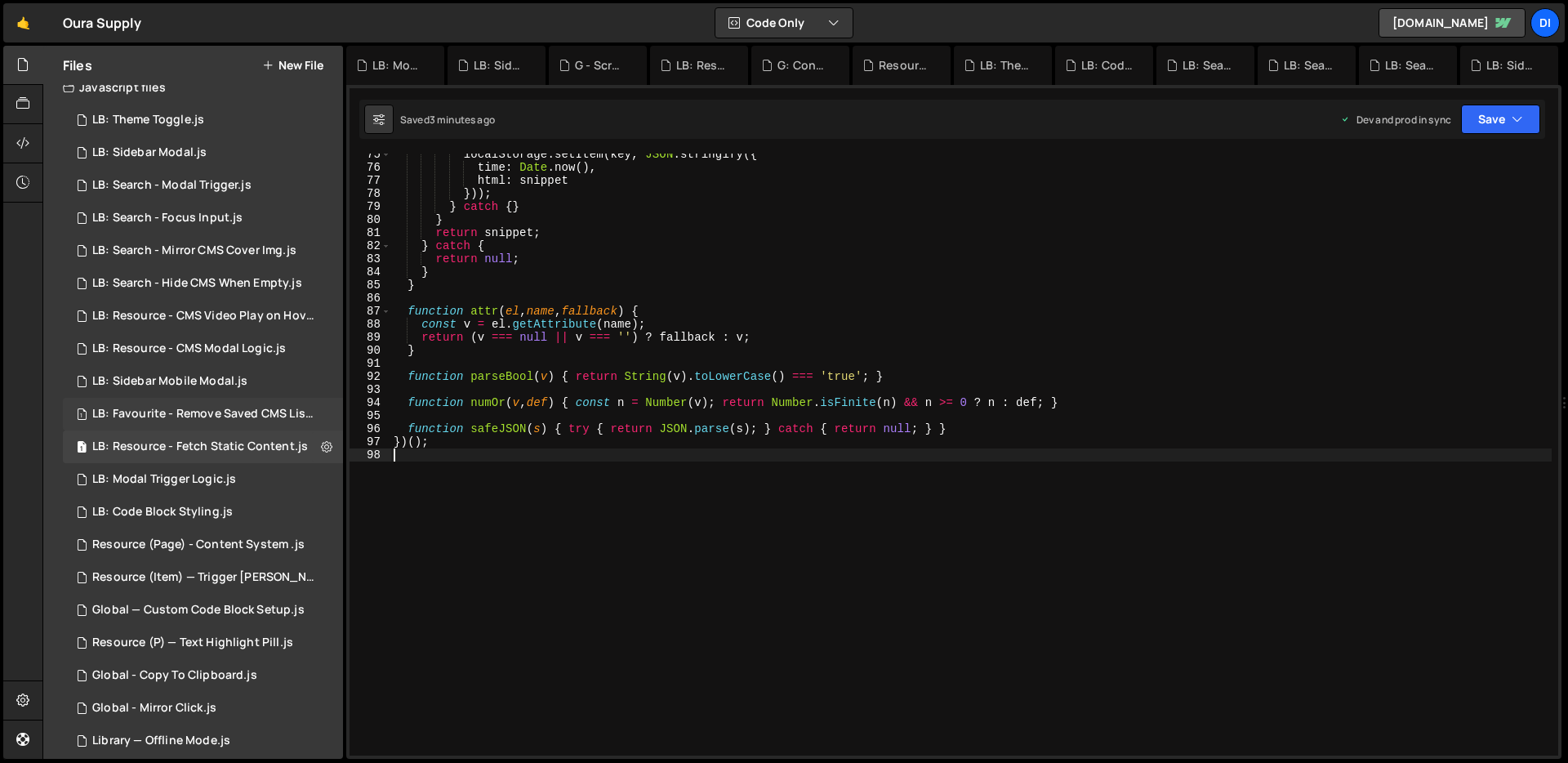
click at [252, 406] on div "LB: Favourite - Remove Saved CMS List.js" at bounding box center [205, 414] width 225 height 15
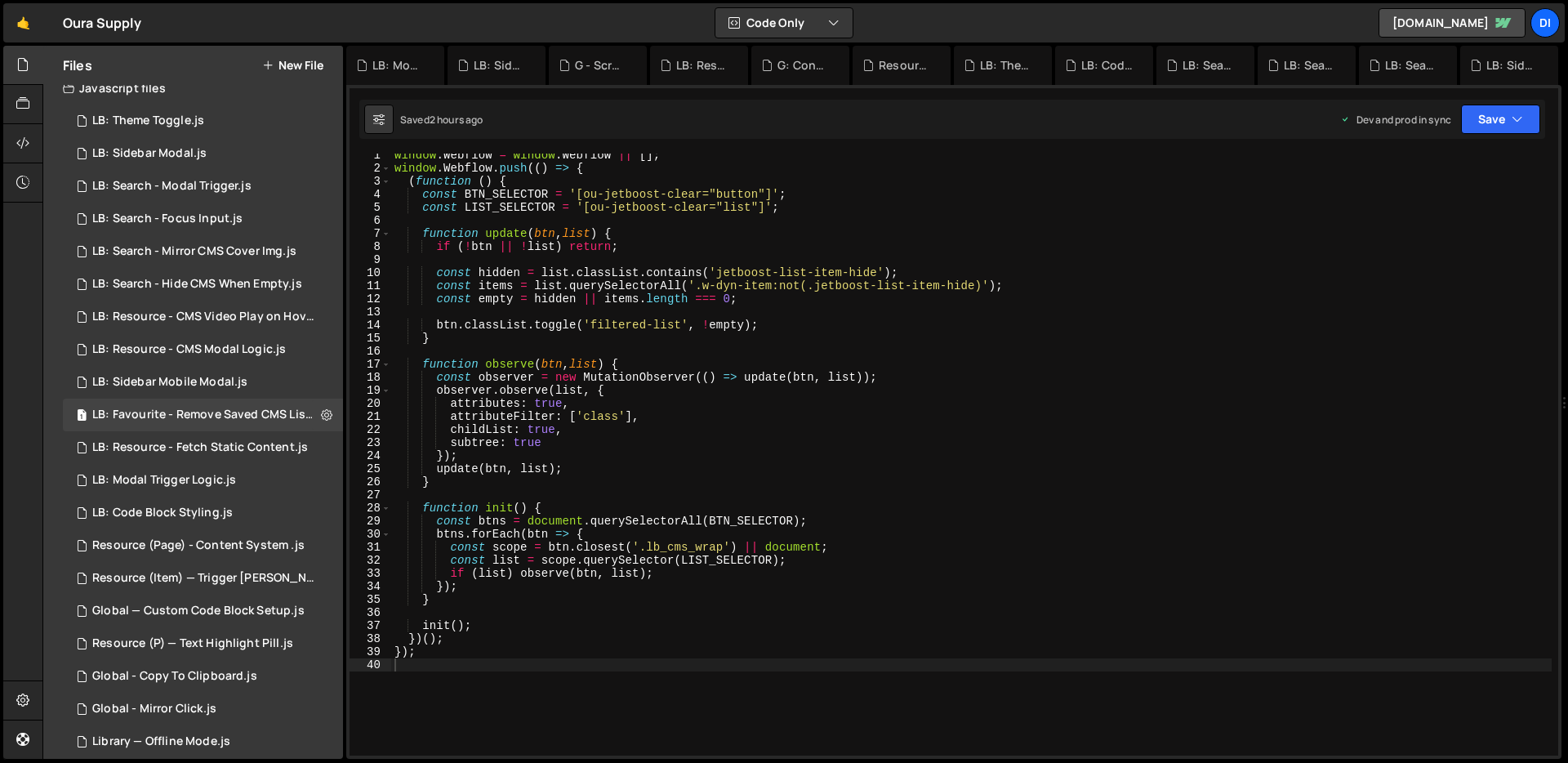
scroll to position [7, 0]
click at [545, 249] on div "window . Webflow = window . Webflow || [ ] ; window . Webflow . push (( ) => { …" at bounding box center [971, 461] width 1161 height 628
type textarea "});"
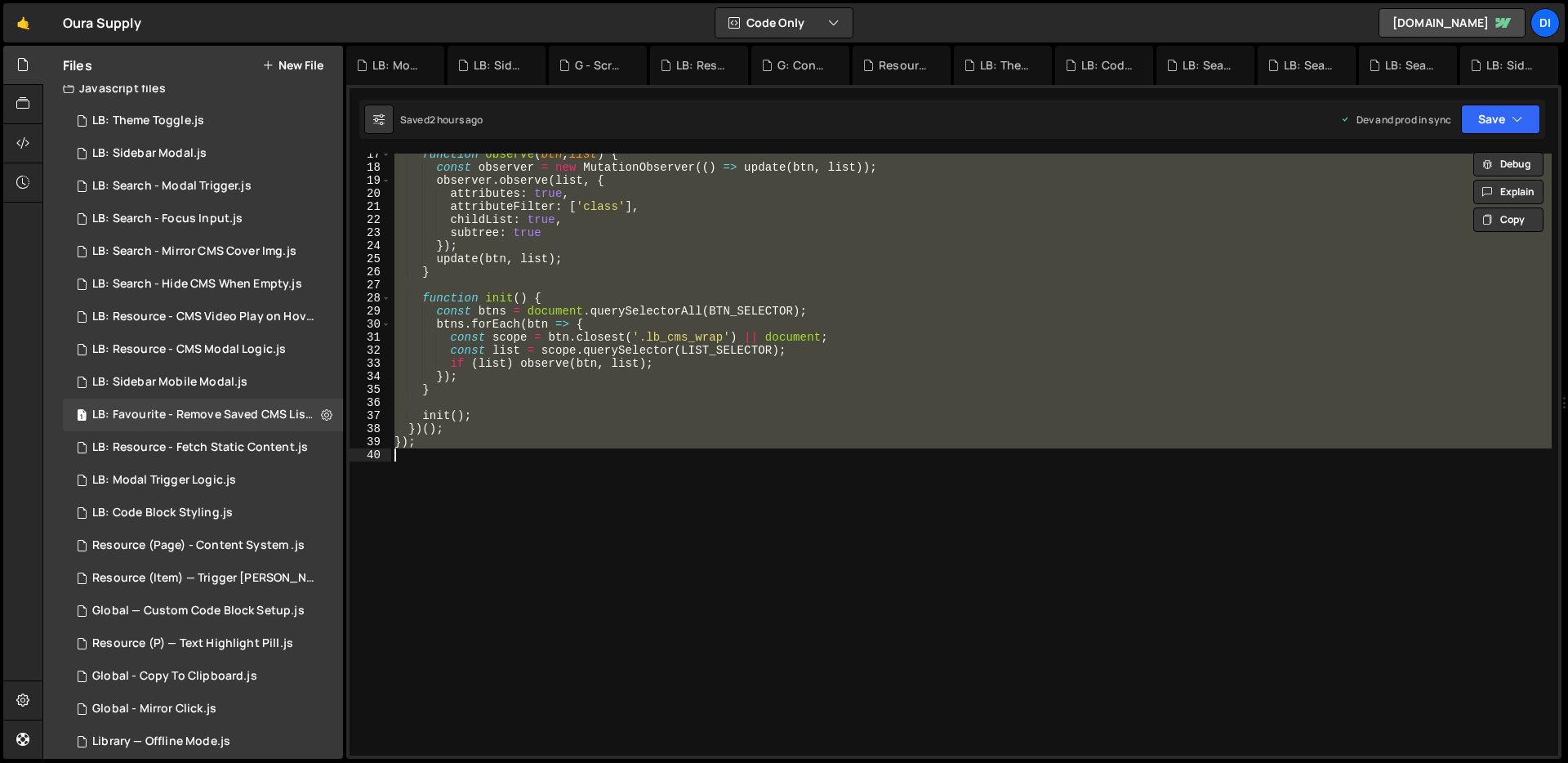
scroll to position [0, 0]
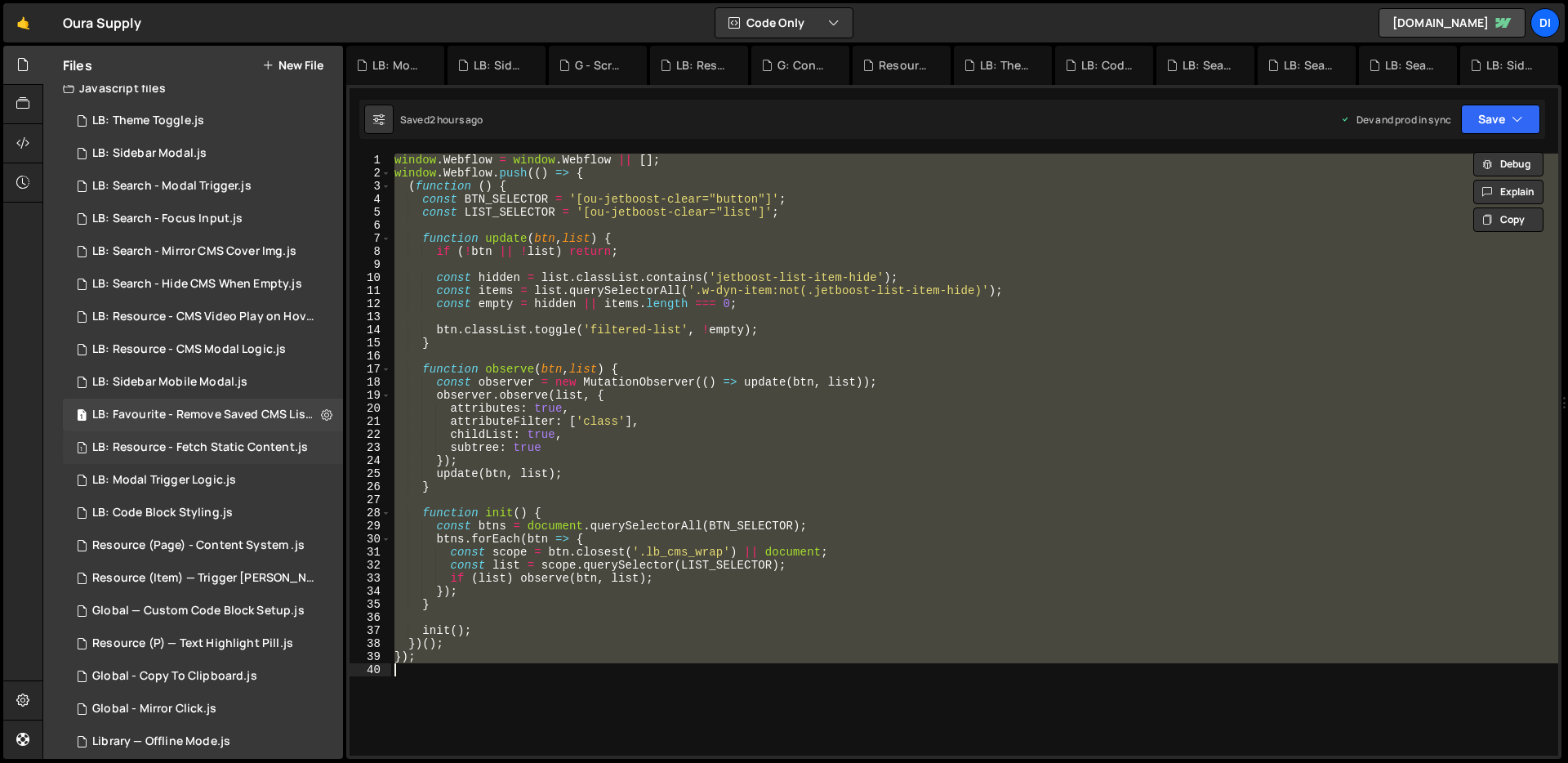
click at [216, 434] on div "1 LB: Resource - Fetch Static Content.js 0" at bounding box center [203, 447] width 280 height 33
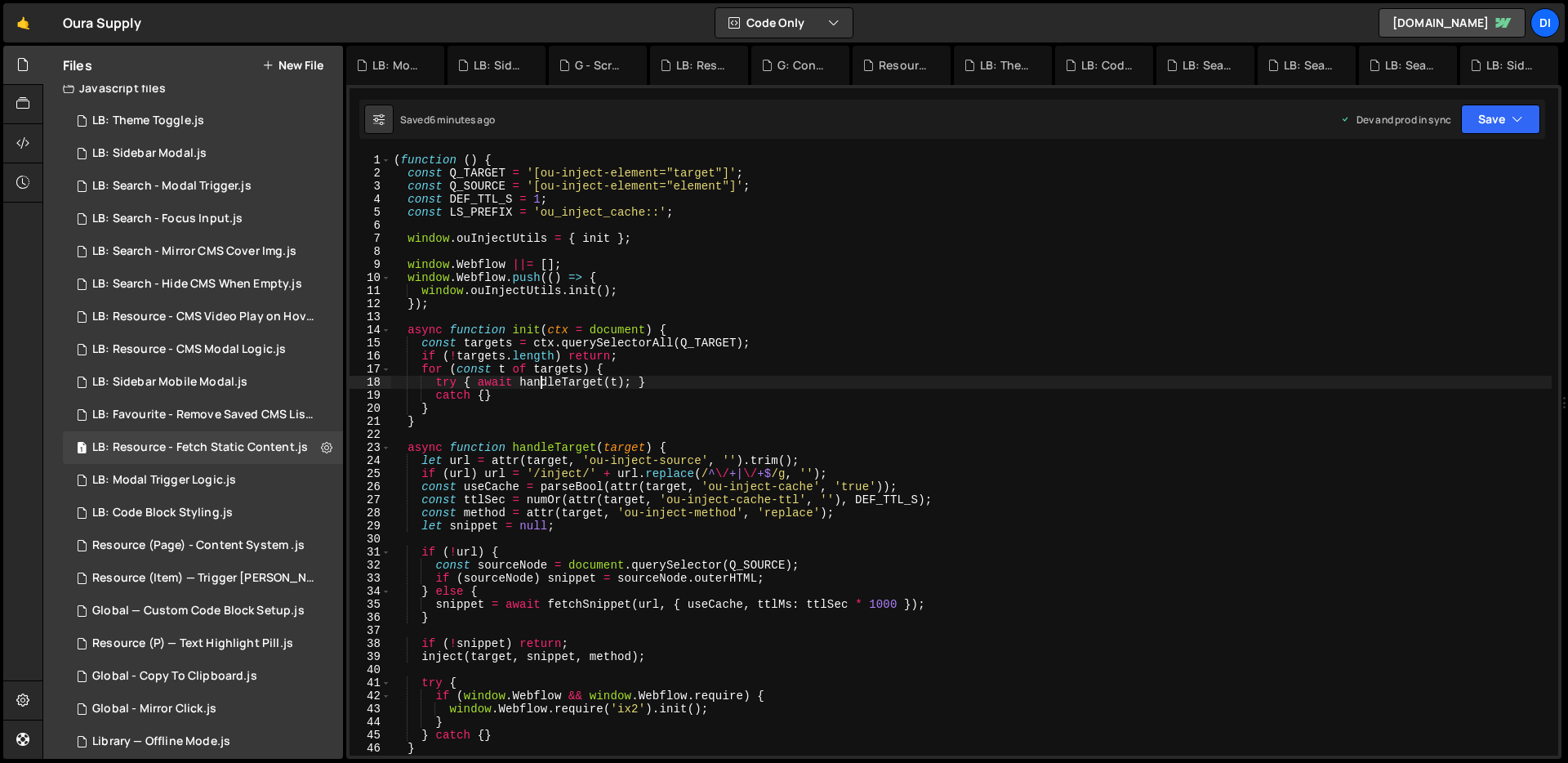
click at [543, 379] on div "( function ( ) { const Q_TARGET = '[ou-inject-element="target"]' ; const Q_SOUR…" at bounding box center [970, 467] width 1161 height 628
type textarea "})();"
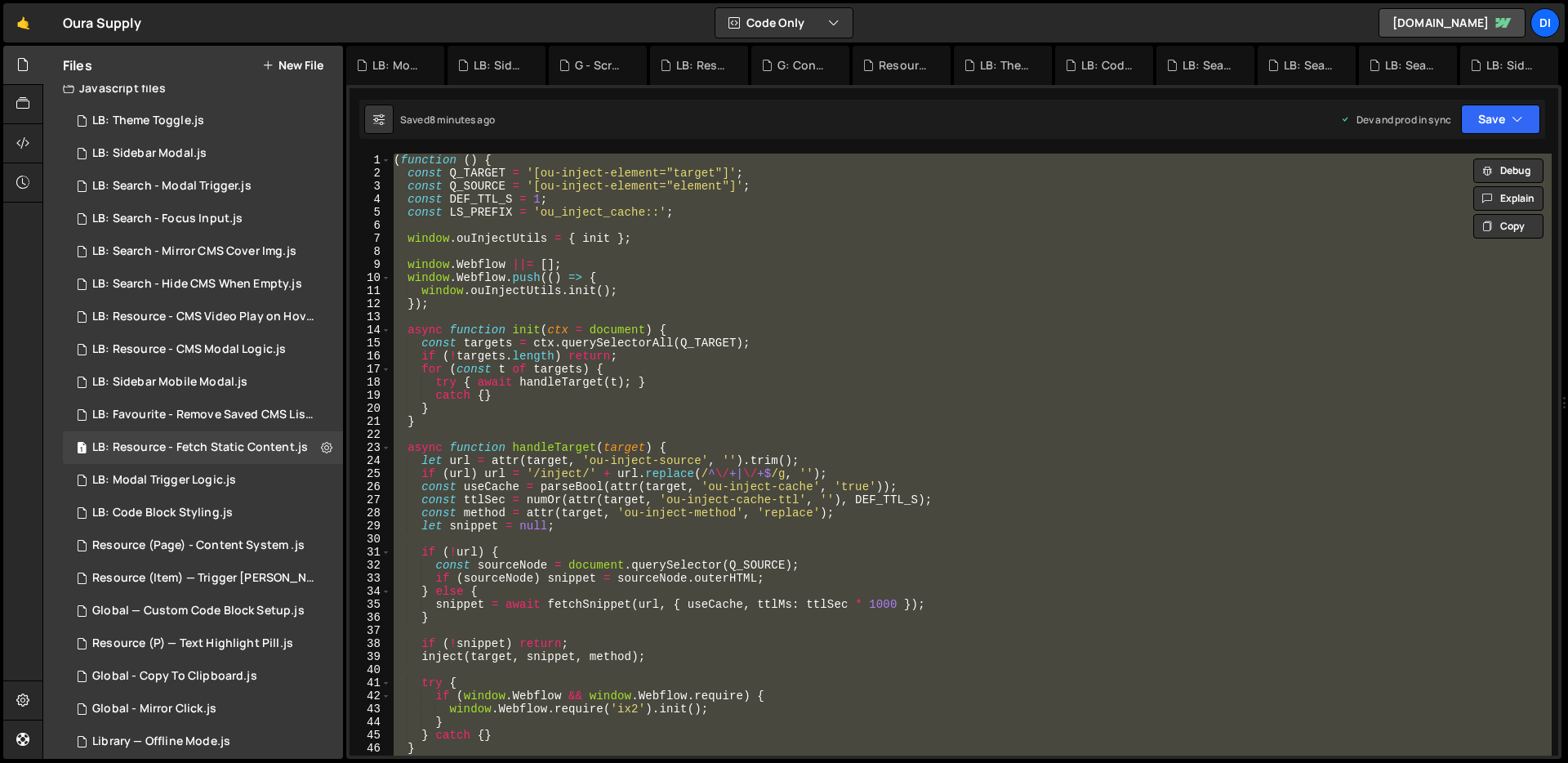
click at [593, 228] on div "( function ( ) { const Q_TARGET = '[ou-inject-element="target"]' ; const Q_SOUR…" at bounding box center [970, 454] width 1161 height 602
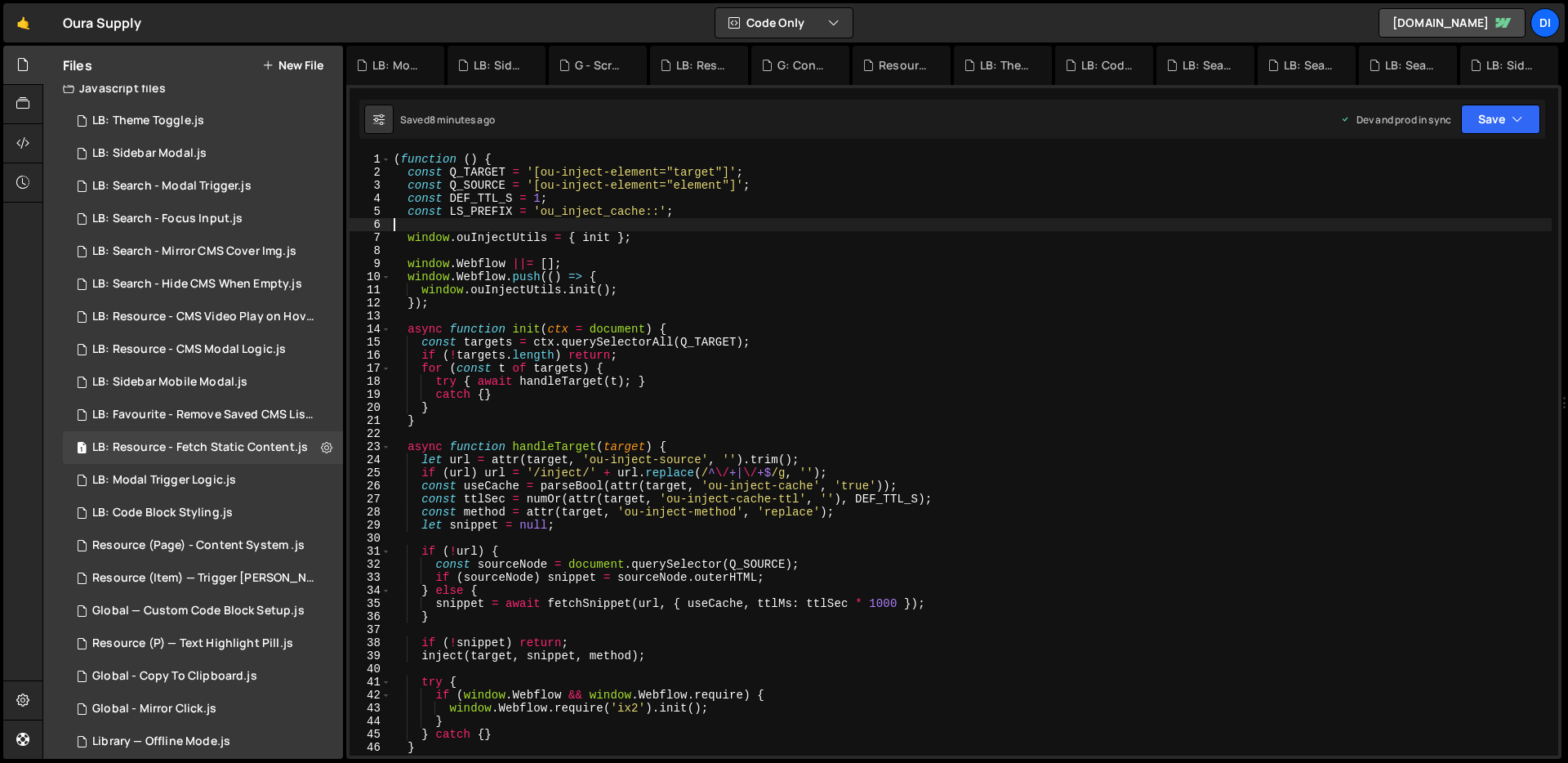
click at [593, 228] on div "( function ( ) { const Q_TARGET = '[ou-inject-element="target"]' ; const Q_SOUR…" at bounding box center [970, 466] width 1161 height 628
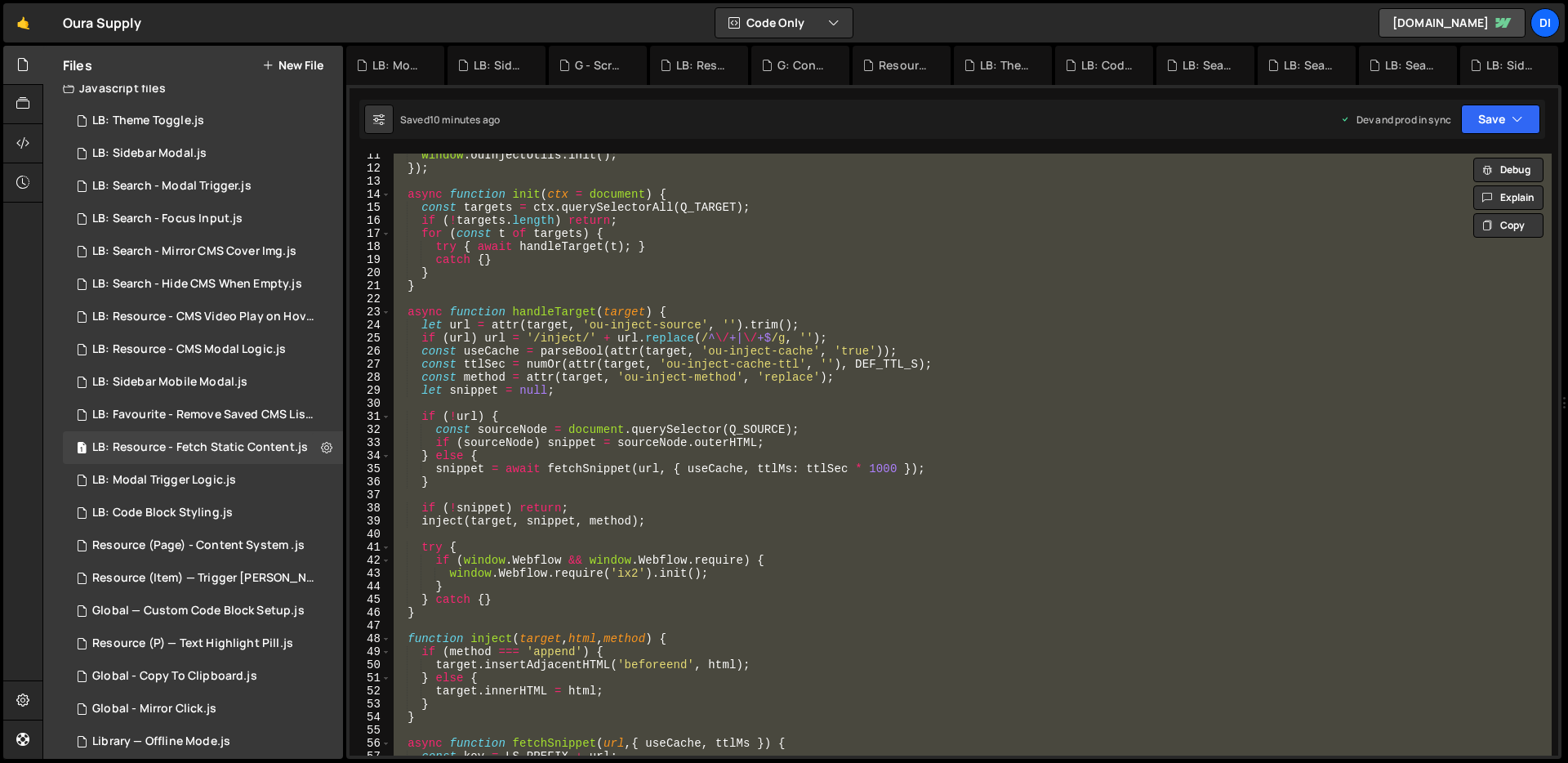
scroll to position [974, 0]
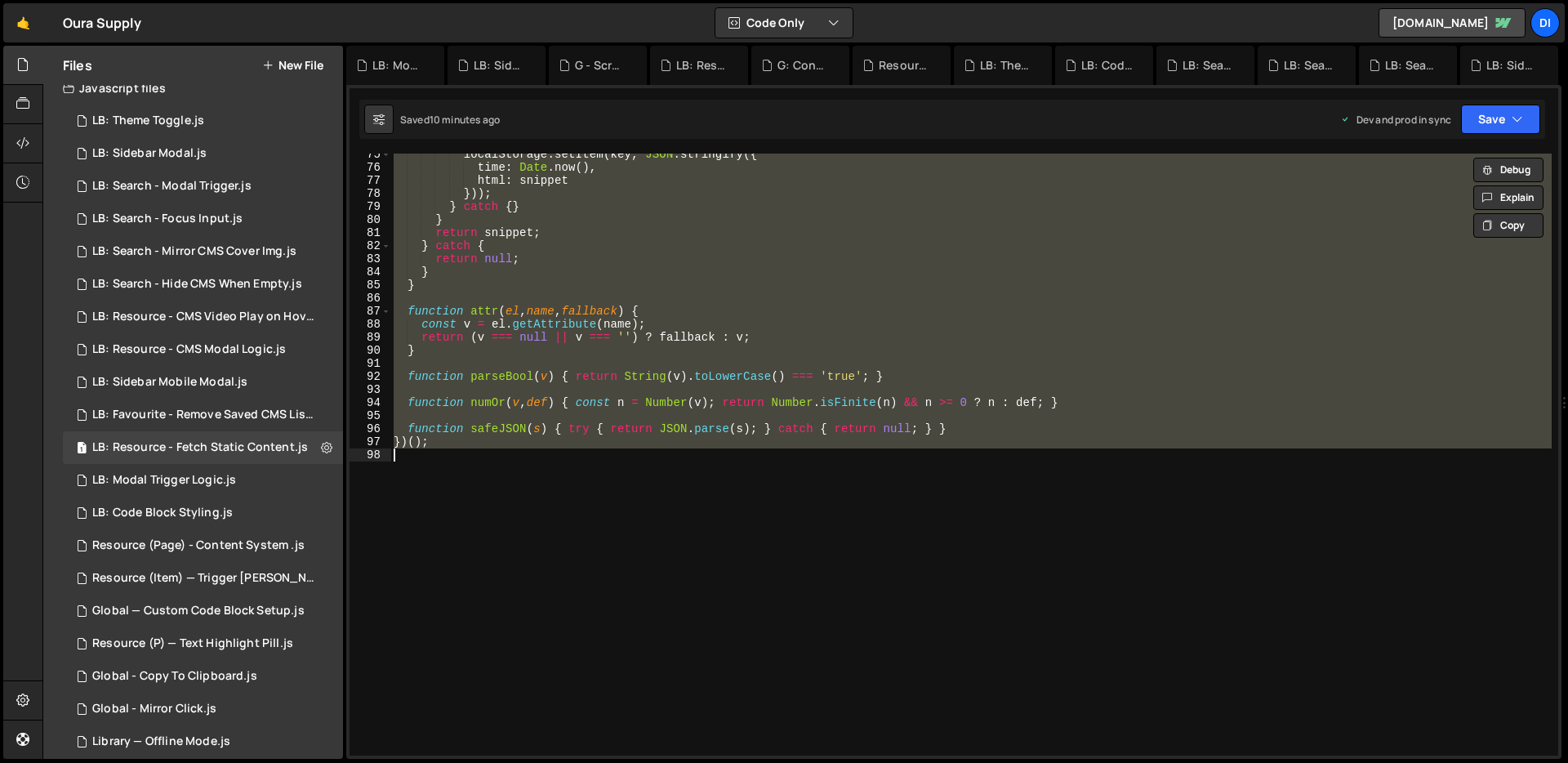
click at [613, 343] on div "localStorage . setItem ( key , JSON . stringify ({ time : Date . now ( ) , html…" at bounding box center [970, 454] width 1161 height 602
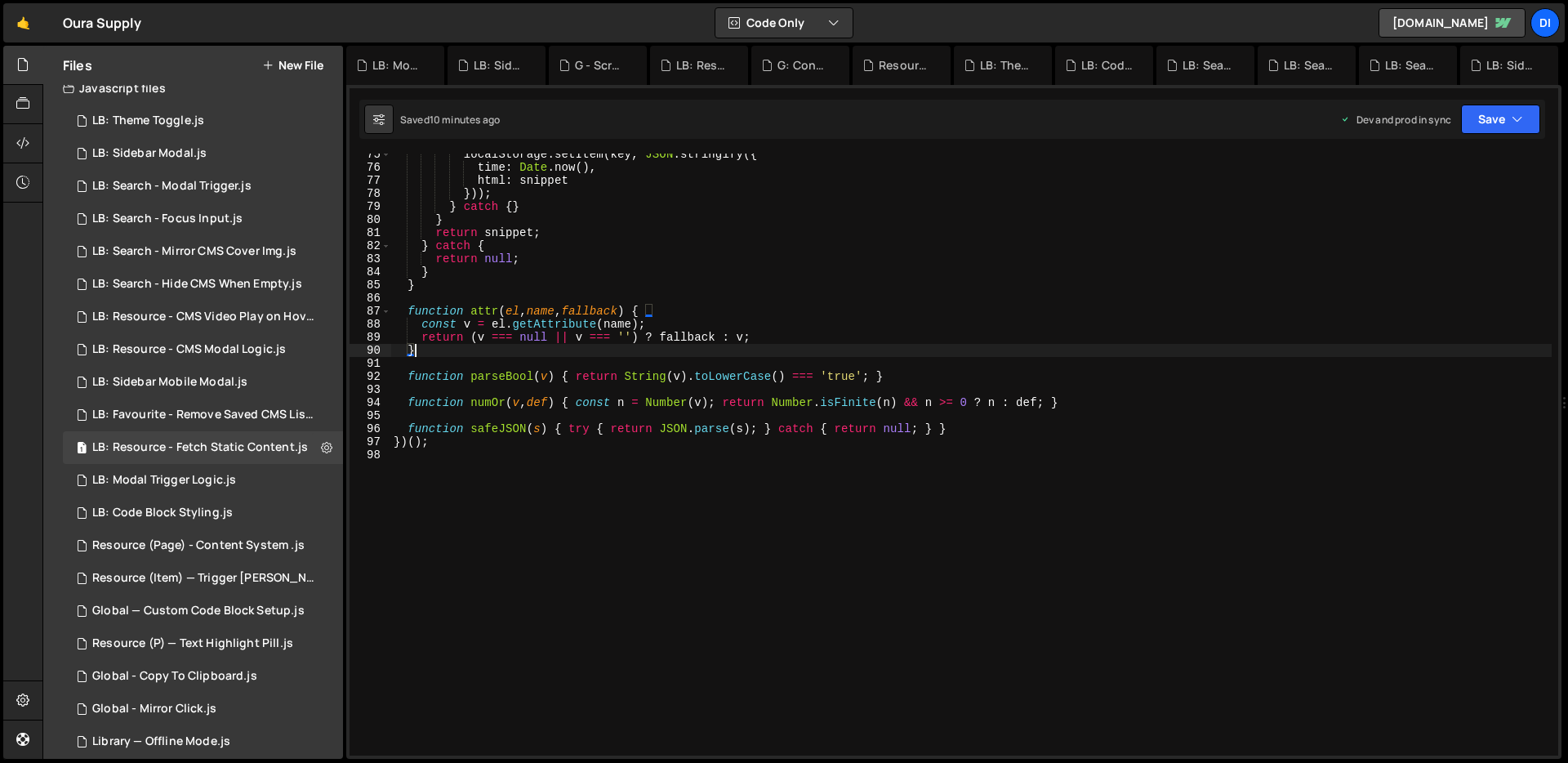
type textarea "})();"
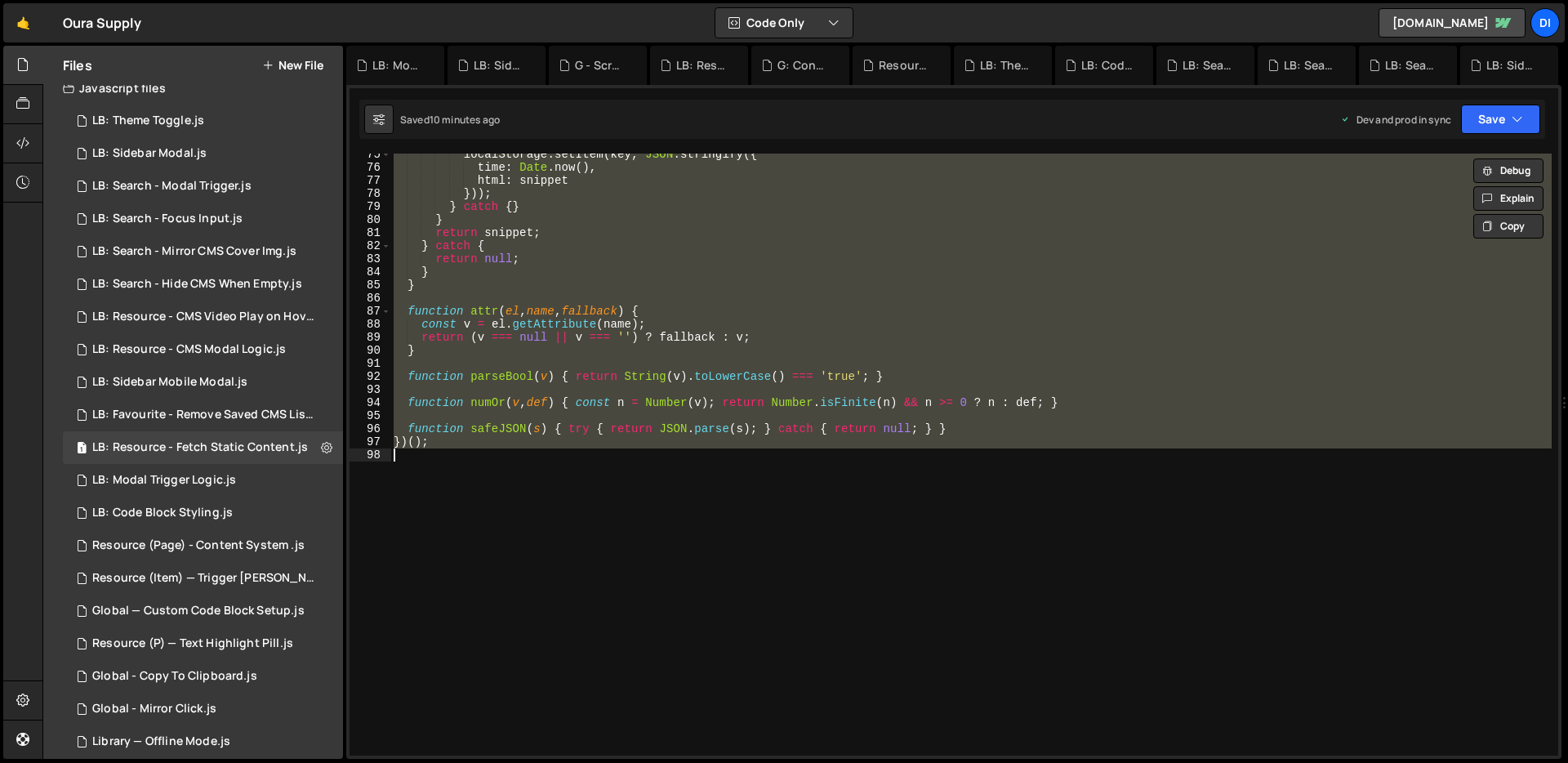
paste textarea
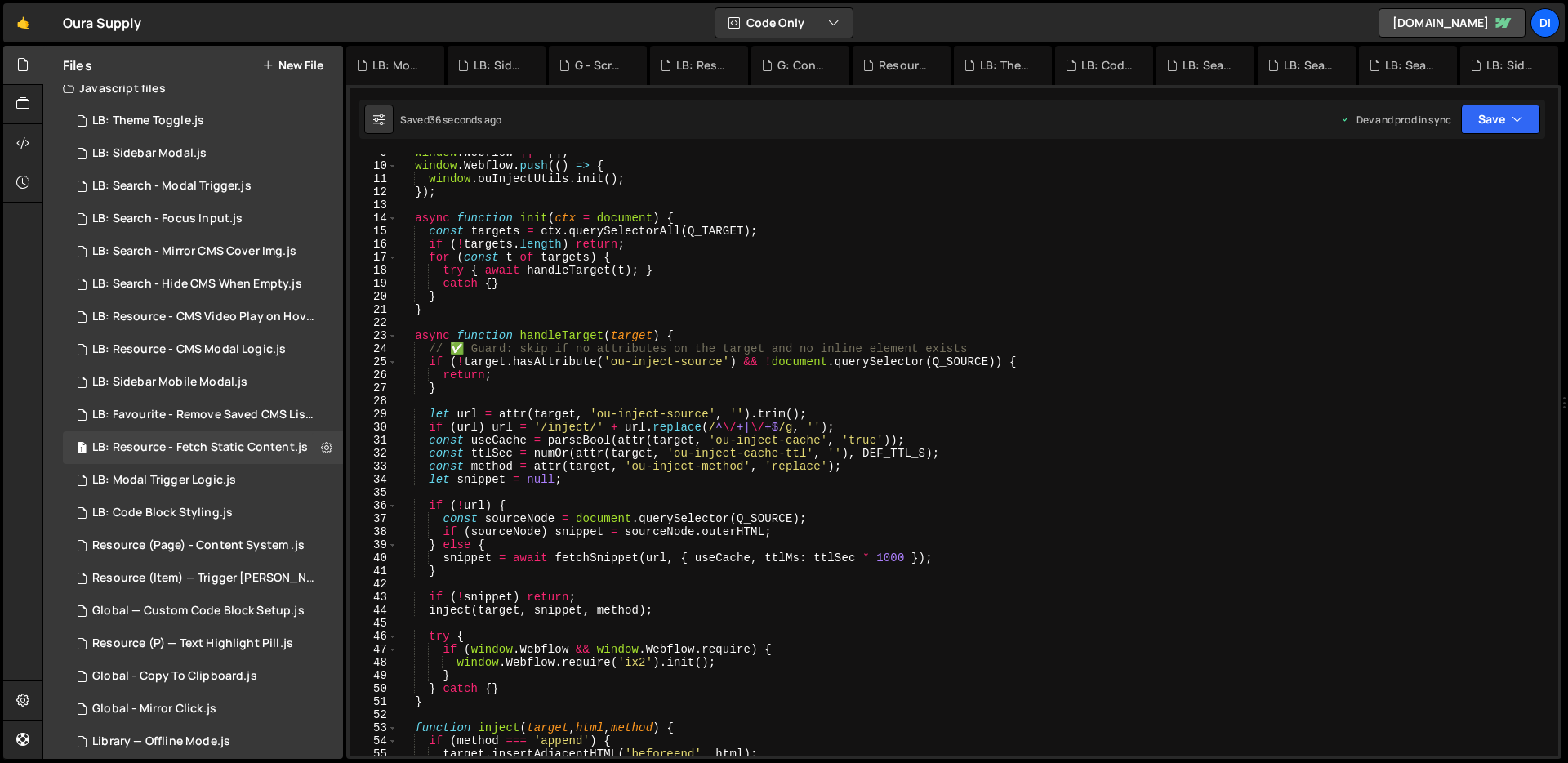
scroll to position [1038, 0]
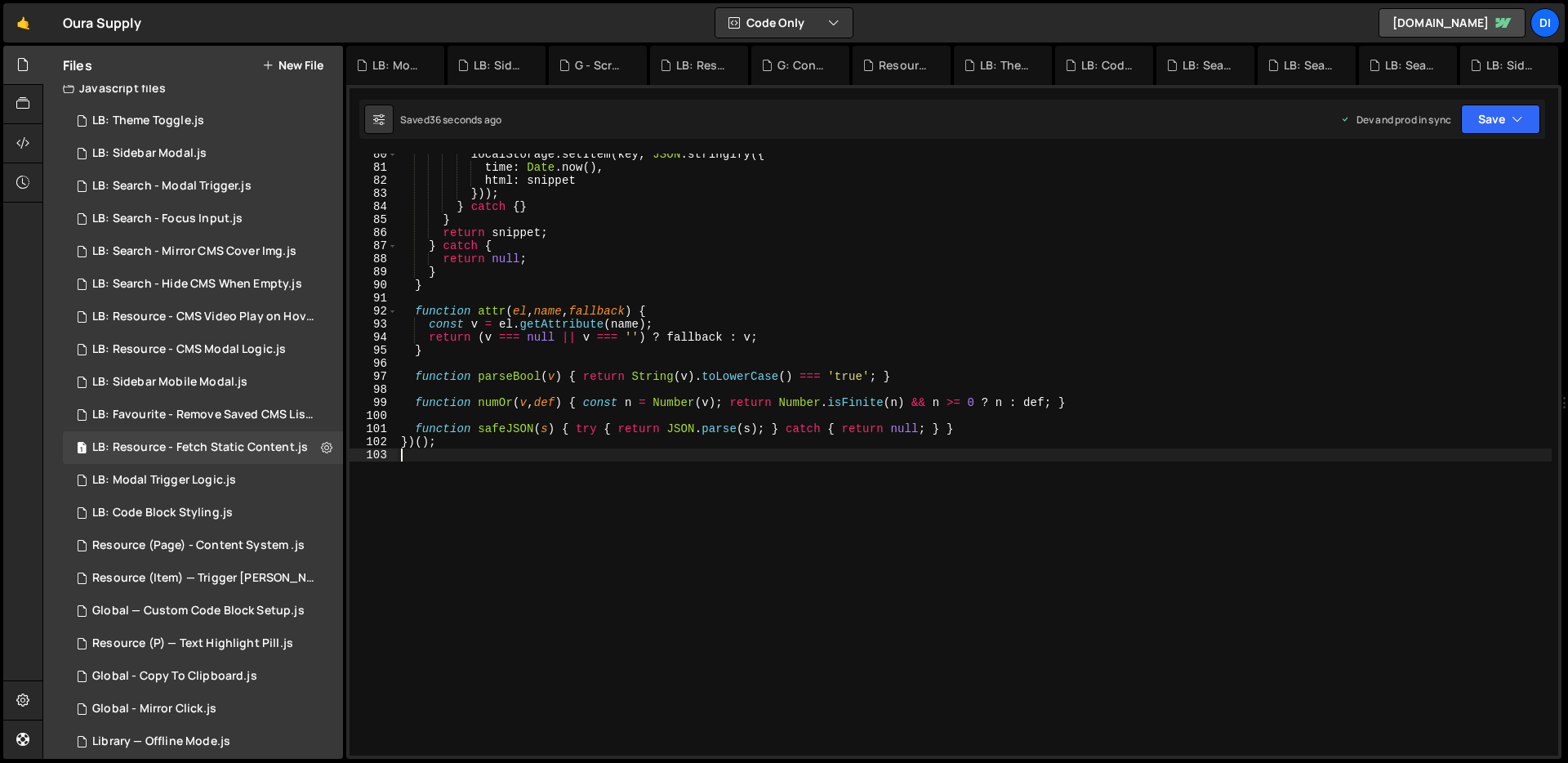
click at [625, 226] on div "localStorage . setItem ( key , JSON . stringify ({ time : Date . now ( ) , html…" at bounding box center [975, 461] width 1154 height 628
type textarea "})();"
click at [583, 302] on div "localStorage . setItem ( key , JSON . stringify ({ time : Date . now ( ) , html…" at bounding box center [970, 461] width 1161 height 628
type textarea "})();"
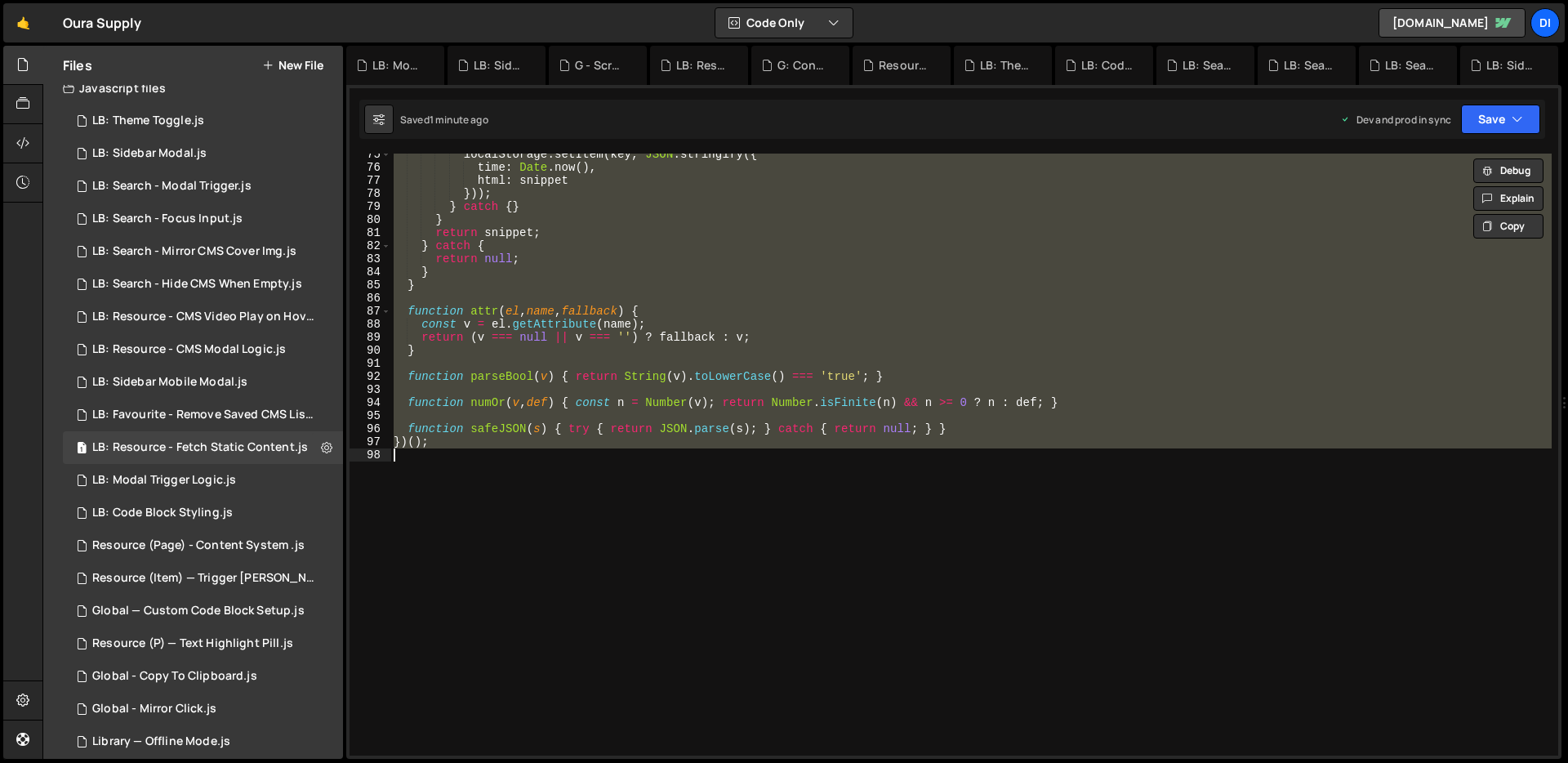
paste textarea
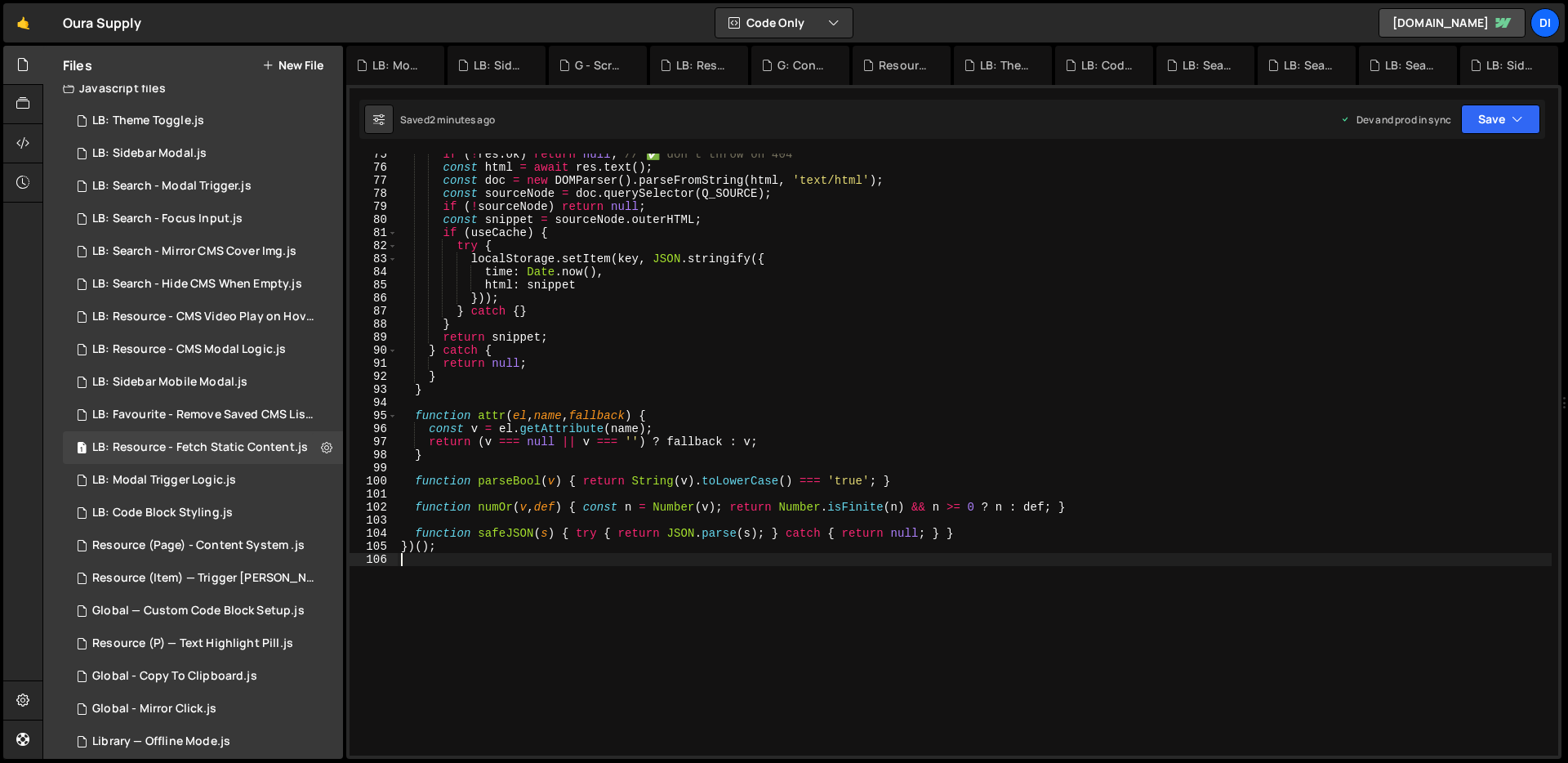
scroll to position [0, 0]
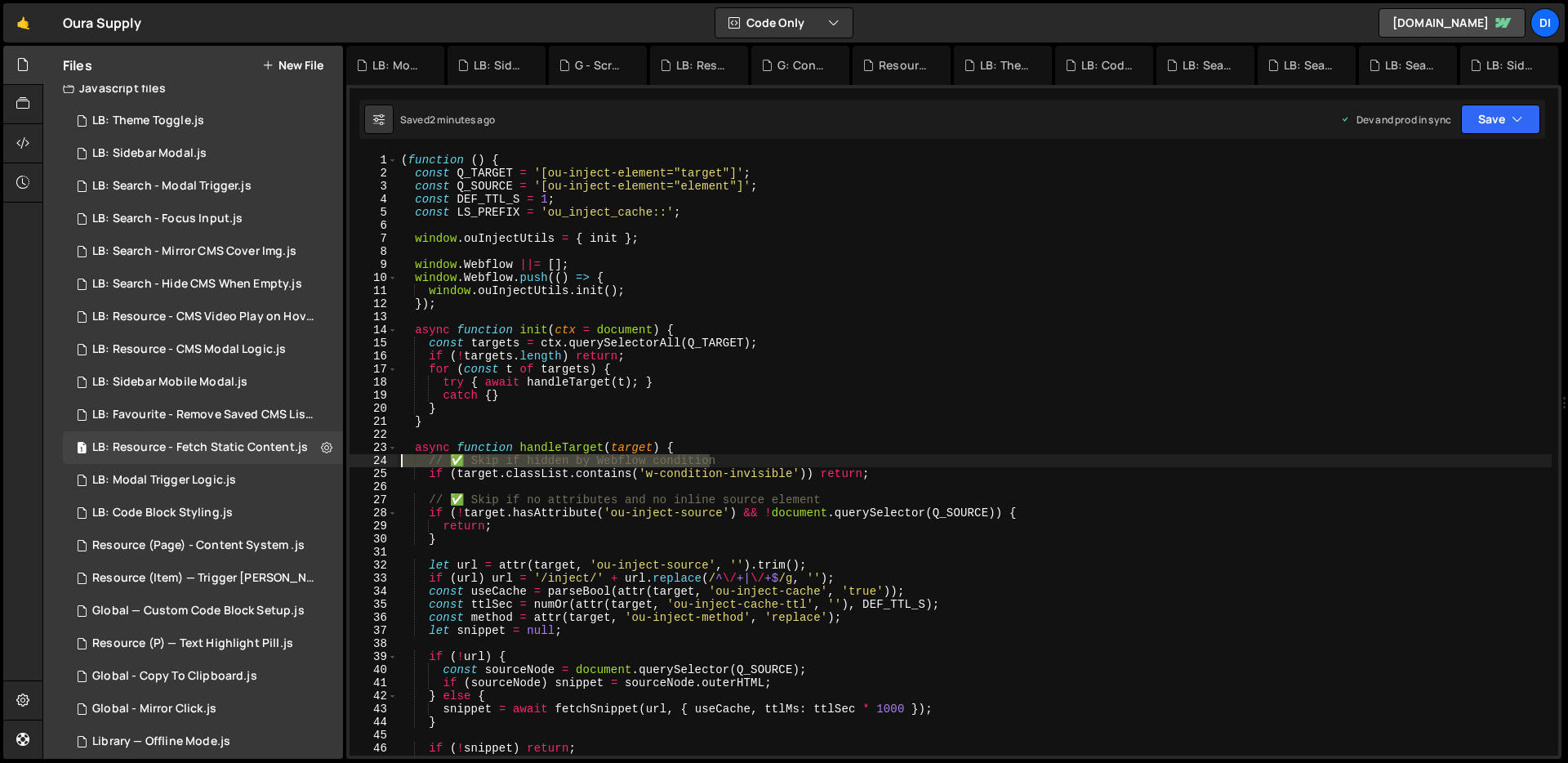
drag, startPoint x: 782, startPoint y: 457, endPoint x: 370, endPoint y: 465, distance: 412.1
click at [370, 465] on div "1 2 3 4 5 6 7 8 9 10 11 12 13 14 15 16 17 18 19 20 21 22 23 24 25 26 27 28 29 3…" at bounding box center [953, 454] width 1209 height 602
type textarea "// ✅ Skip if hidden by Webflow condition"
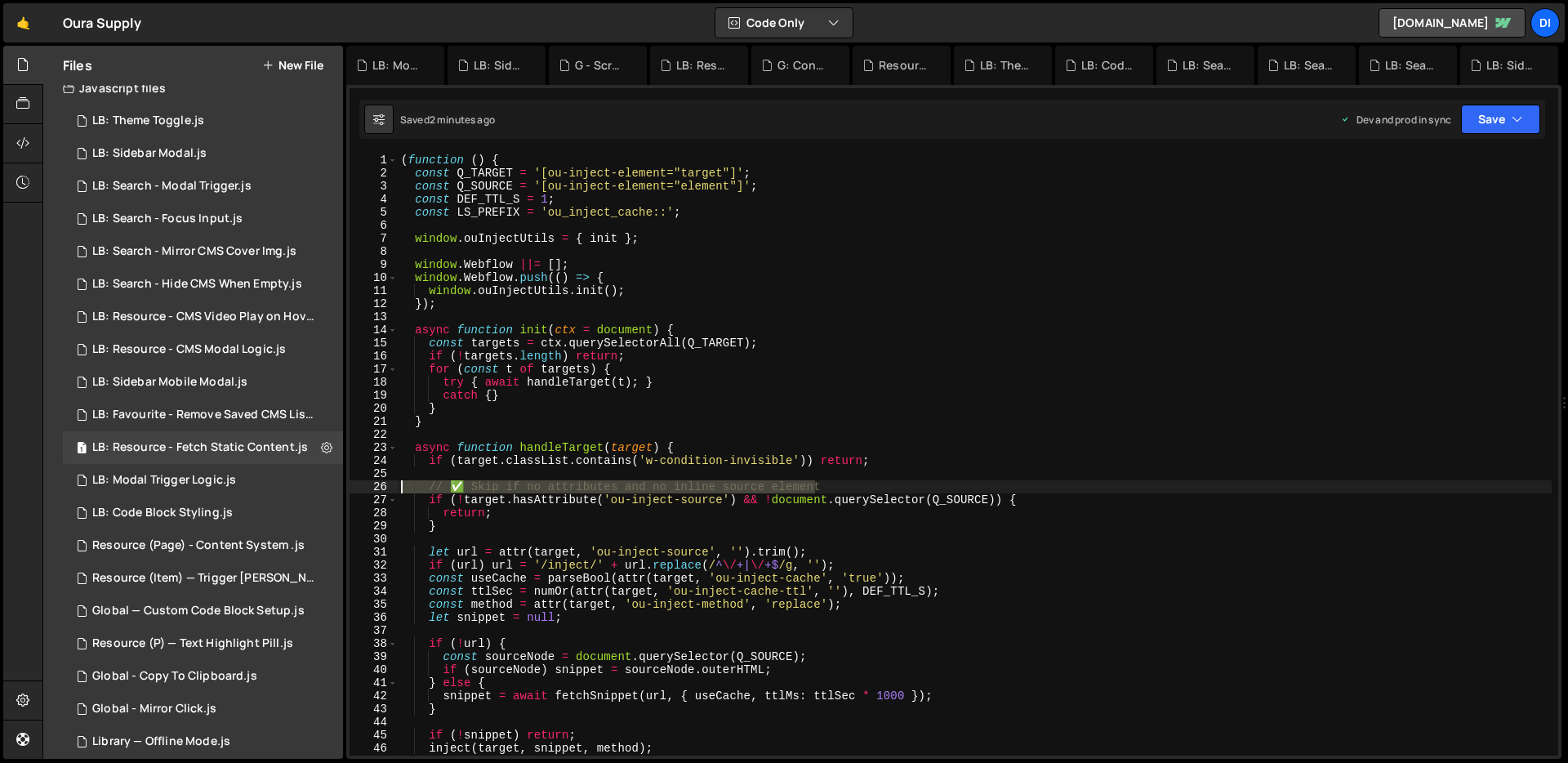
drag, startPoint x: 772, startPoint y: 485, endPoint x: 361, endPoint y: 466, distance: 411.4
click at [355, 493] on div "async function handleTarget(target) { 1 2 3 4 5 6 7 8 9 10 11 12 13 14 15 16 17…" at bounding box center [953, 454] width 1209 height 602
type textarea "// ✅ Skip if no attributes and no inline source element"
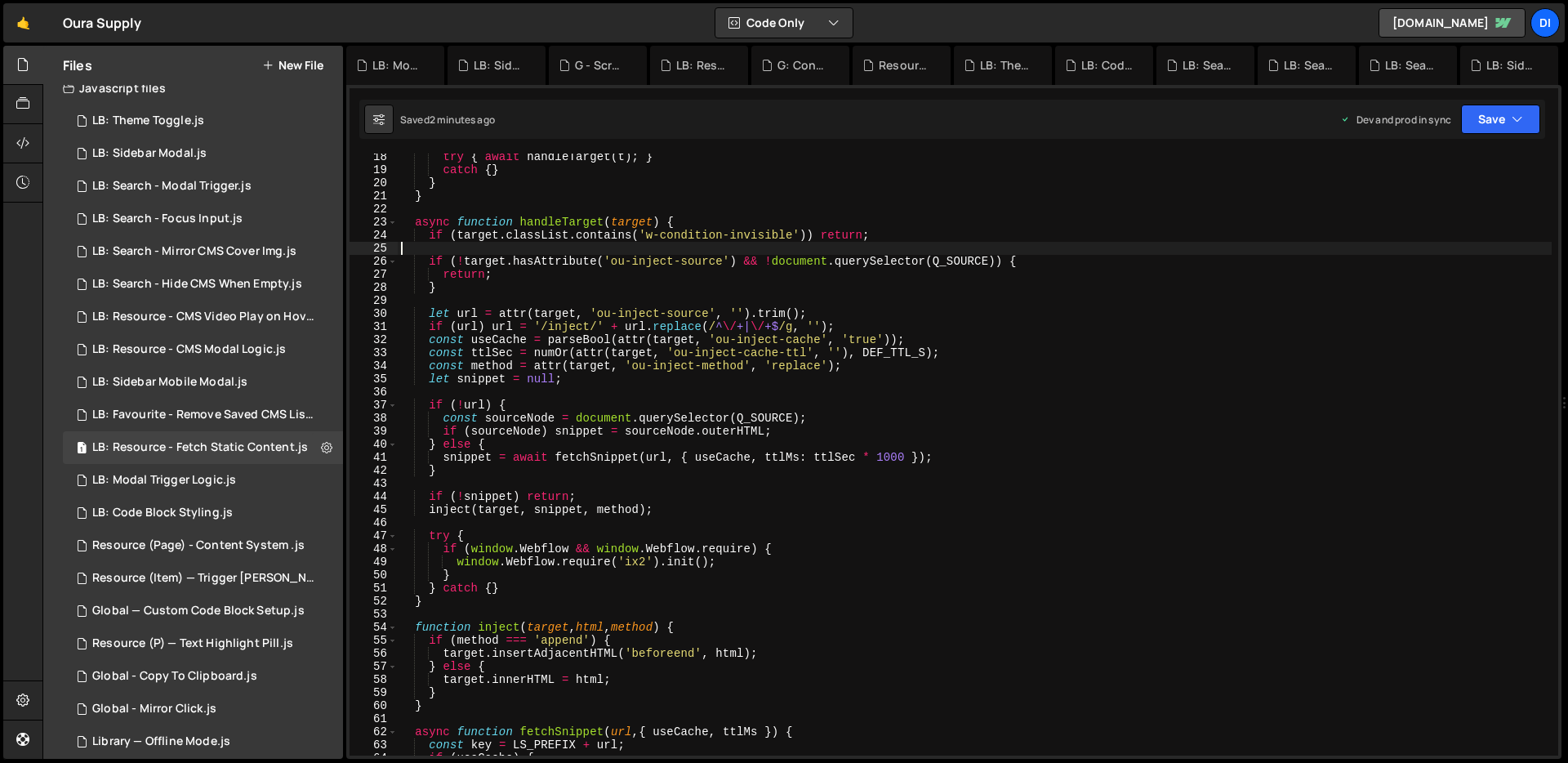
scroll to position [709, 0]
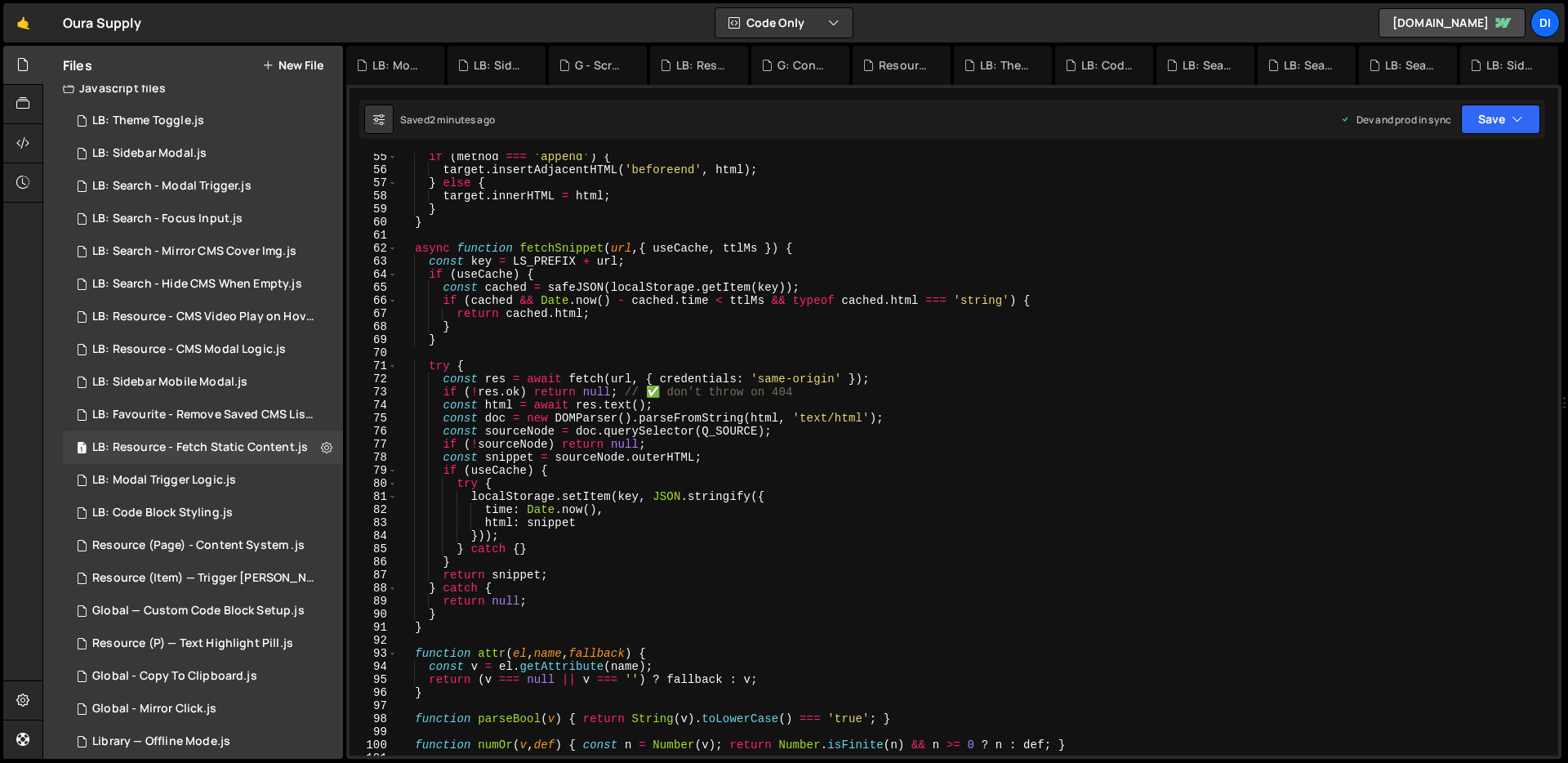
click at [675, 373] on div "if ( method === 'append' ) { target . insertAdjacentHTML ( 'beforeend' , html )…" at bounding box center [975, 464] width 1154 height 628
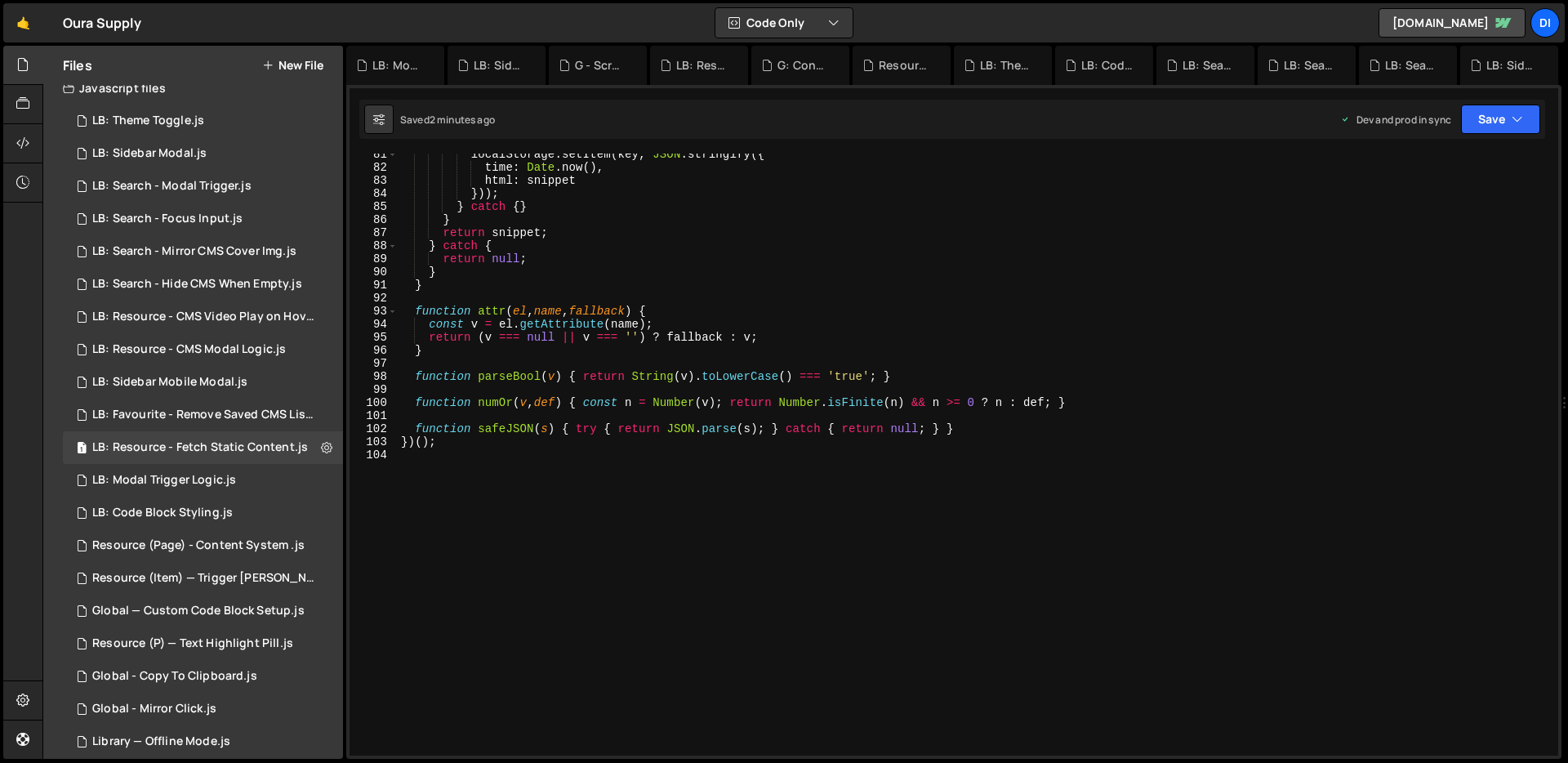
click at [675, 373] on div "localStorage . setItem ( key , JSON . stringify ({ time : Date . now ( ) , html…" at bounding box center [975, 461] width 1154 height 628
type textarea "})();"
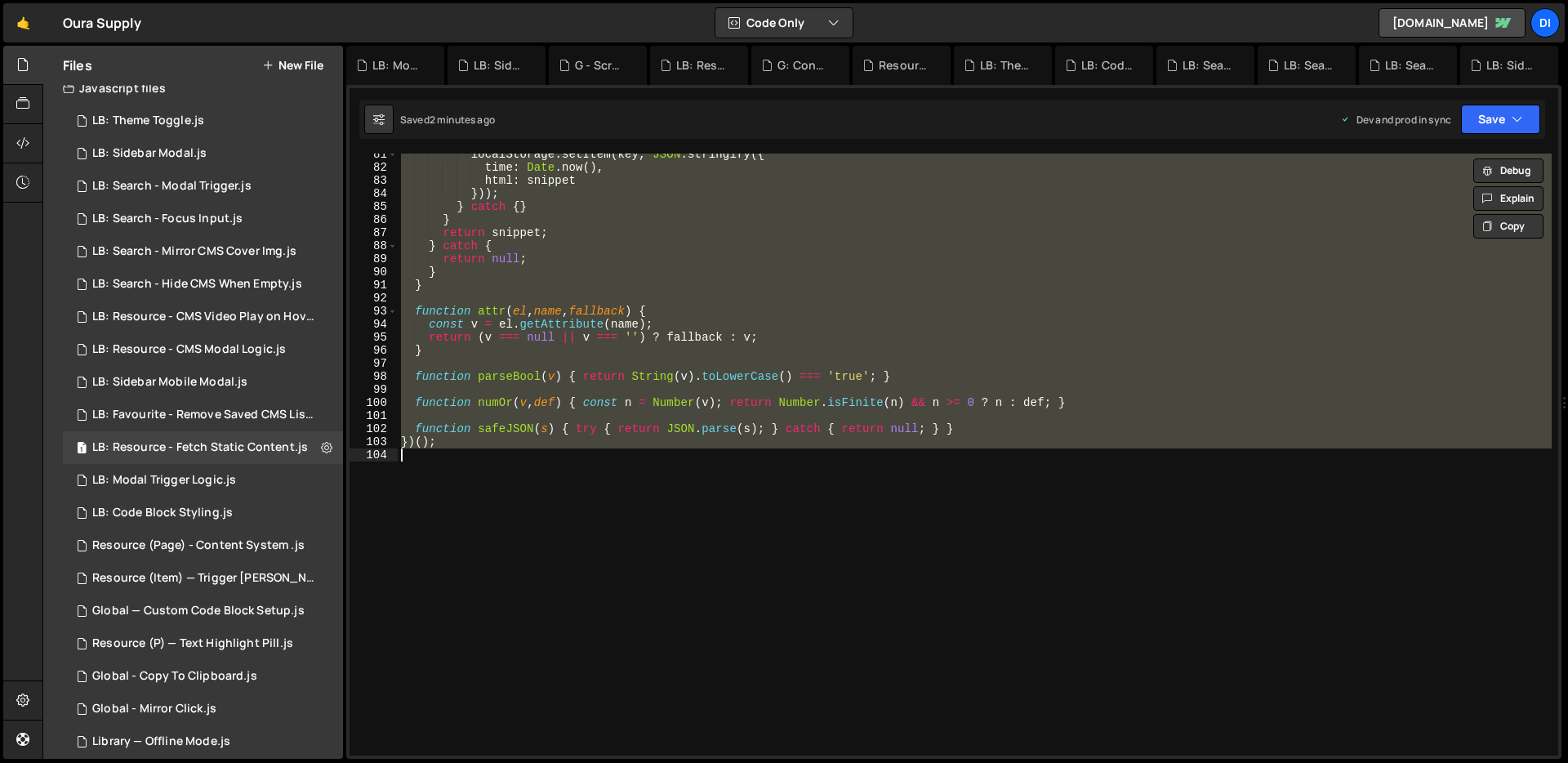
paste textarea
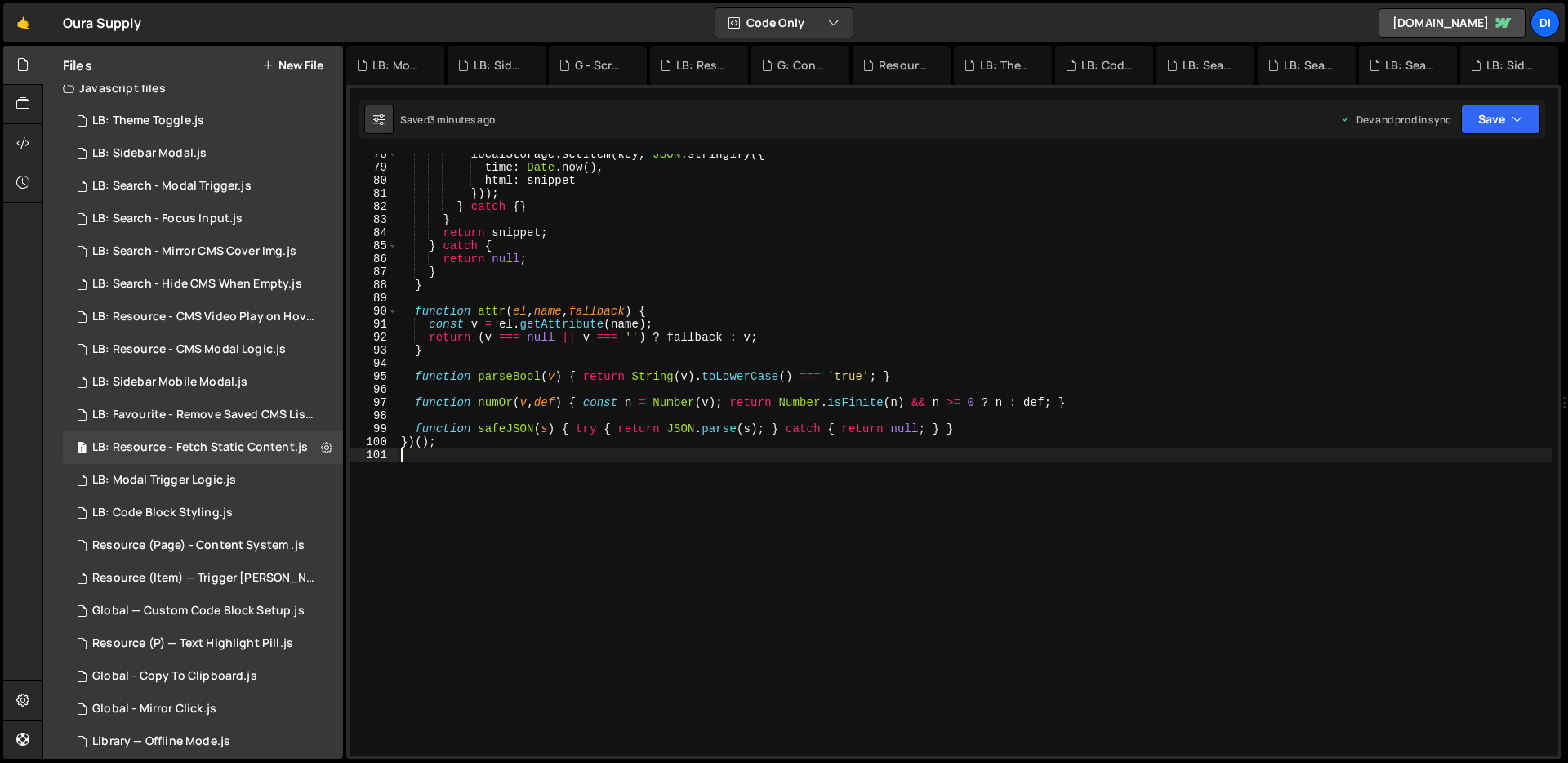
scroll to position [0, 0]
